Goal: Information Seeking & Learning: Compare options

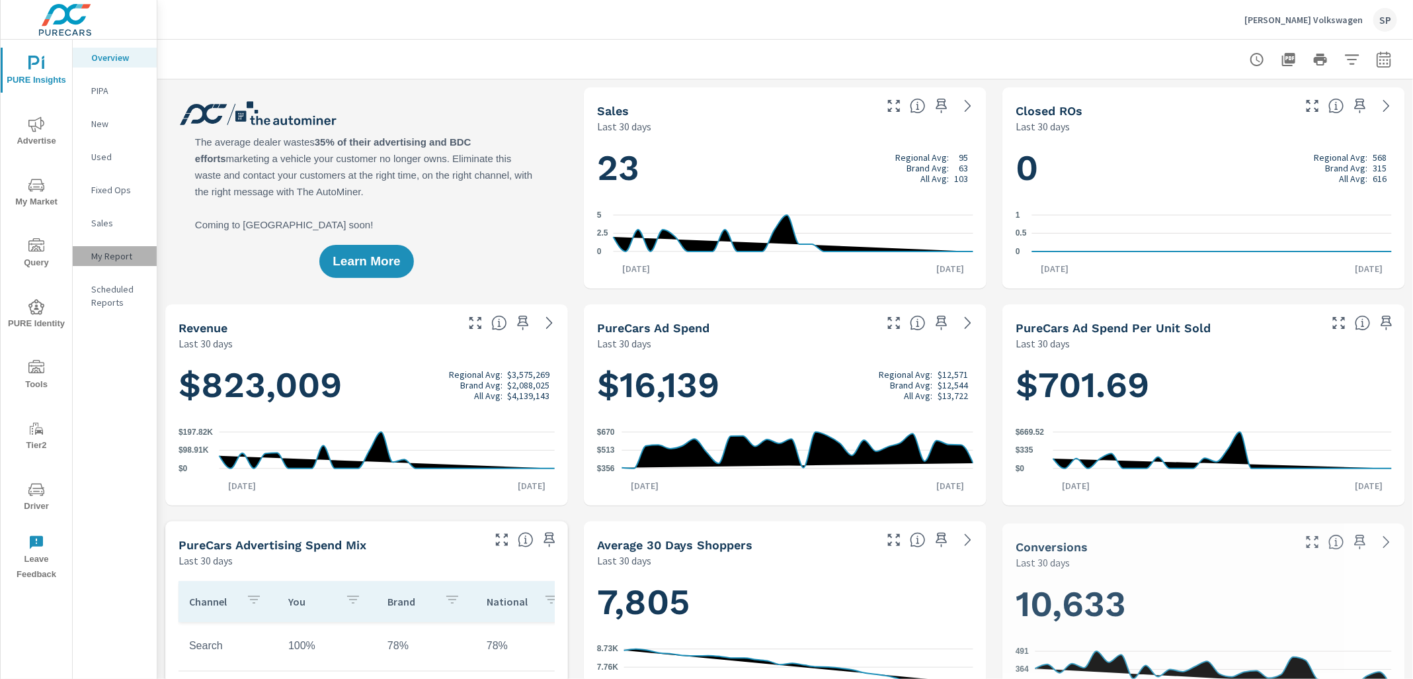
click at [107, 255] on p "My Report" at bounding box center [118, 255] width 55 height 13
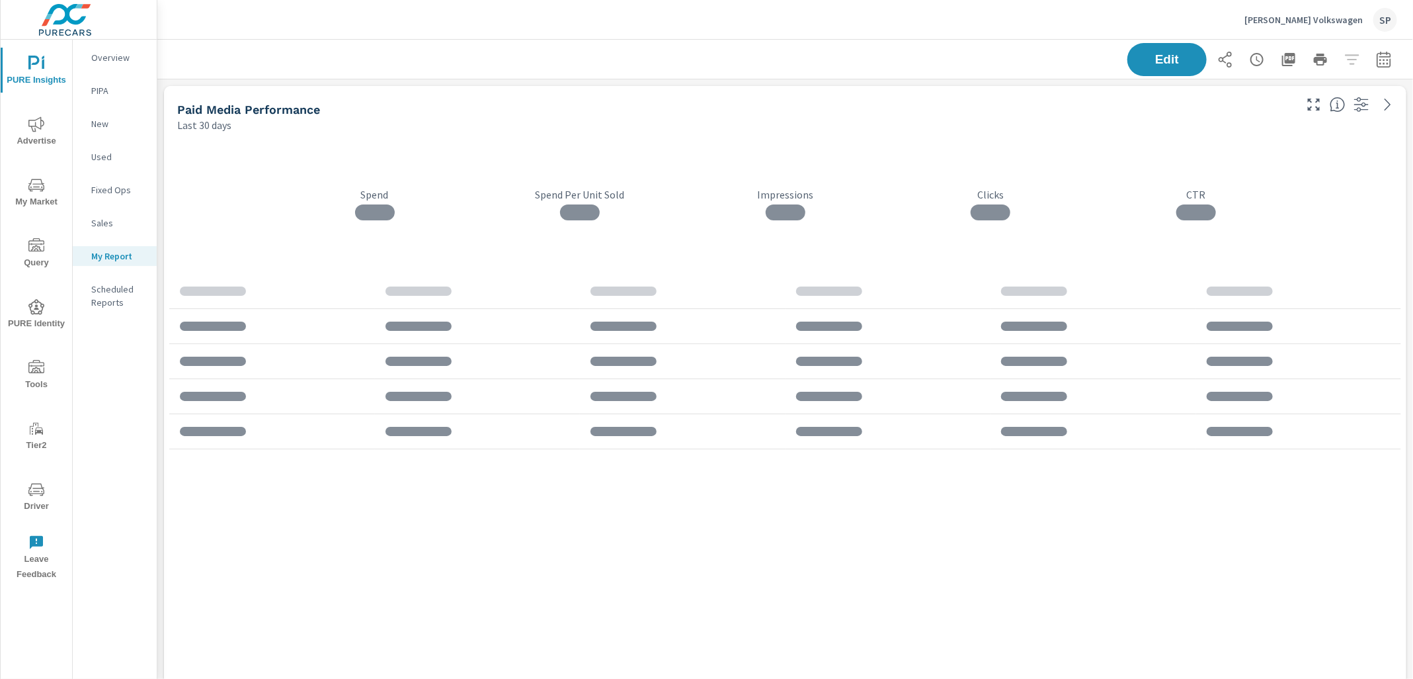
scroll to position [5788, 1257]
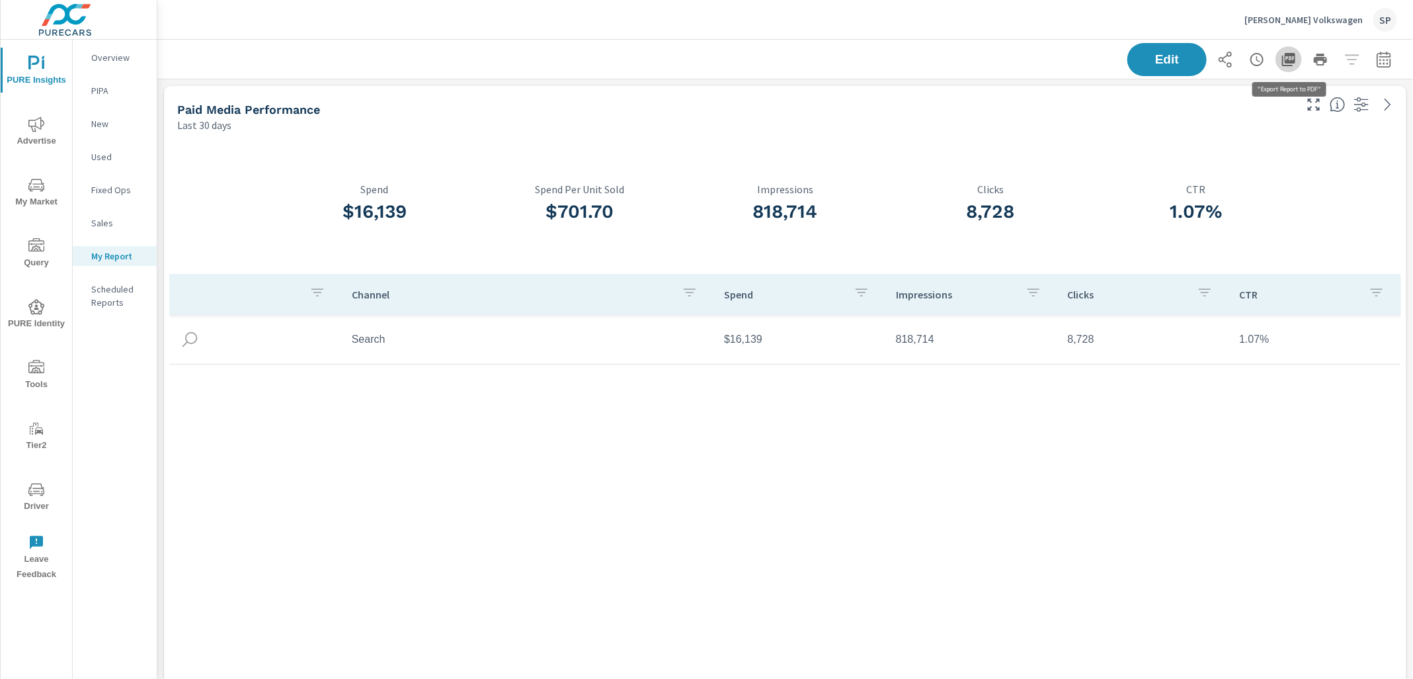
click at [1284, 65] on icon "button" at bounding box center [1288, 59] width 13 height 13
click at [1311, 20] on p "[PERSON_NAME] Volkswagen" at bounding box center [1304, 20] width 118 height 12
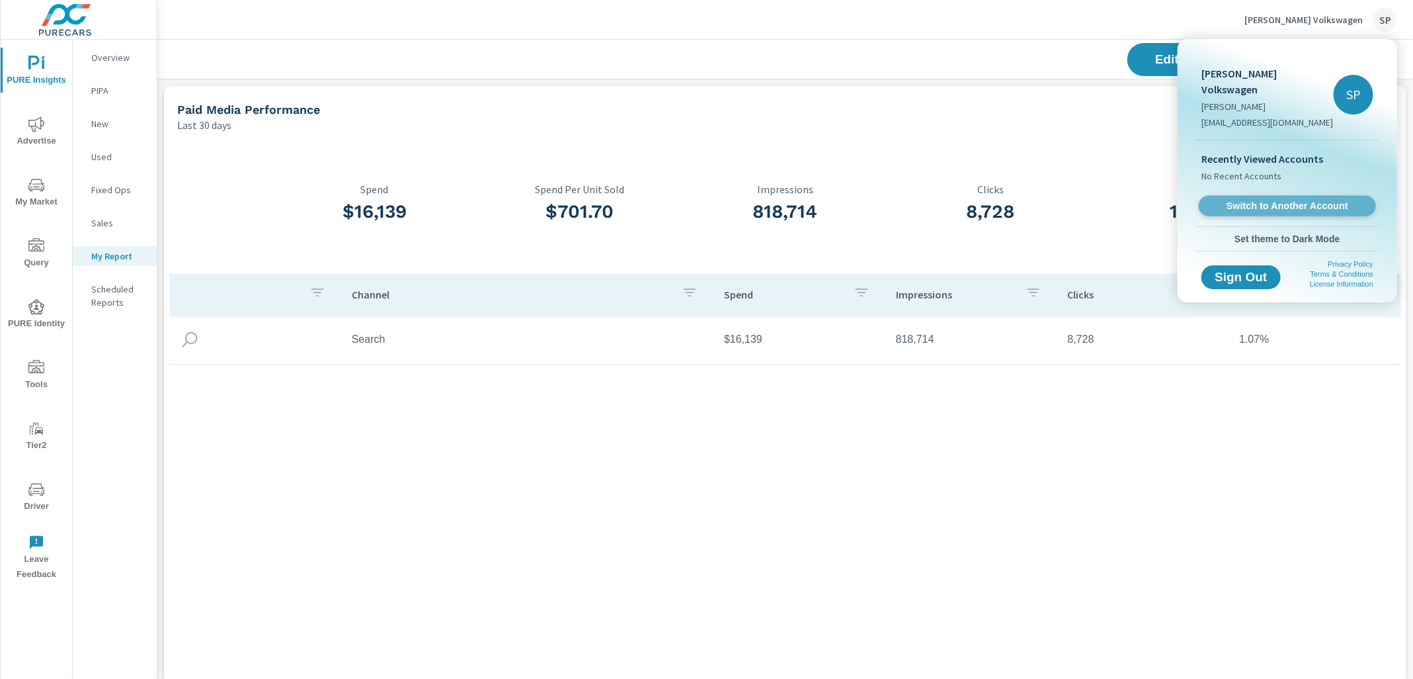
click at [1263, 200] on span "Switch to Another Account" at bounding box center [1287, 206] width 162 height 13
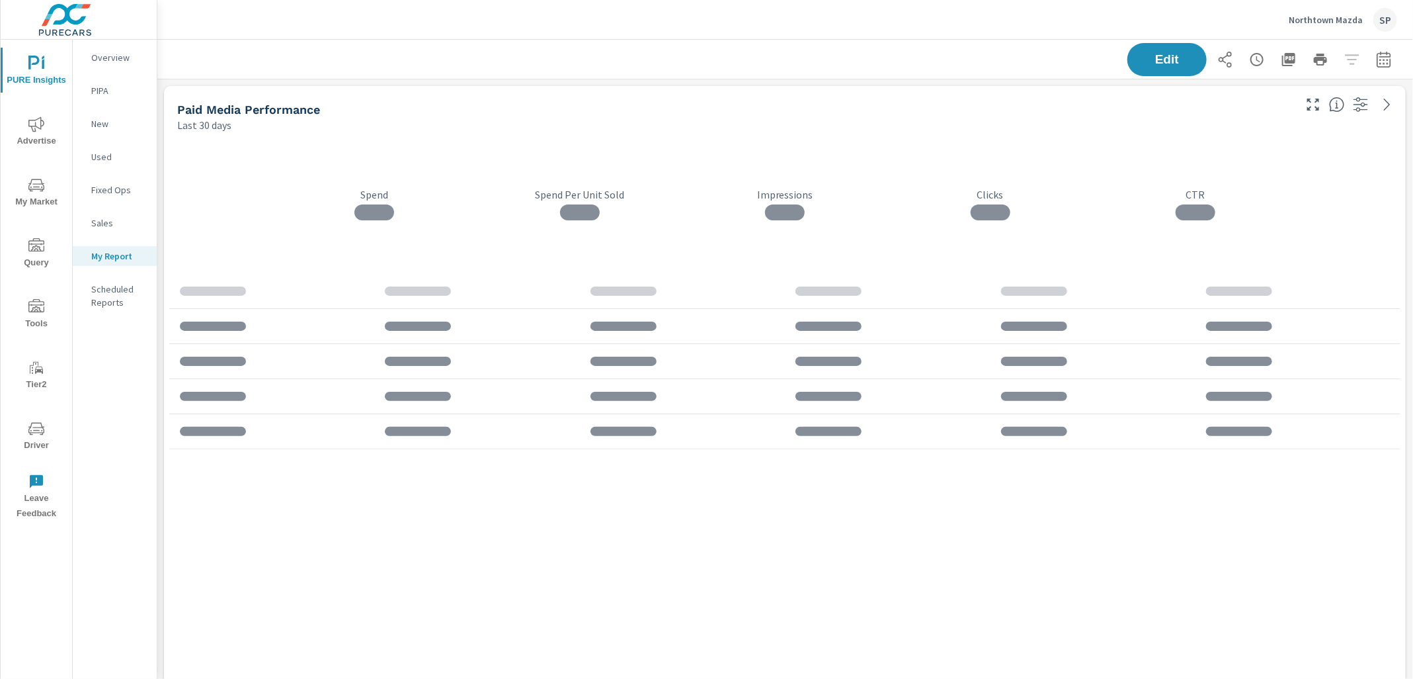
scroll to position [7461, 1257]
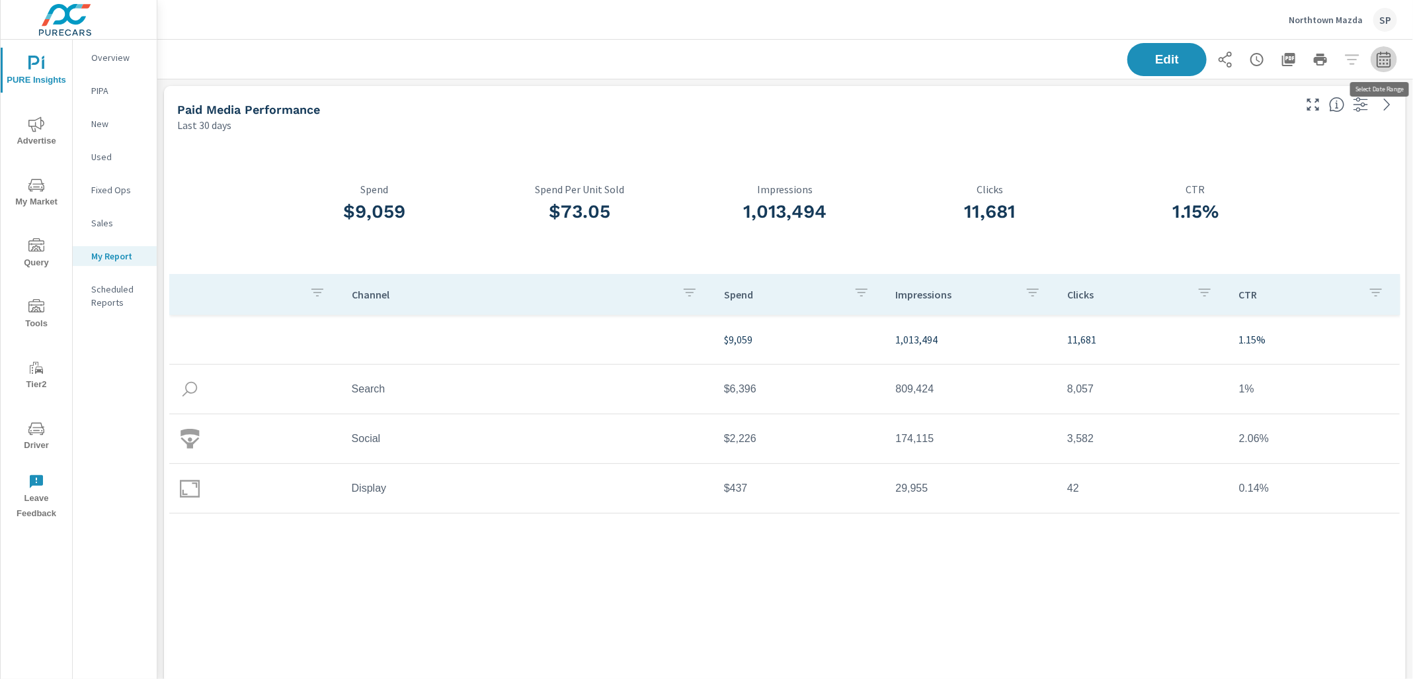
click at [1389, 50] on button "button" at bounding box center [1384, 59] width 26 height 26
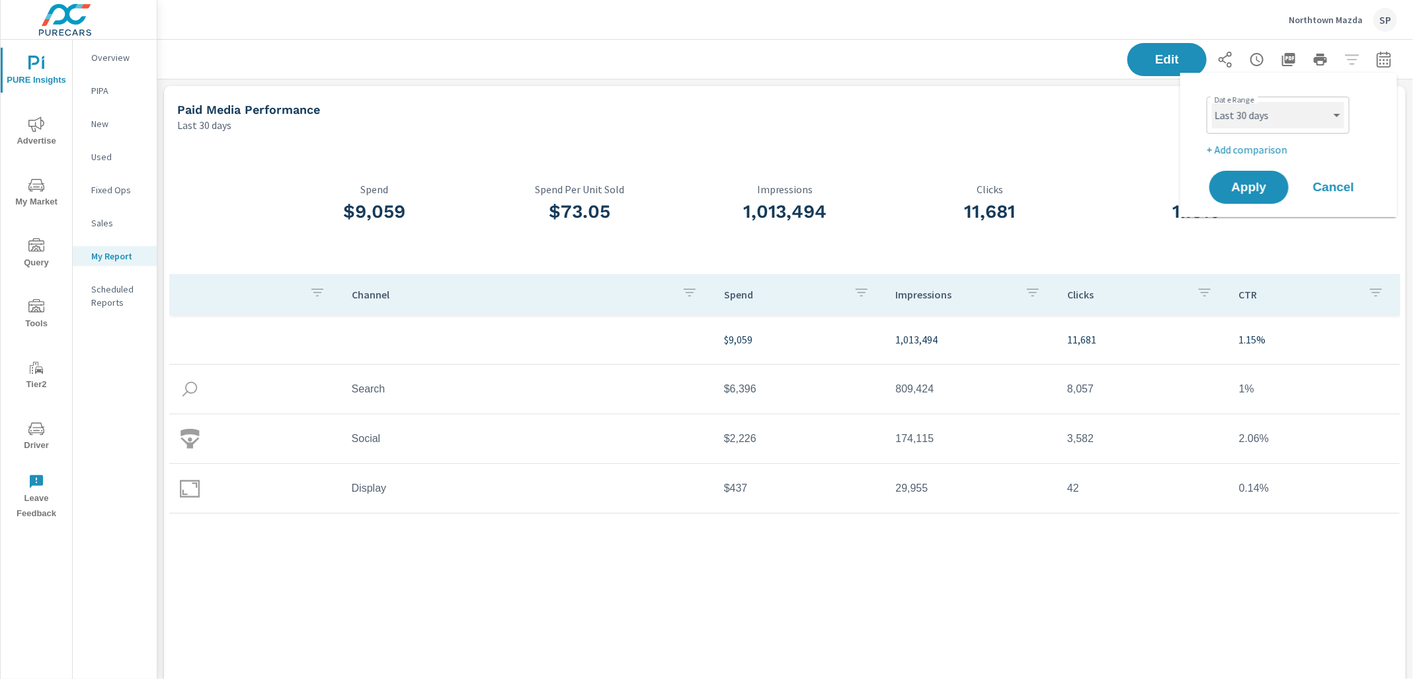
click at [1269, 115] on select "Custom [DATE] Last week Last 7 days Last 14 days Last 30 days Last 45 days Last…" at bounding box center [1278, 115] width 132 height 26
click at [1212, 102] on select "Custom [DATE] Last week Last 7 days Last 14 days Last 30 days Last 45 days Last…" at bounding box center [1278, 115] width 132 height 26
select select "Month to date"
click at [1238, 185] on span "Apply" at bounding box center [1249, 187] width 54 height 13
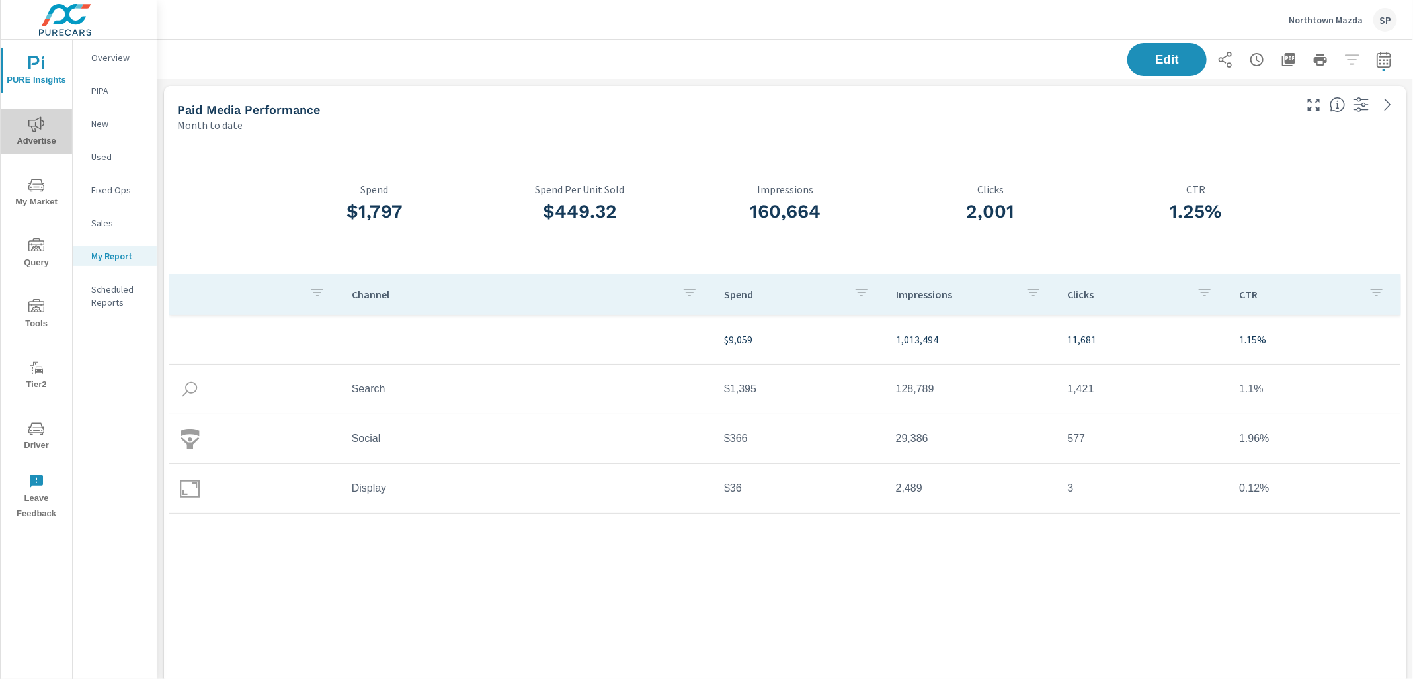
click at [32, 130] on icon "nav menu" at bounding box center [36, 124] width 16 height 16
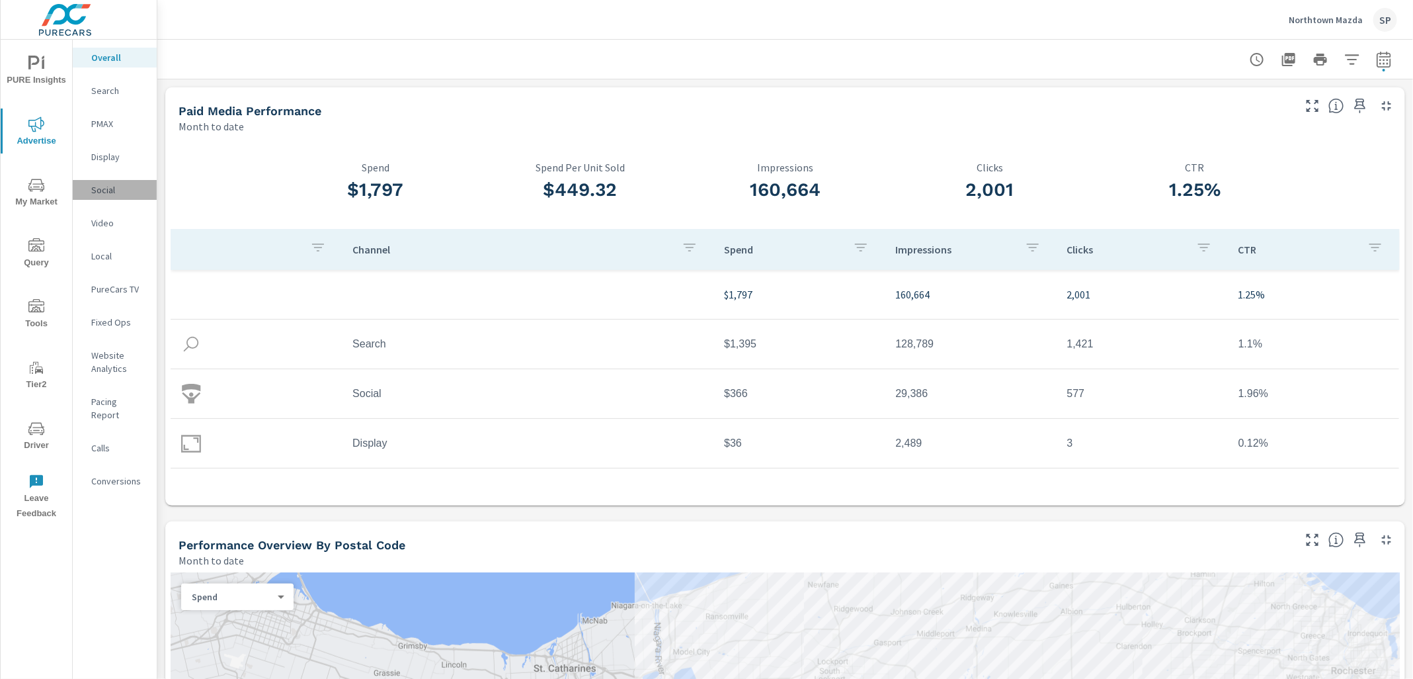
click at [104, 188] on p "Social" at bounding box center [118, 189] width 55 height 13
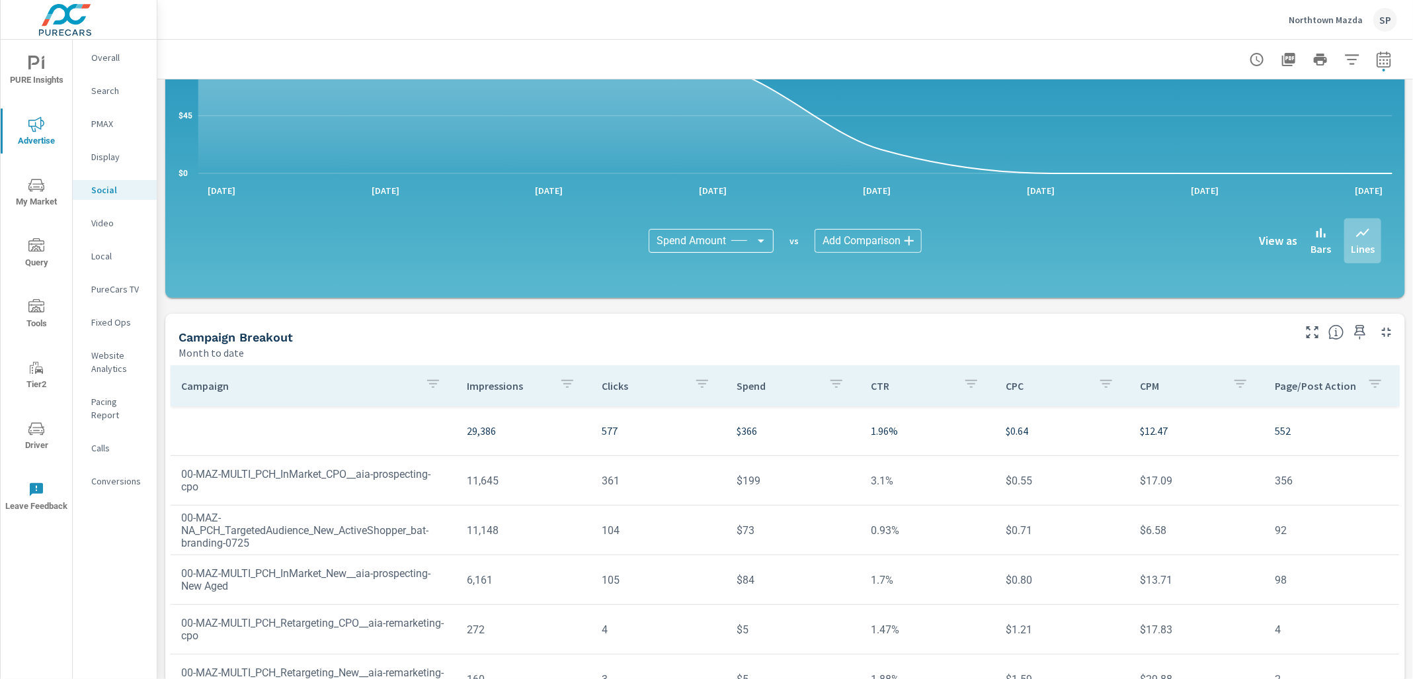
scroll to position [206, 0]
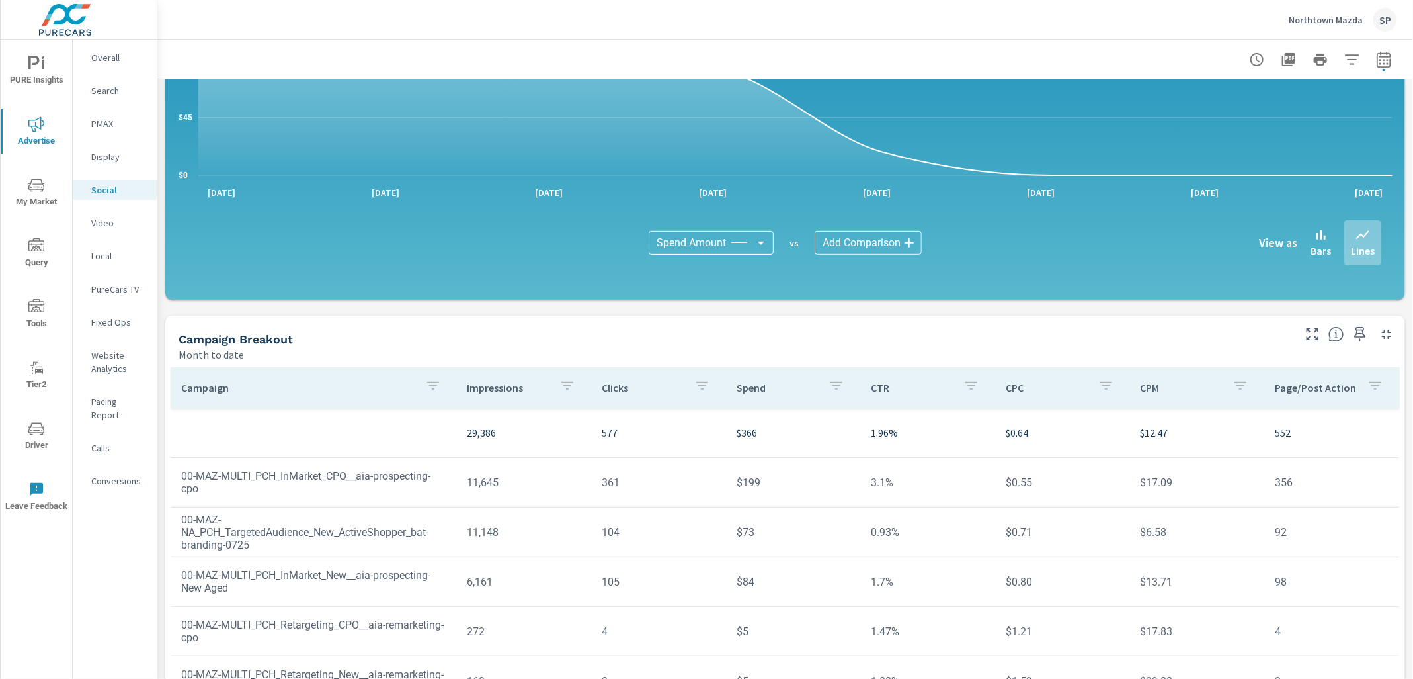
click at [112, 52] on p "Overall" at bounding box center [118, 57] width 55 height 13
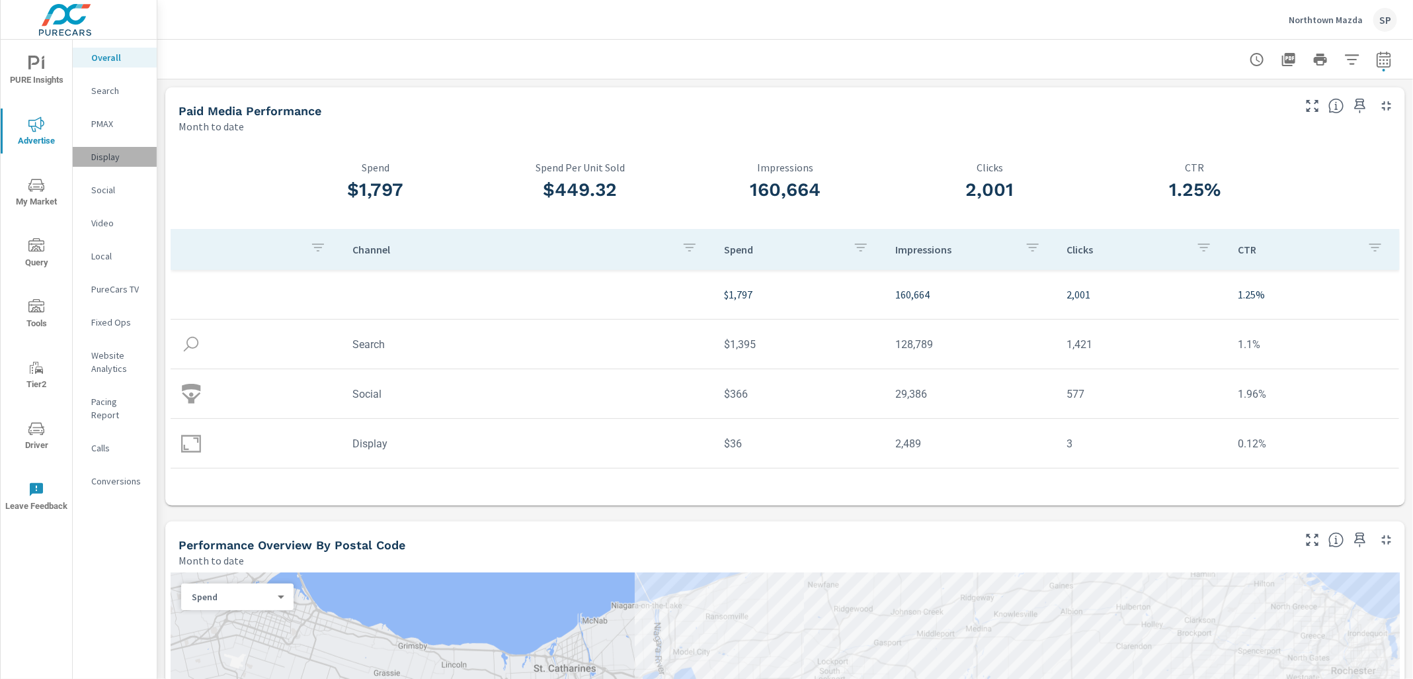
click at [108, 157] on p "Display" at bounding box center [118, 156] width 55 height 13
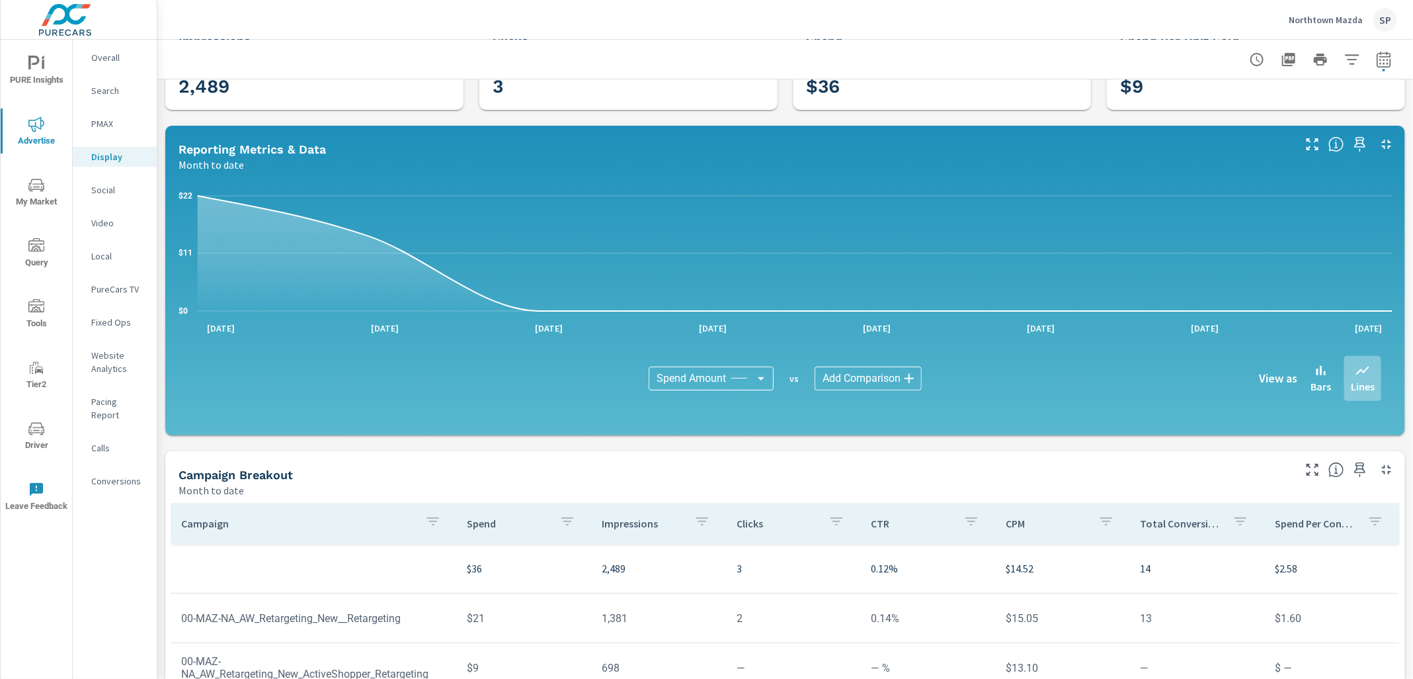
scroll to position [71, 0]
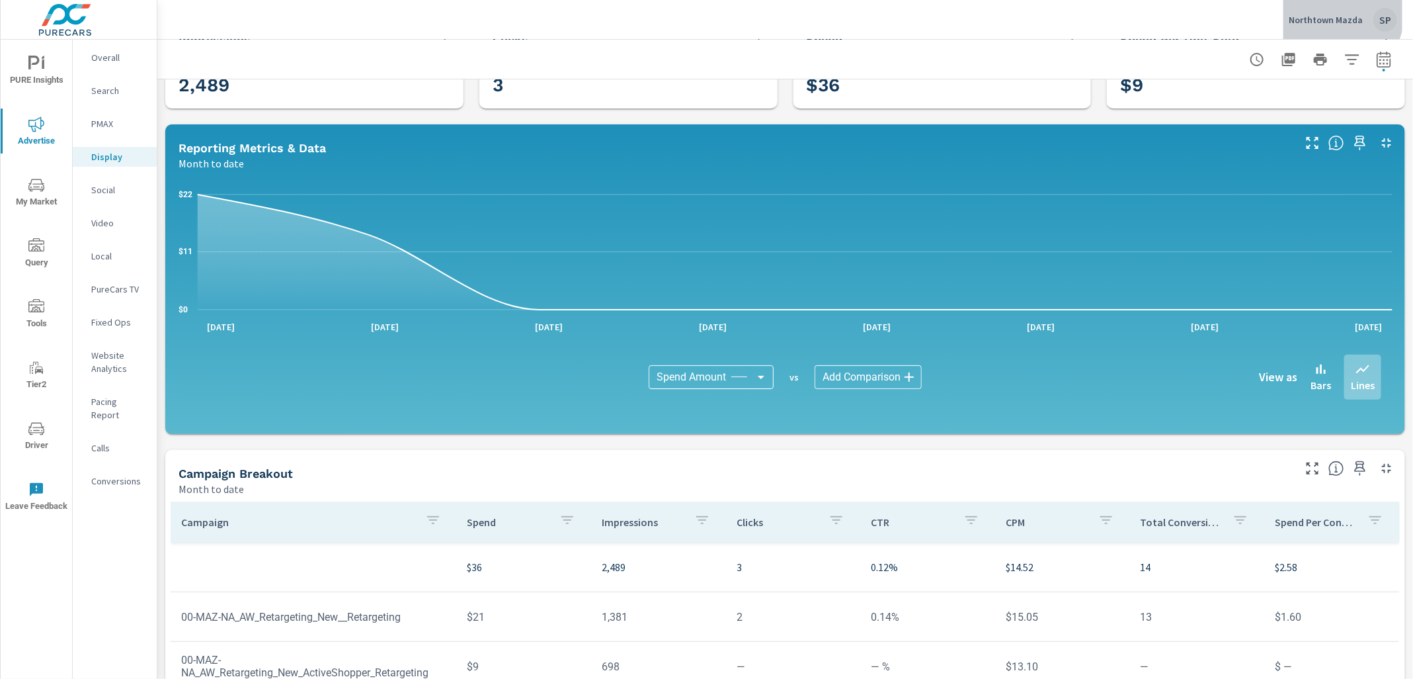
click at [1342, 15] on p "Northtown Mazda" at bounding box center [1326, 20] width 74 height 12
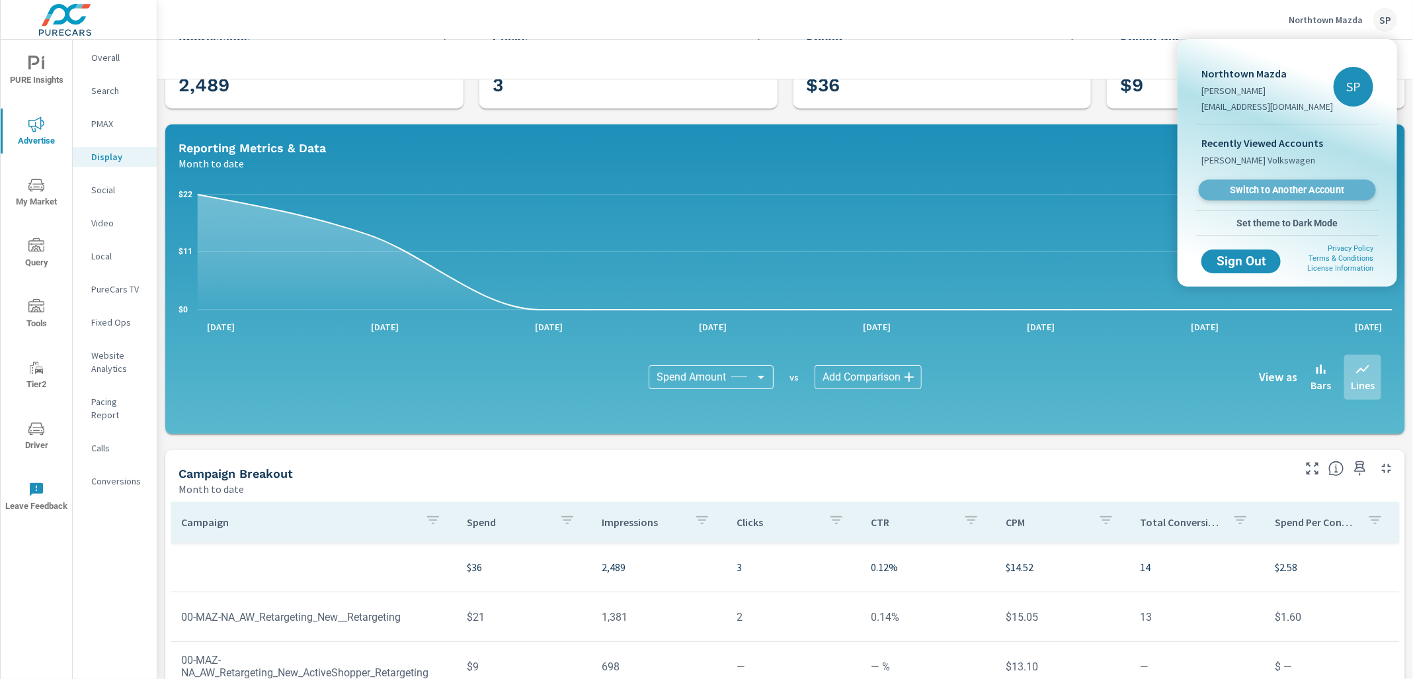
click at [1277, 186] on span "Switch to Another Account" at bounding box center [1287, 190] width 162 height 13
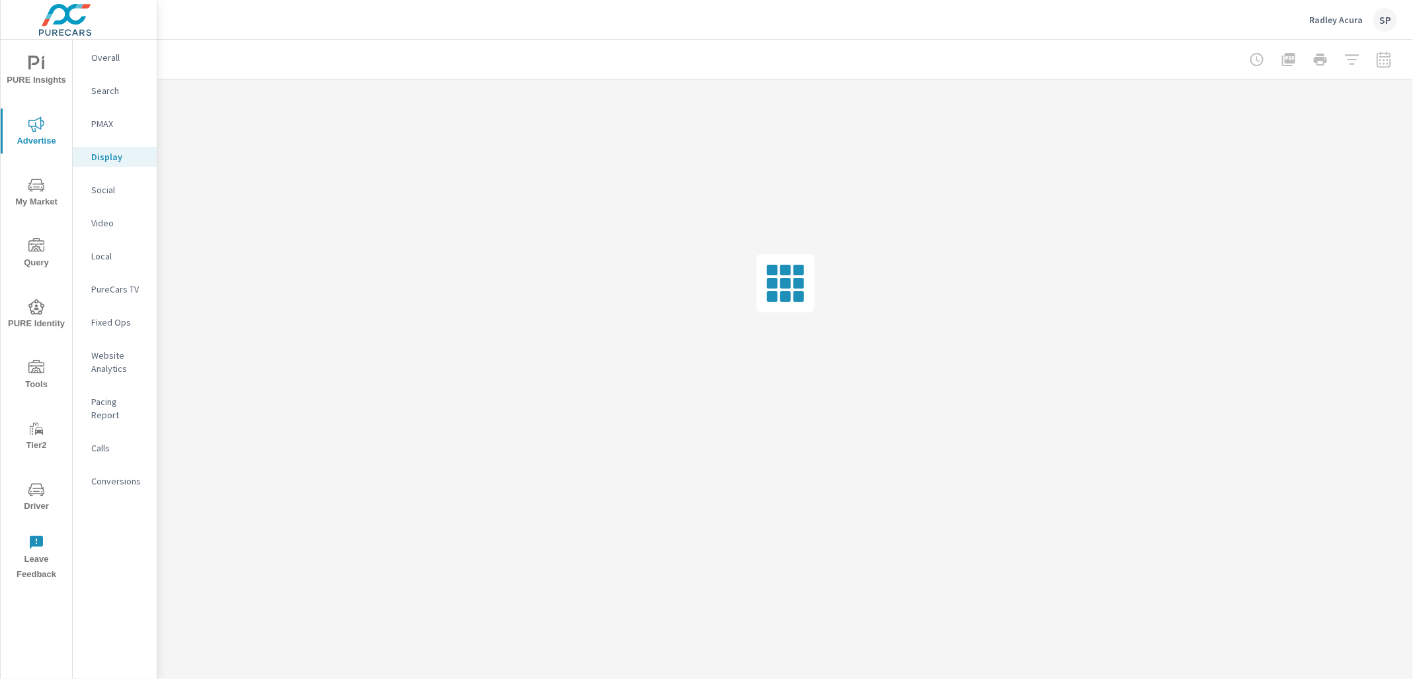
click at [106, 168] on nav "Overall Search PMAX Display Social Video Local PureCars TV Fixed Ops Website An…" at bounding box center [115, 275] width 84 height 470
click at [105, 185] on p "Social" at bounding box center [118, 189] width 55 height 13
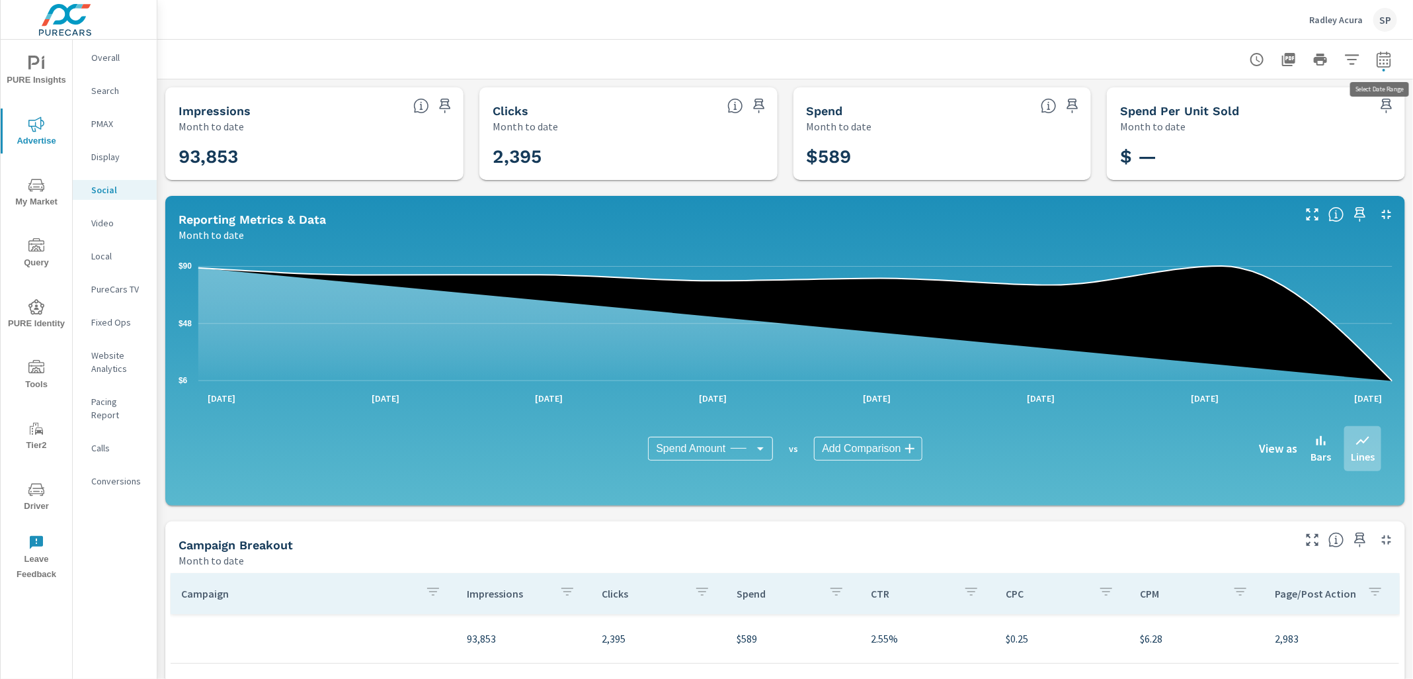
click at [1387, 55] on icon "button" at bounding box center [1384, 60] width 16 height 16
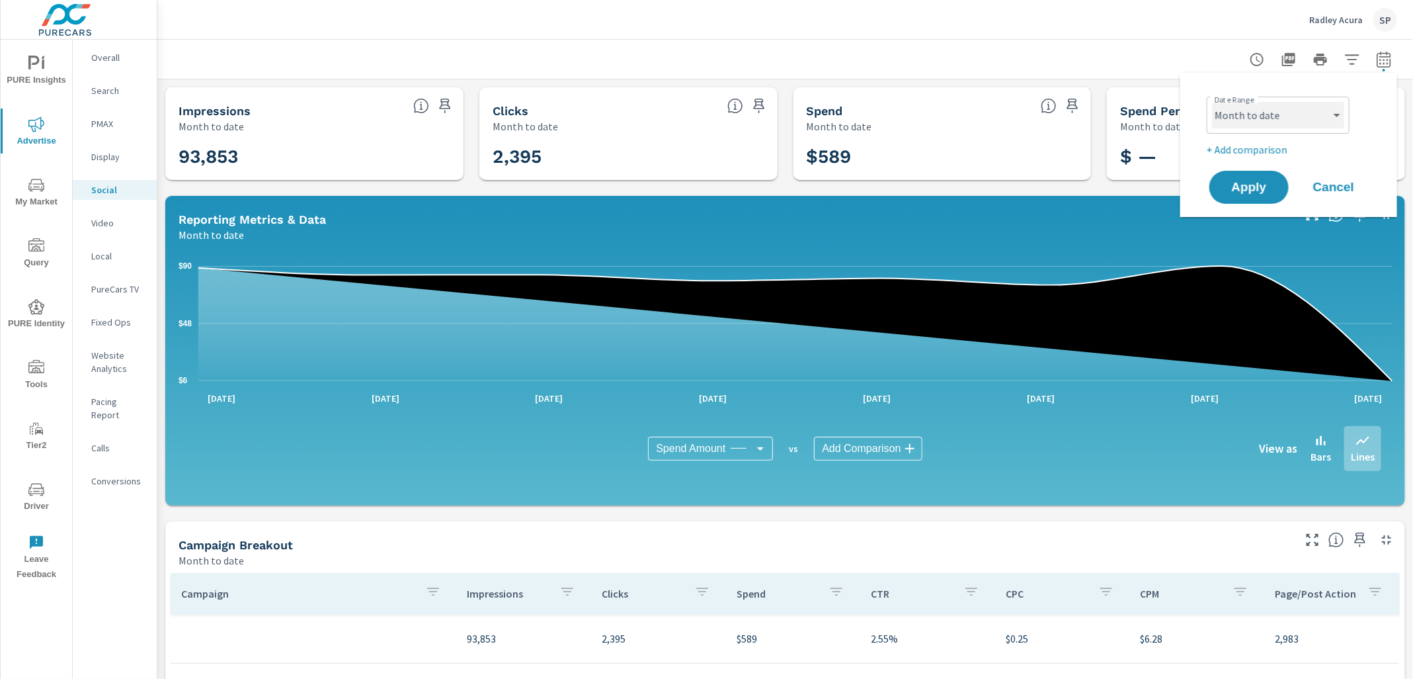
click at [1289, 108] on select "Custom [DATE] Last week Last 7 days Last 14 days Last 30 days Last 45 days Last…" at bounding box center [1278, 115] width 132 height 26
click at [1212, 102] on select "Custom [DATE] Last week Last 7 days Last 14 days Last 30 days Last 45 days Last…" at bounding box center [1278, 115] width 132 height 26
select select "Last month"
click at [1253, 154] on p "+ Add comparison" at bounding box center [1291, 150] width 169 height 16
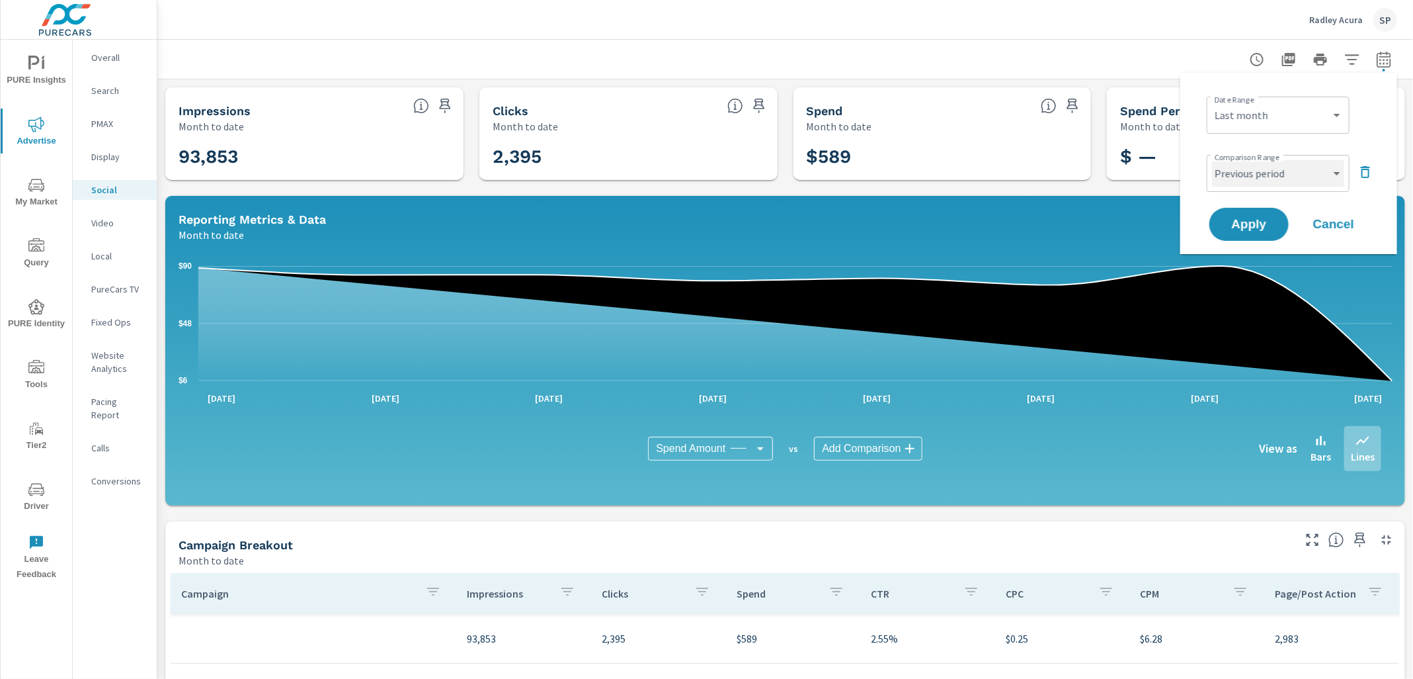
click at [1249, 179] on select "Custom Previous period Previous month Previous year" at bounding box center [1278, 173] width 132 height 26
click at [1212, 160] on select "Custom Previous period Previous month Previous year" at bounding box center [1278, 173] width 132 height 26
select select "Previous month"
click at [1244, 222] on span "Apply" at bounding box center [1249, 224] width 54 height 13
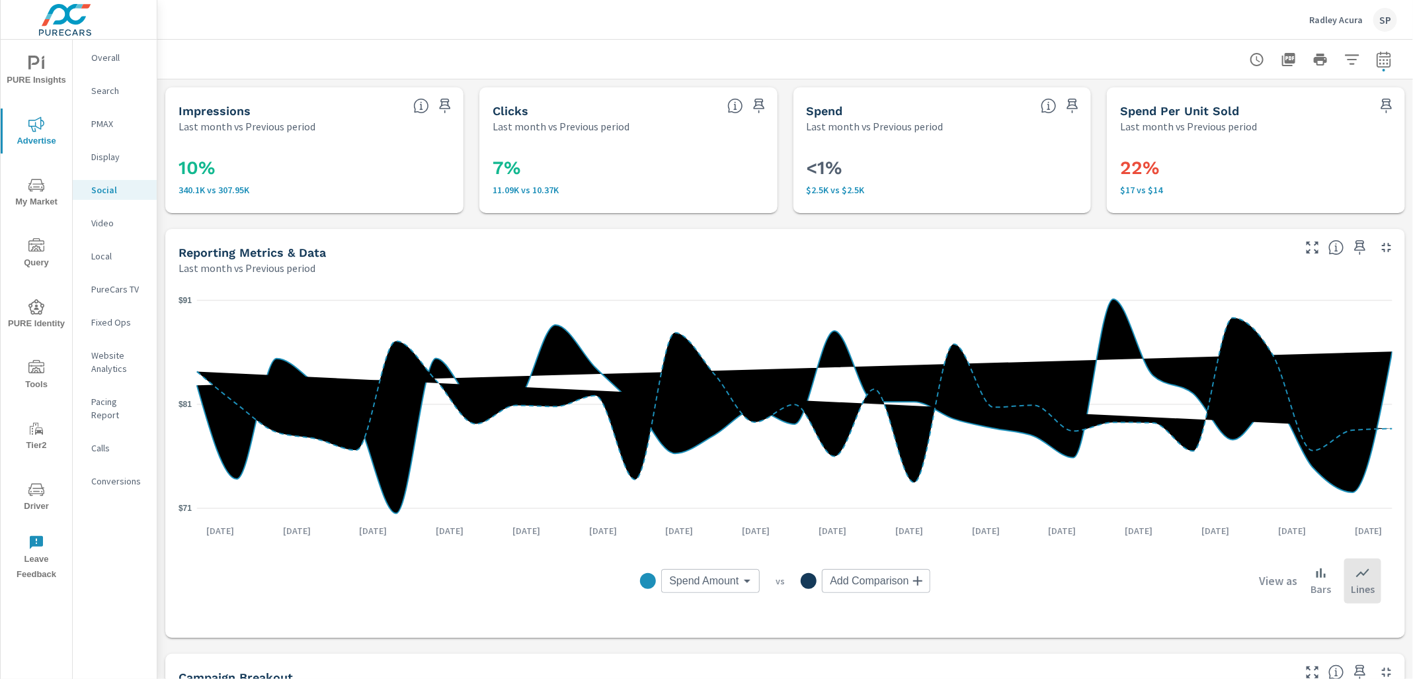
click at [104, 63] on p "Overall" at bounding box center [118, 57] width 55 height 13
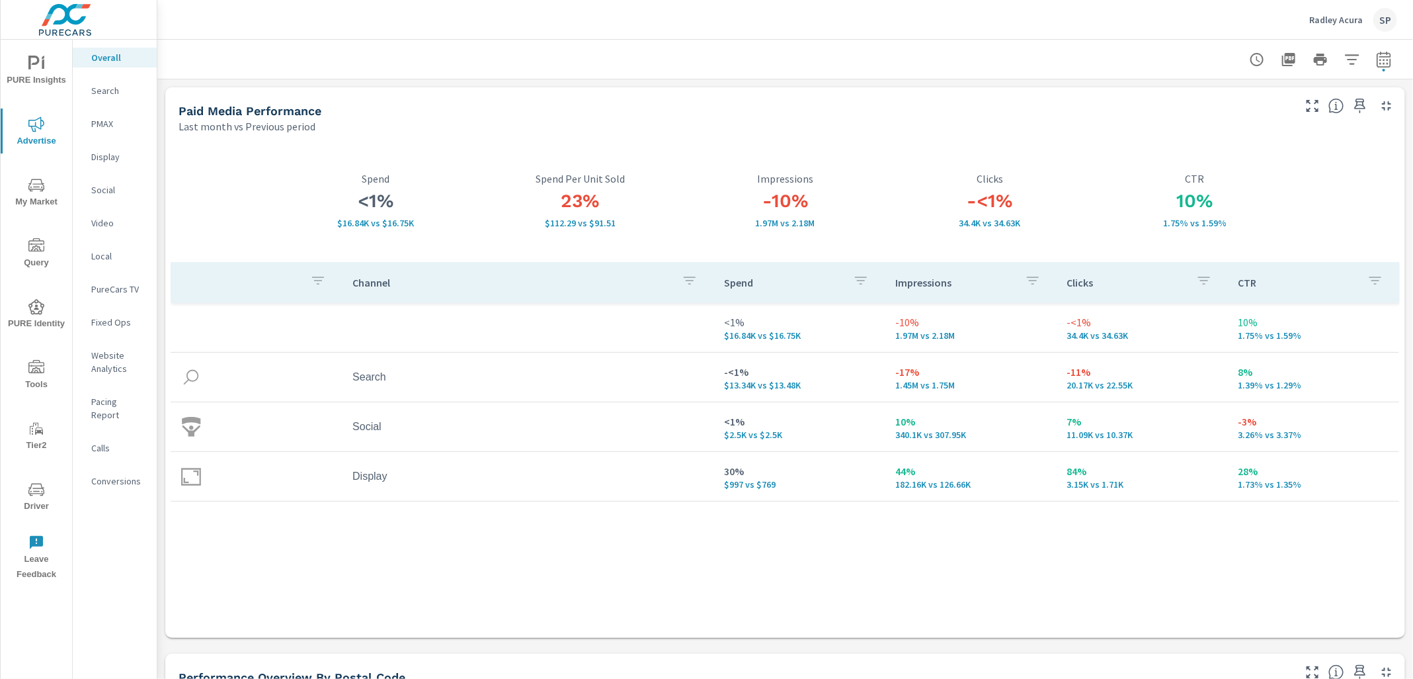
click at [93, 87] on p "Search" at bounding box center [118, 90] width 55 height 13
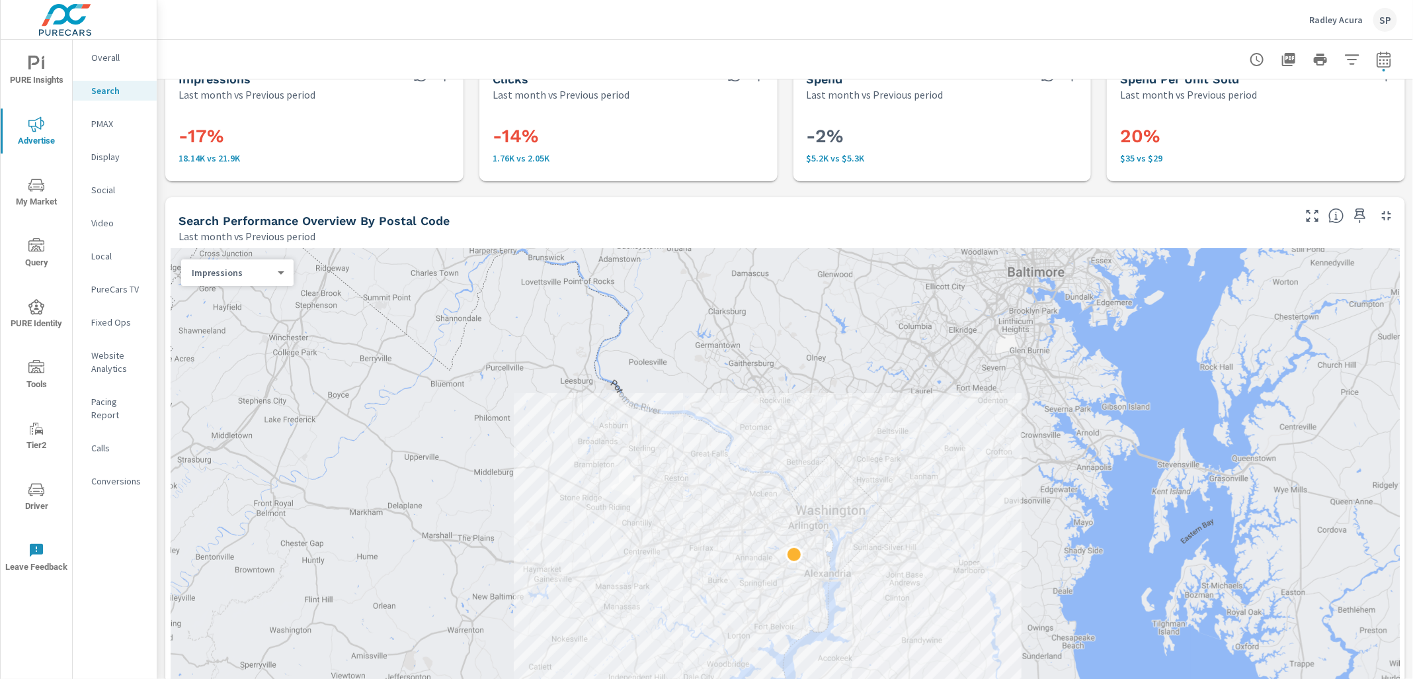
scroll to position [32, 0]
click at [102, 116] on div "PMAX" at bounding box center [115, 124] width 84 height 20
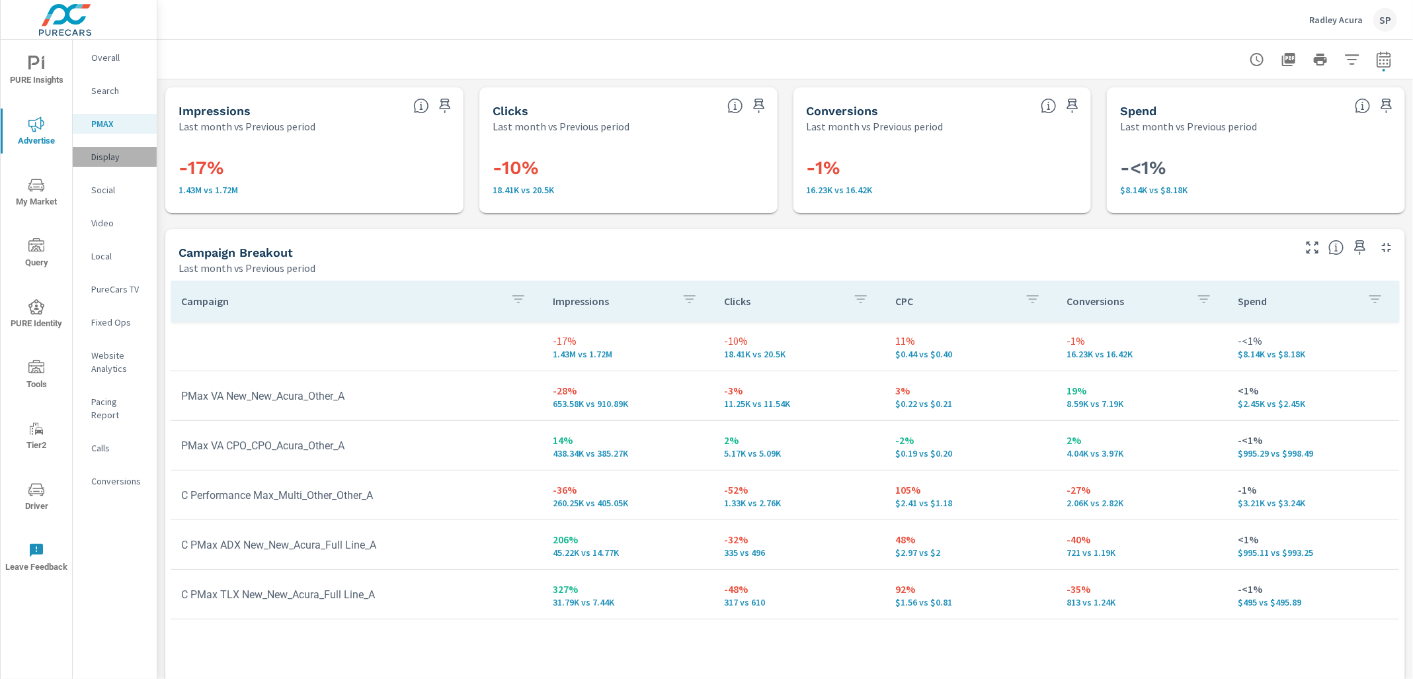
click at [99, 153] on p "Display" at bounding box center [118, 156] width 55 height 13
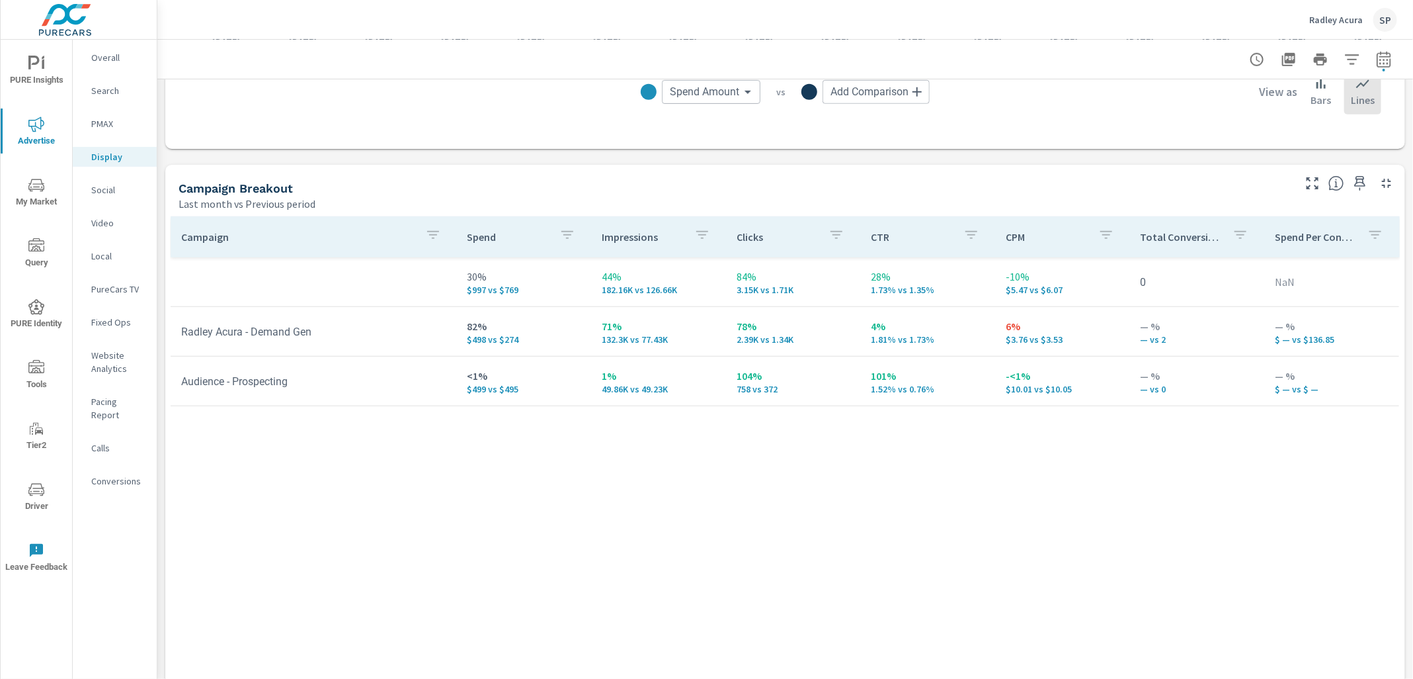
scroll to position [479, 0]
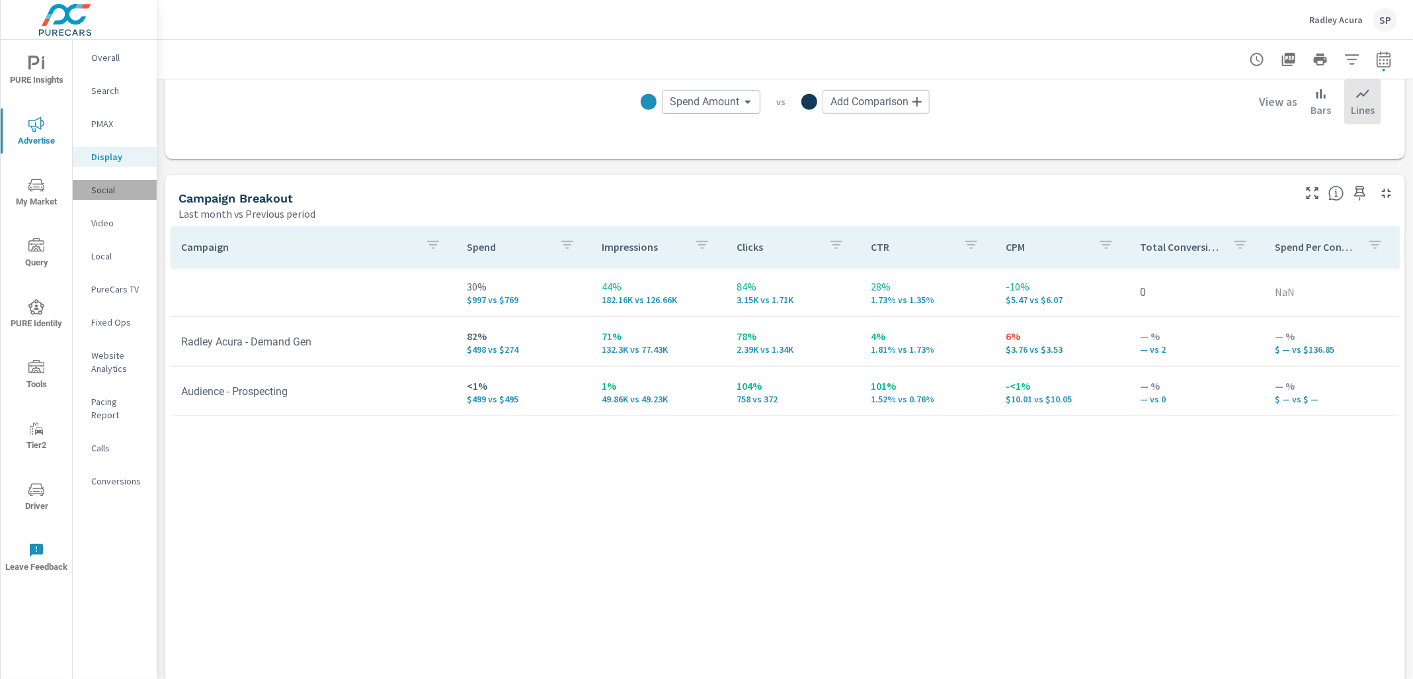
click at [106, 188] on p "Social" at bounding box center [118, 189] width 55 height 13
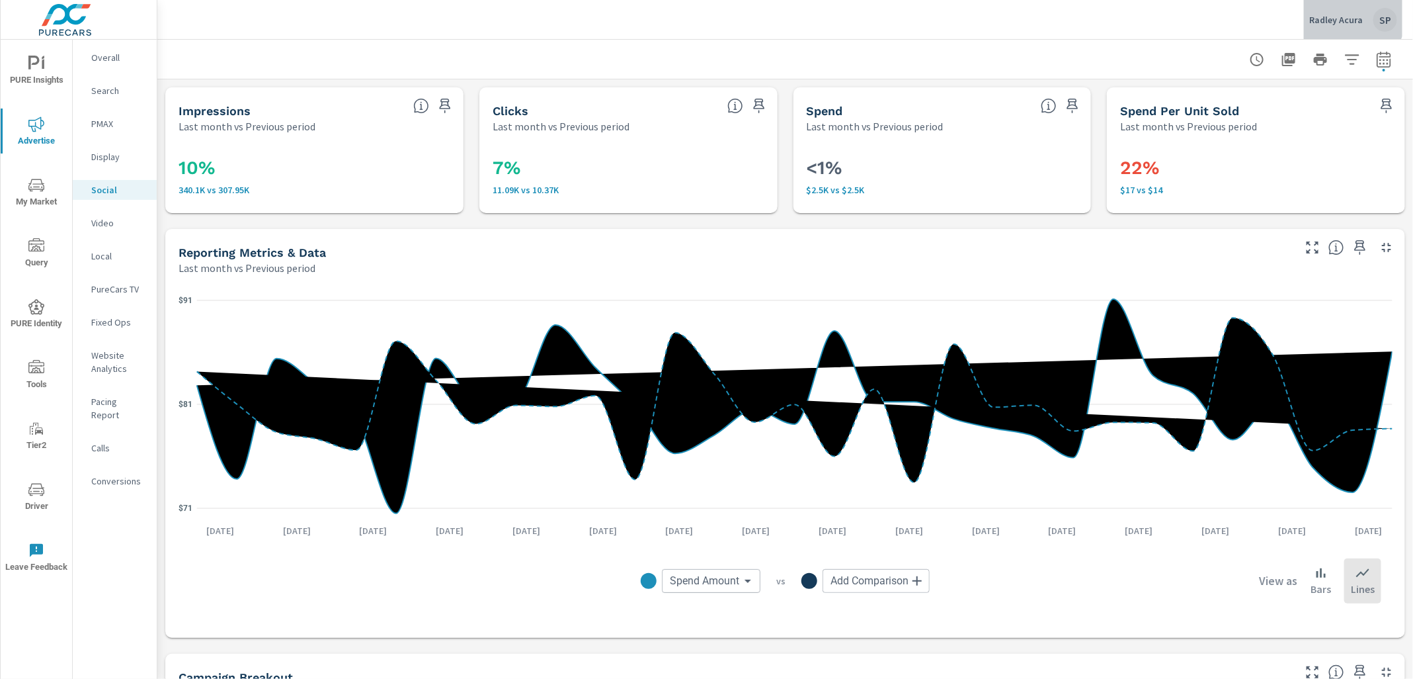
click at [1347, 14] on p "Radley Acura" at bounding box center [1337, 20] width 54 height 12
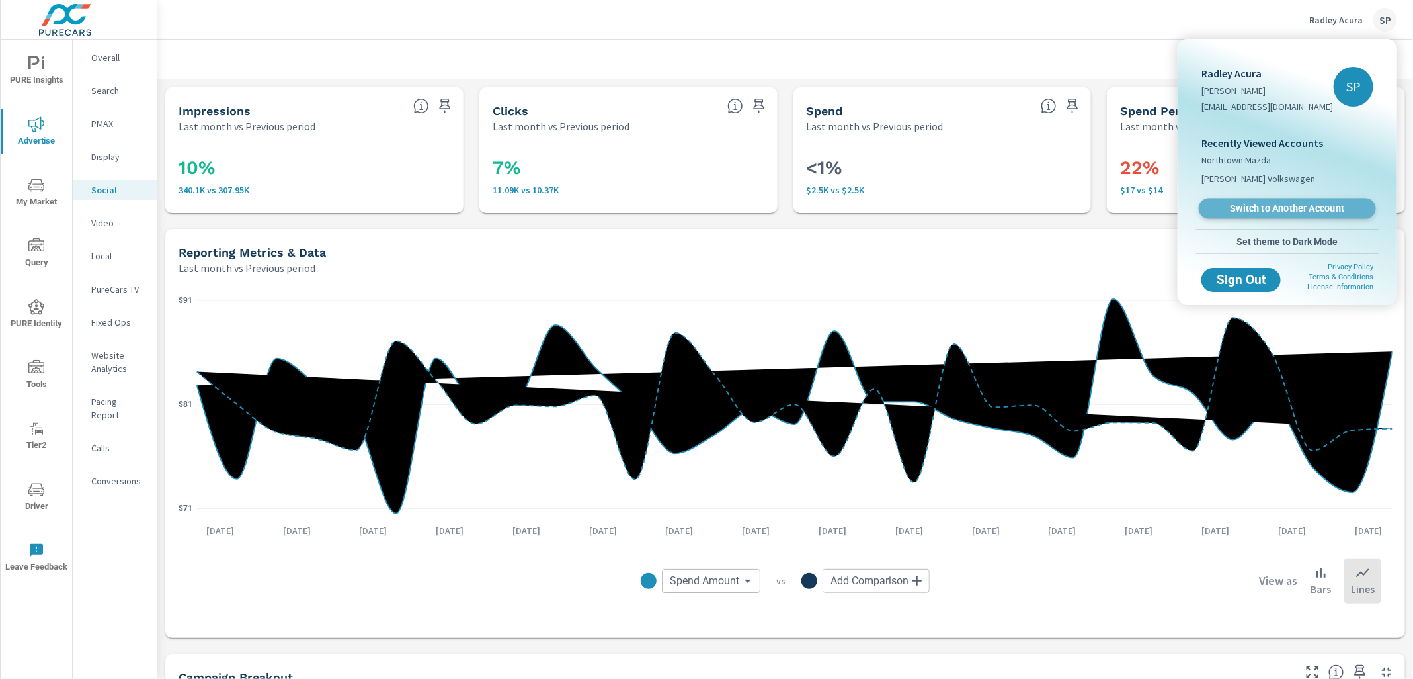
click at [1269, 208] on span "Switch to Another Account" at bounding box center [1287, 208] width 162 height 13
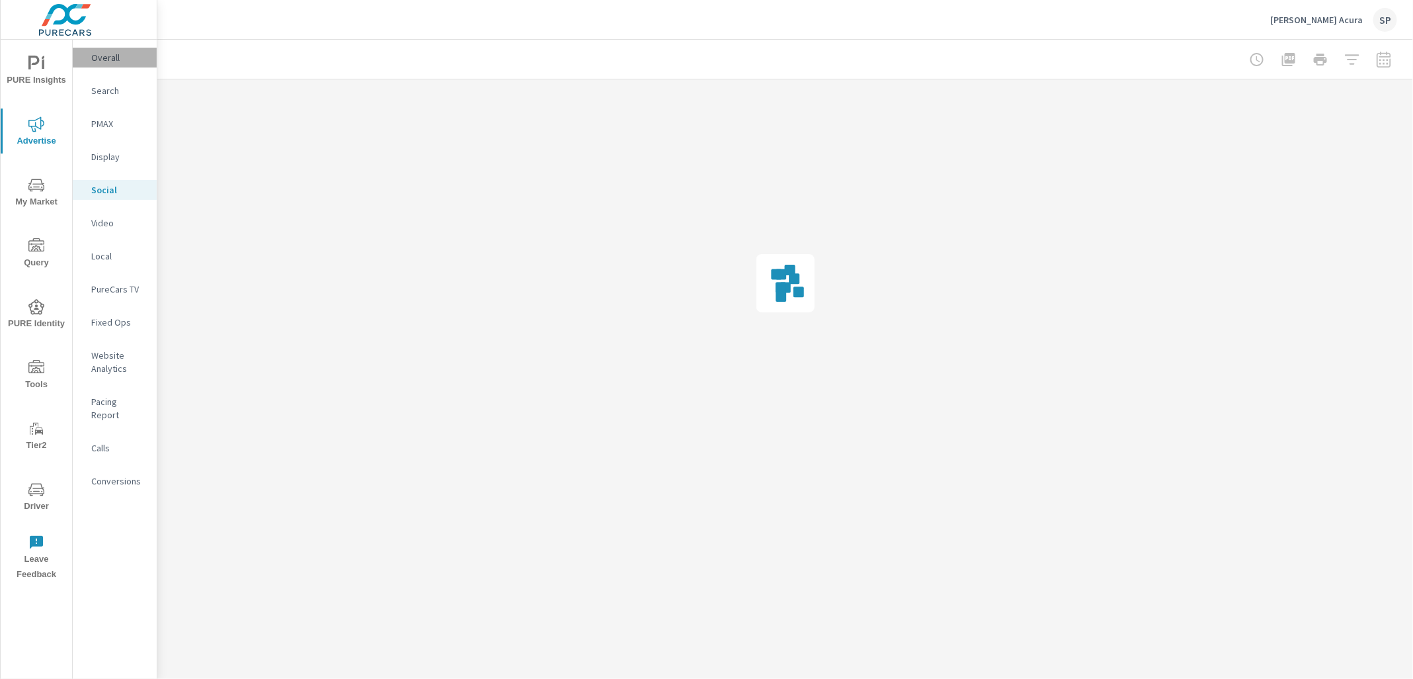
click at [110, 64] on div "Overall" at bounding box center [115, 58] width 84 height 20
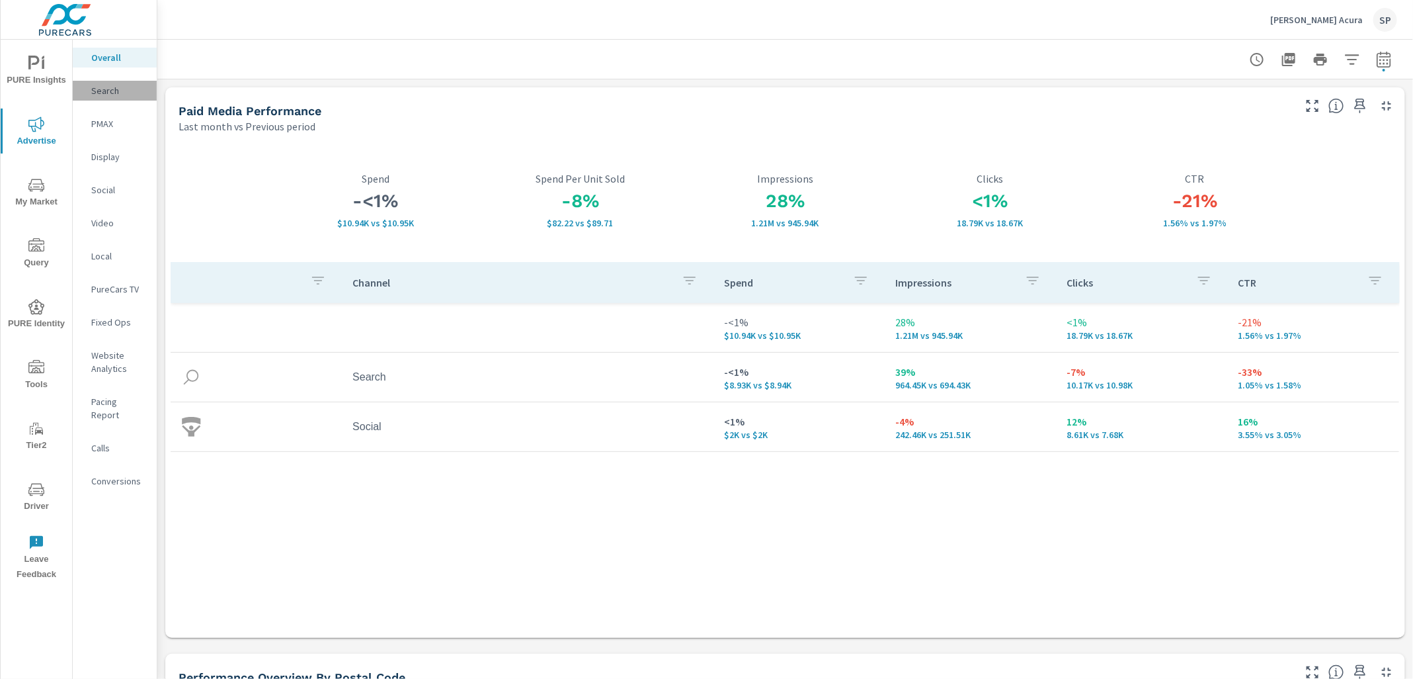
click at [101, 92] on p "Search" at bounding box center [118, 90] width 55 height 13
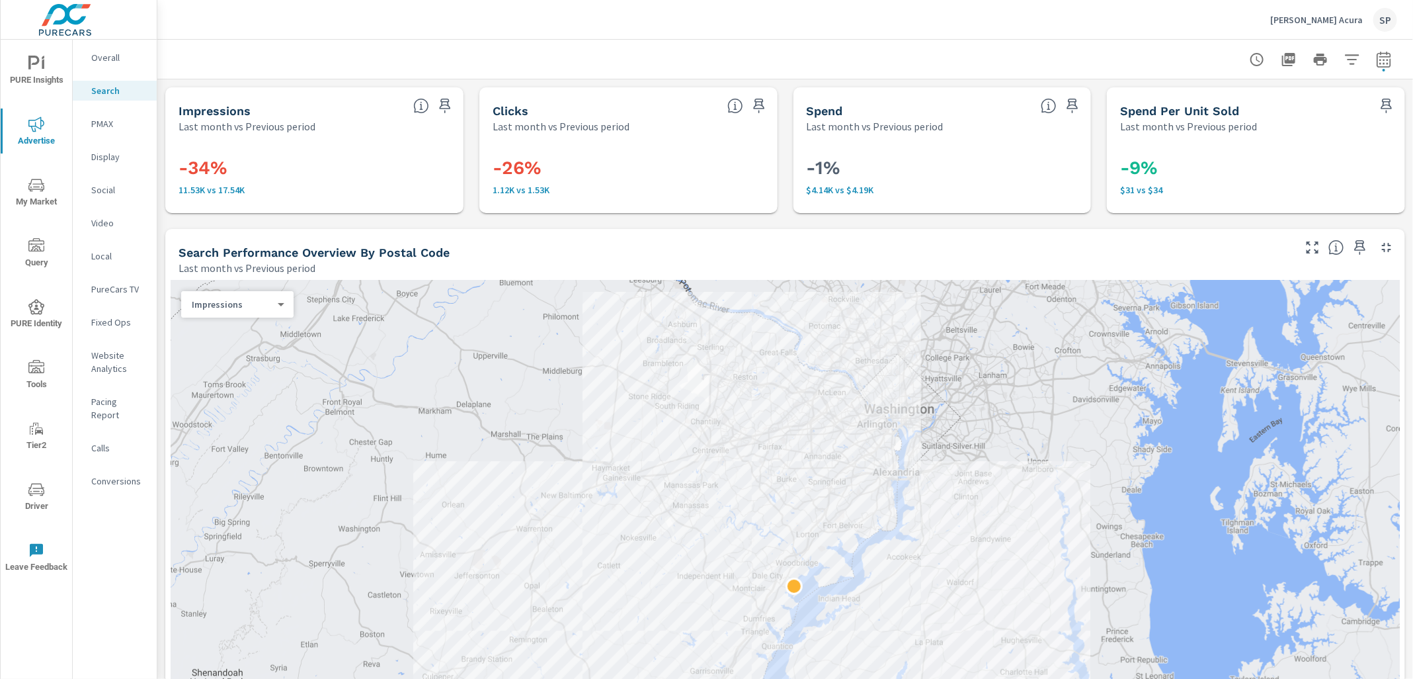
click at [97, 126] on p "PMAX" at bounding box center [118, 123] width 55 height 13
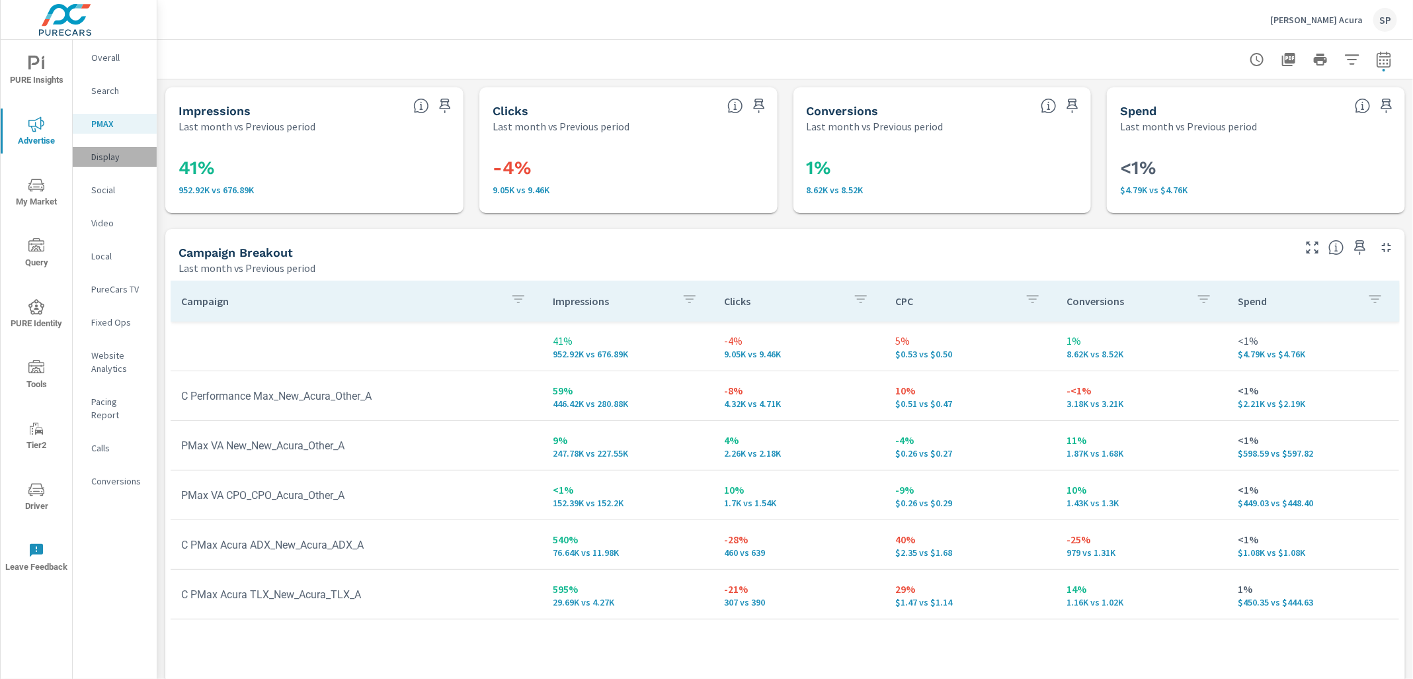
click at [104, 158] on p "Display" at bounding box center [118, 156] width 55 height 13
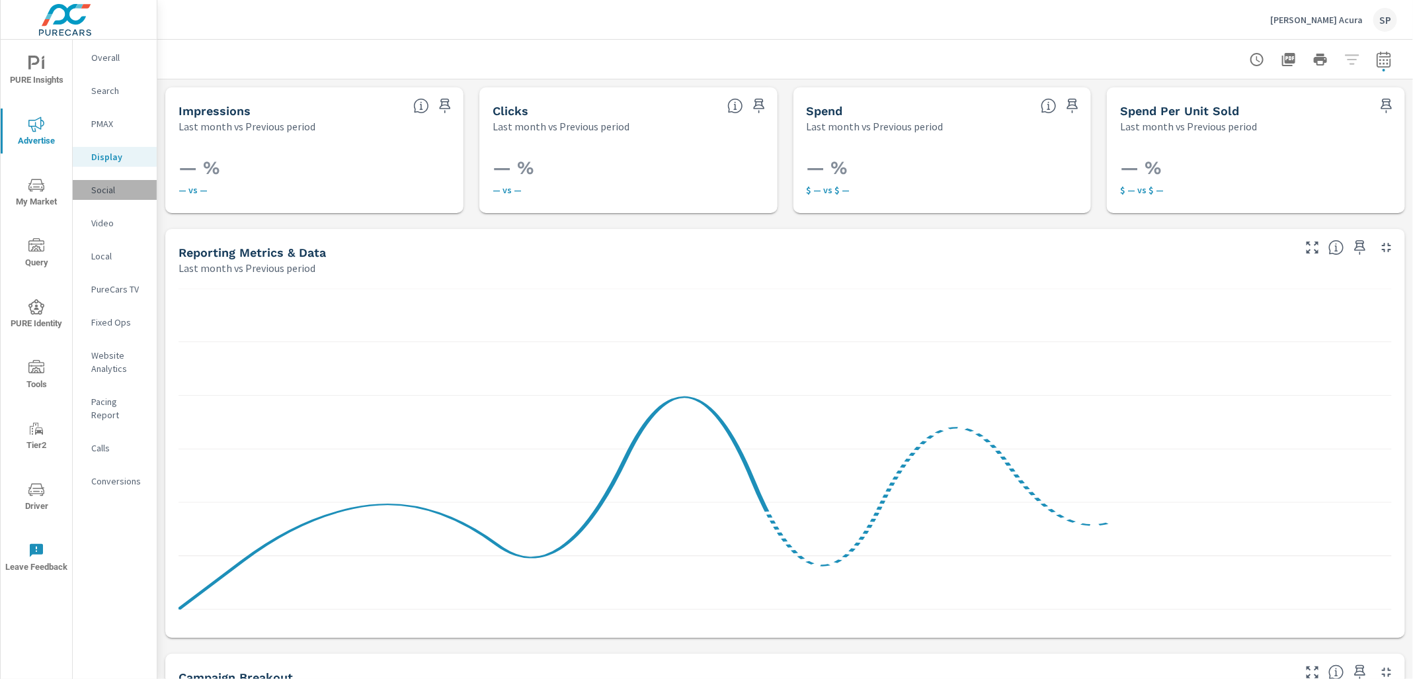
click at [104, 192] on p "Social" at bounding box center [118, 189] width 55 height 13
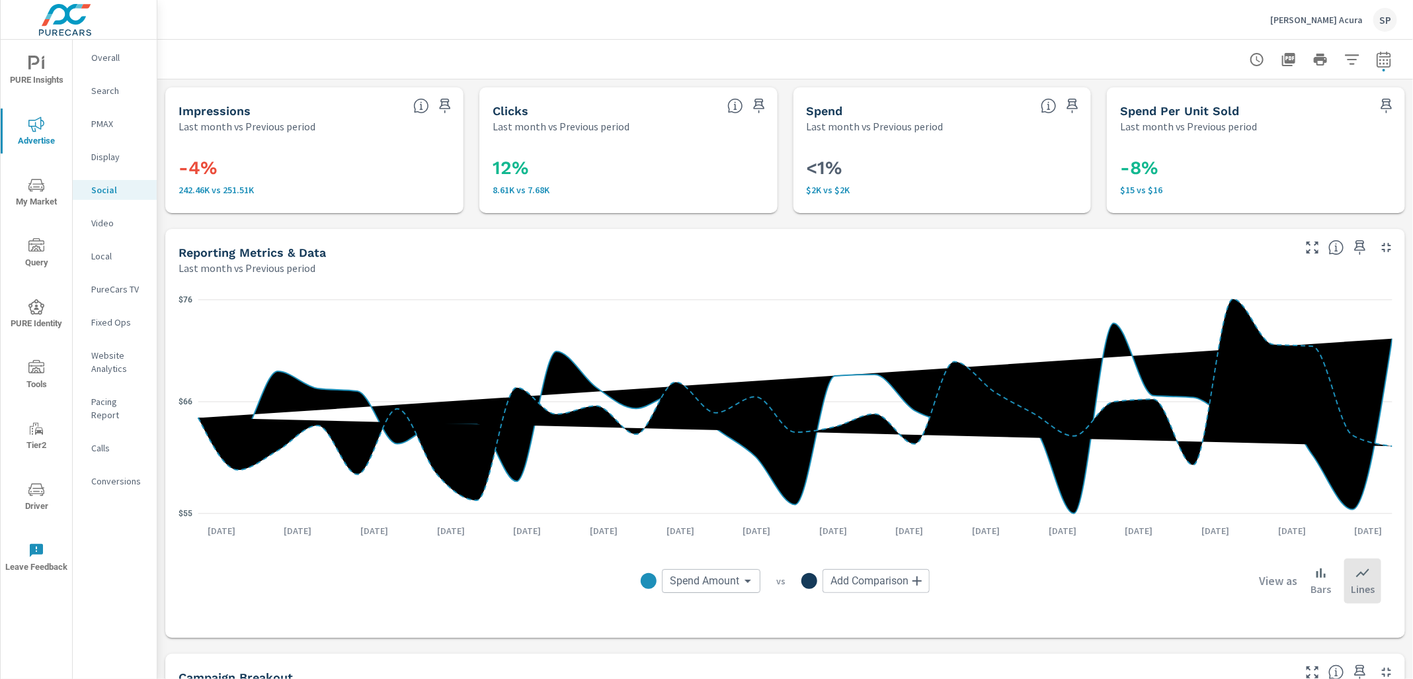
click at [101, 441] on p "Calls" at bounding box center [118, 447] width 55 height 13
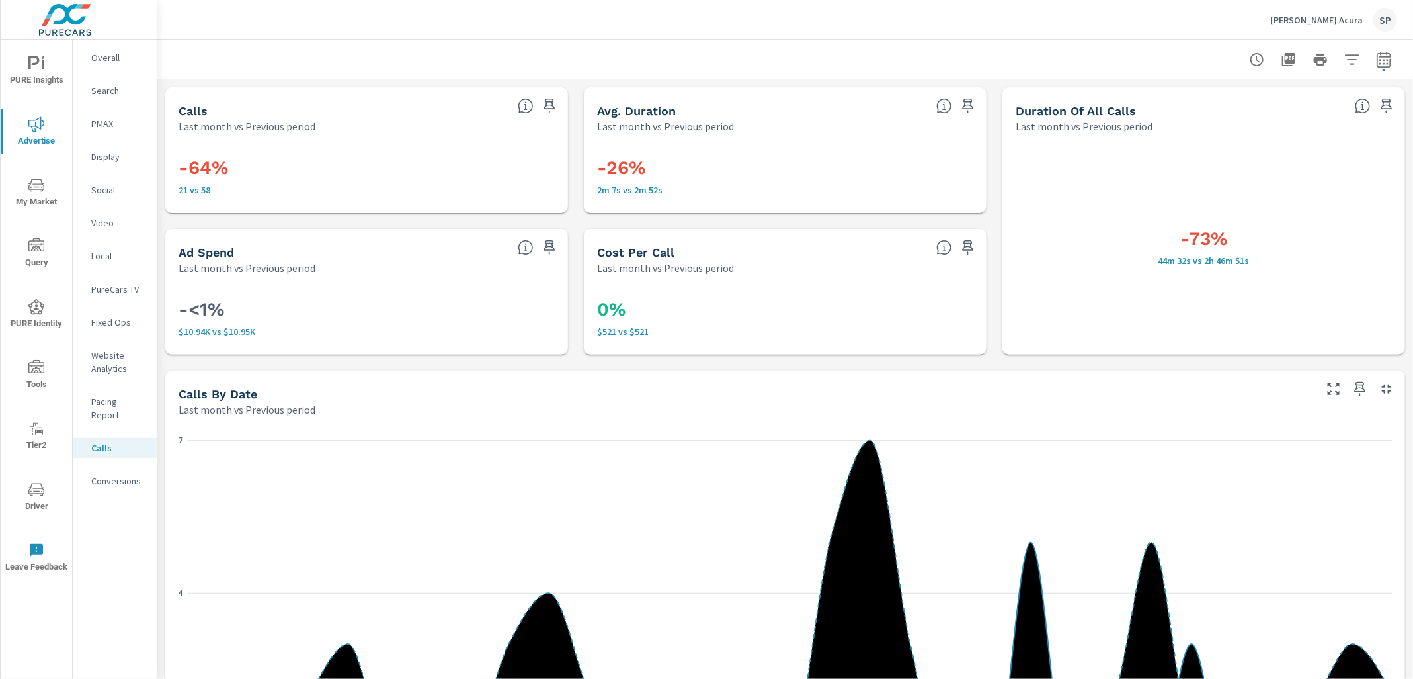
click at [107, 474] on p "Conversions" at bounding box center [118, 480] width 55 height 13
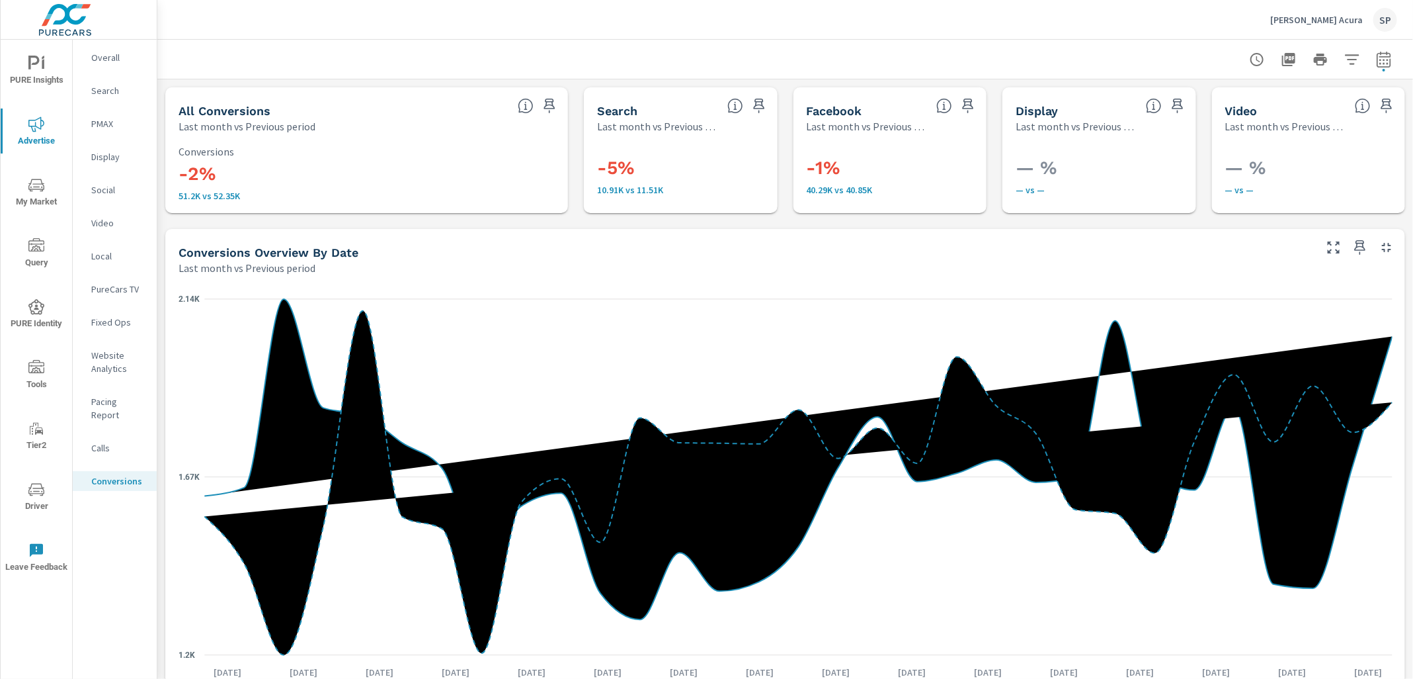
click at [115, 53] on p "Overall" at bounding box center [118, 57] width 55 height 13
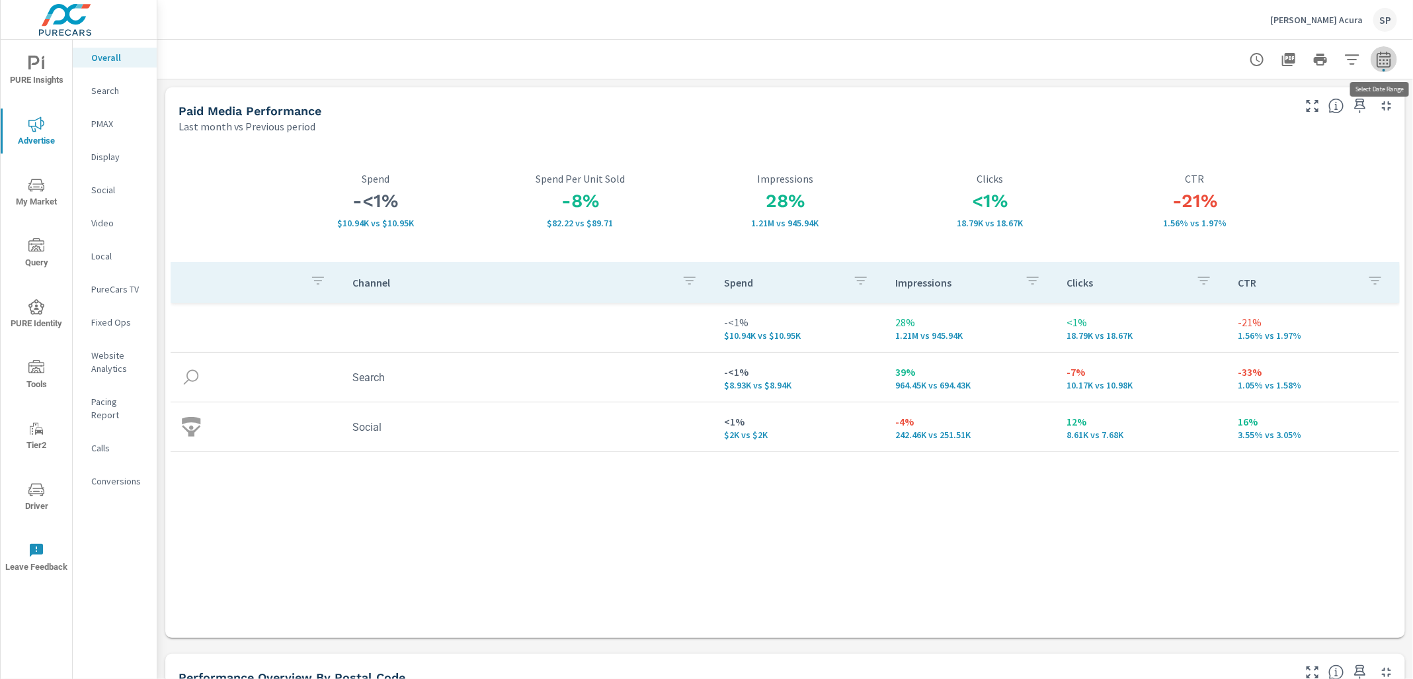
click at [1383, 52] on icon "button" at bounding box center [1384, 60] width 16 height 16
select select "Last month"
select select "Previous period"
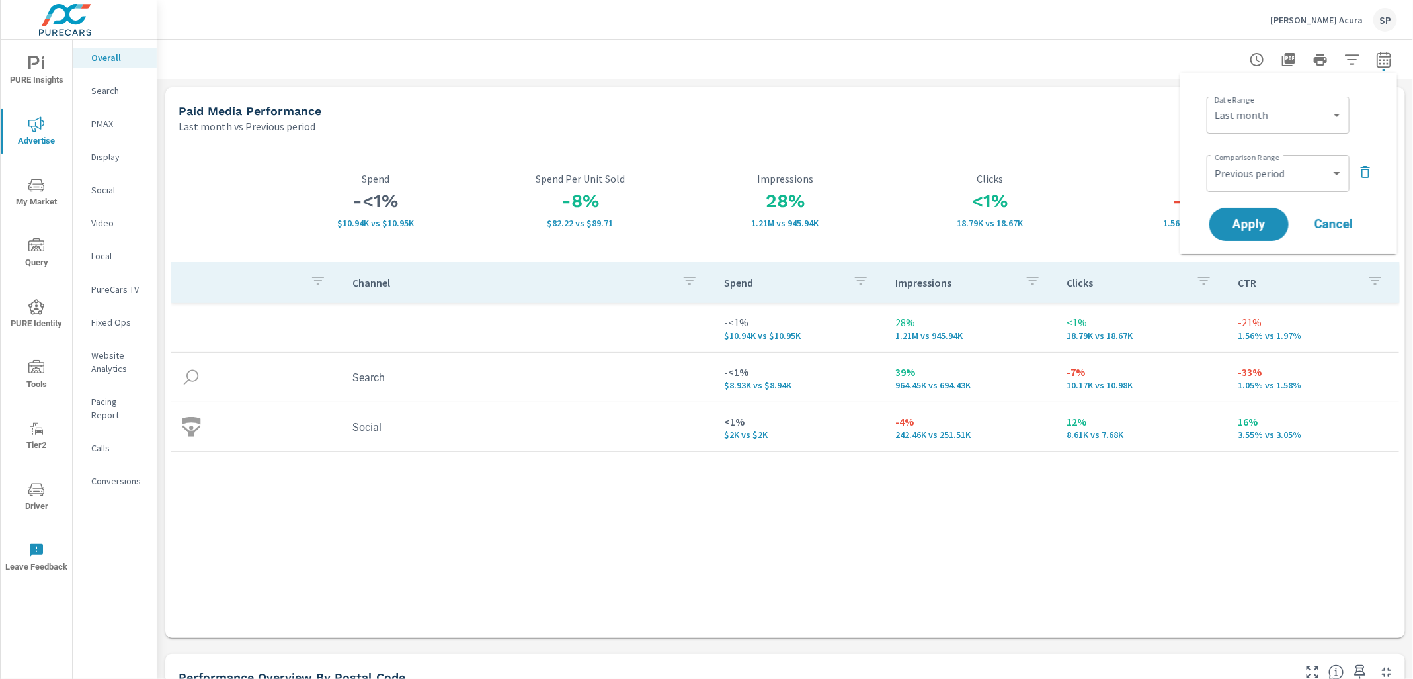
click at [1338, 219] on span "Cancel" at bounding box center [1334, 224] width 53 height 12
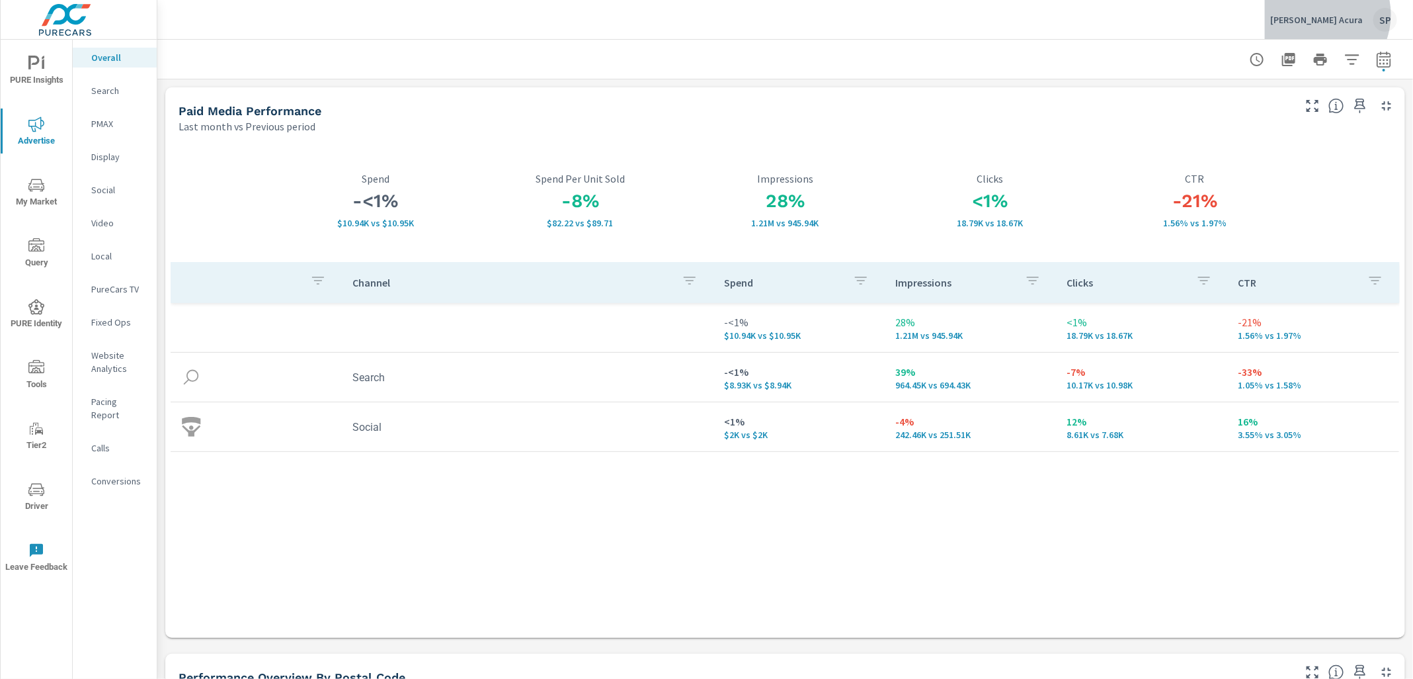
click at [1329, 15] on p "Karen Radley Acura" at bounding box center [1317, 20] width 93 height 12
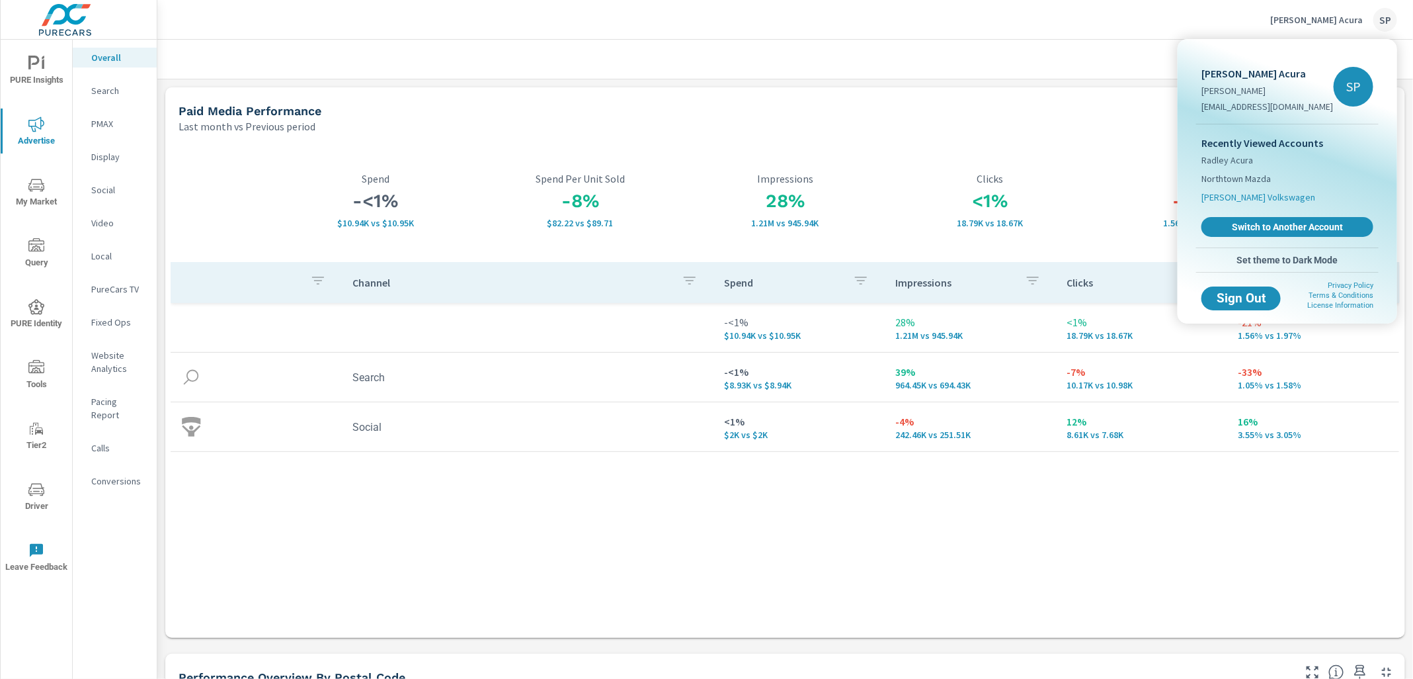
click at [1274, 194] on span "[PERSON_NAME] Volkswagen" at bounding box center [1259, 196] width 114 height 13
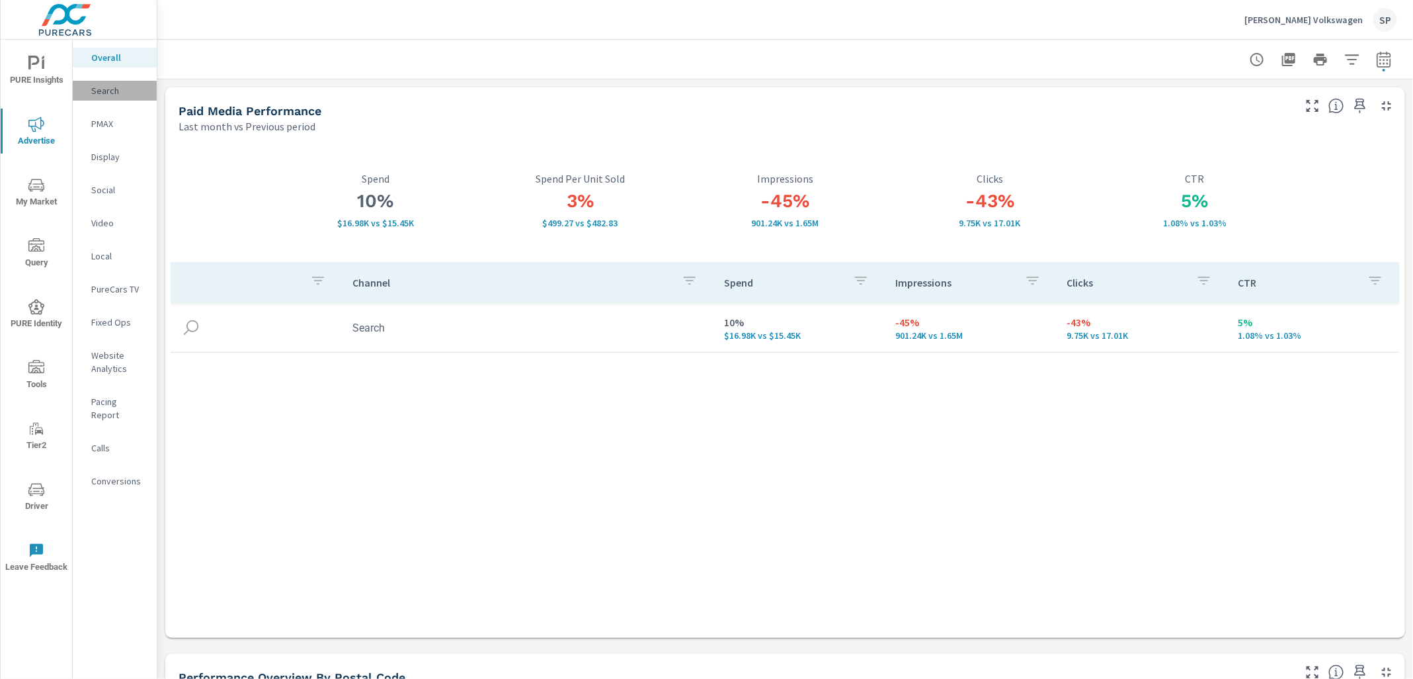
click at [94, 89] on p "Search" at bounding box center [118, 90] width 55 height 13
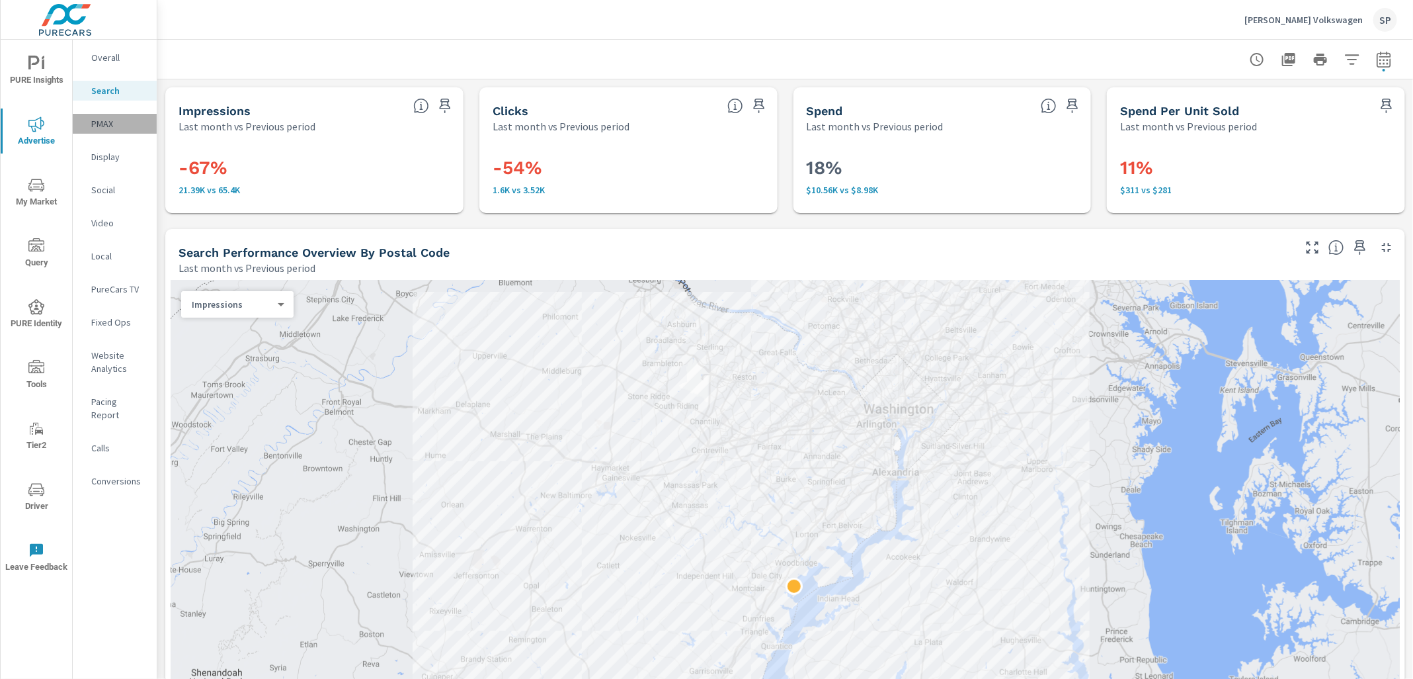
click at [95, 118] on p "PMAX" at bounding box center [118, 123] width 55 height 13
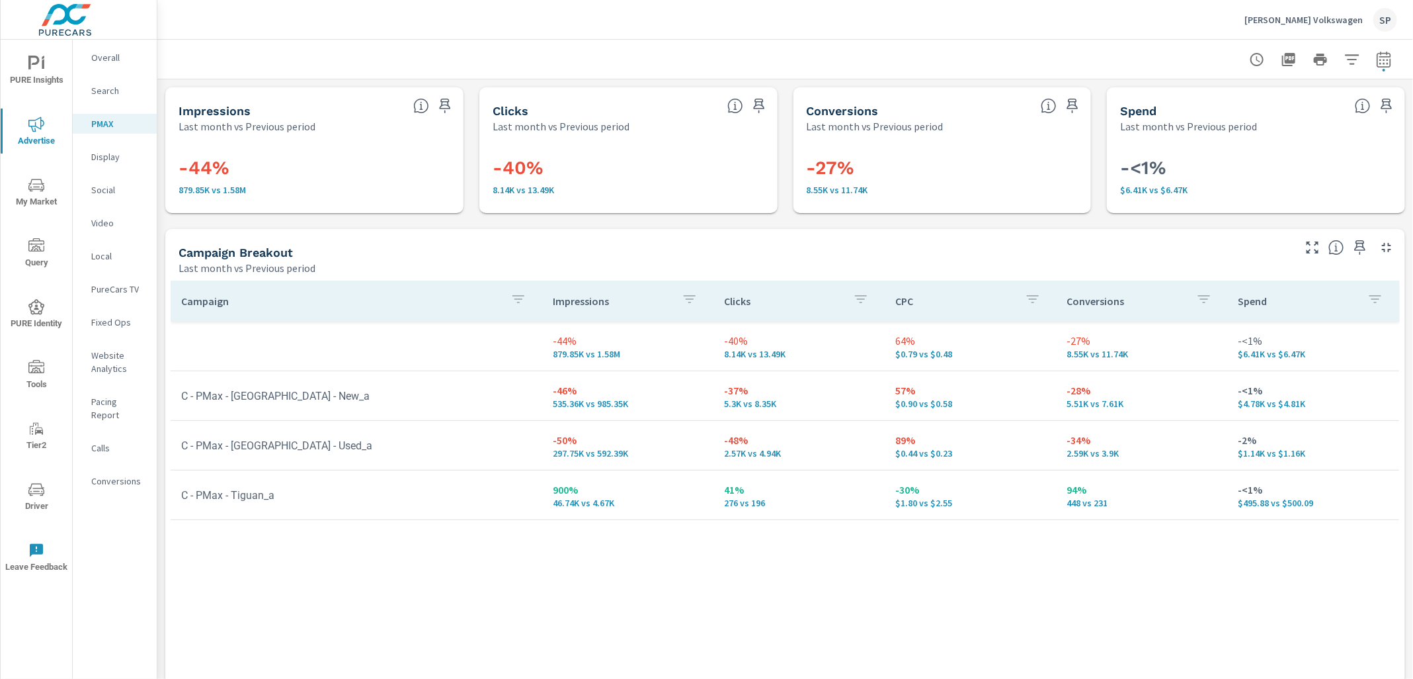
click at [1274, 17] on p "[PERSON_NAME] Volkswagen" at bounding box center [1304, 20] width 118 height 12
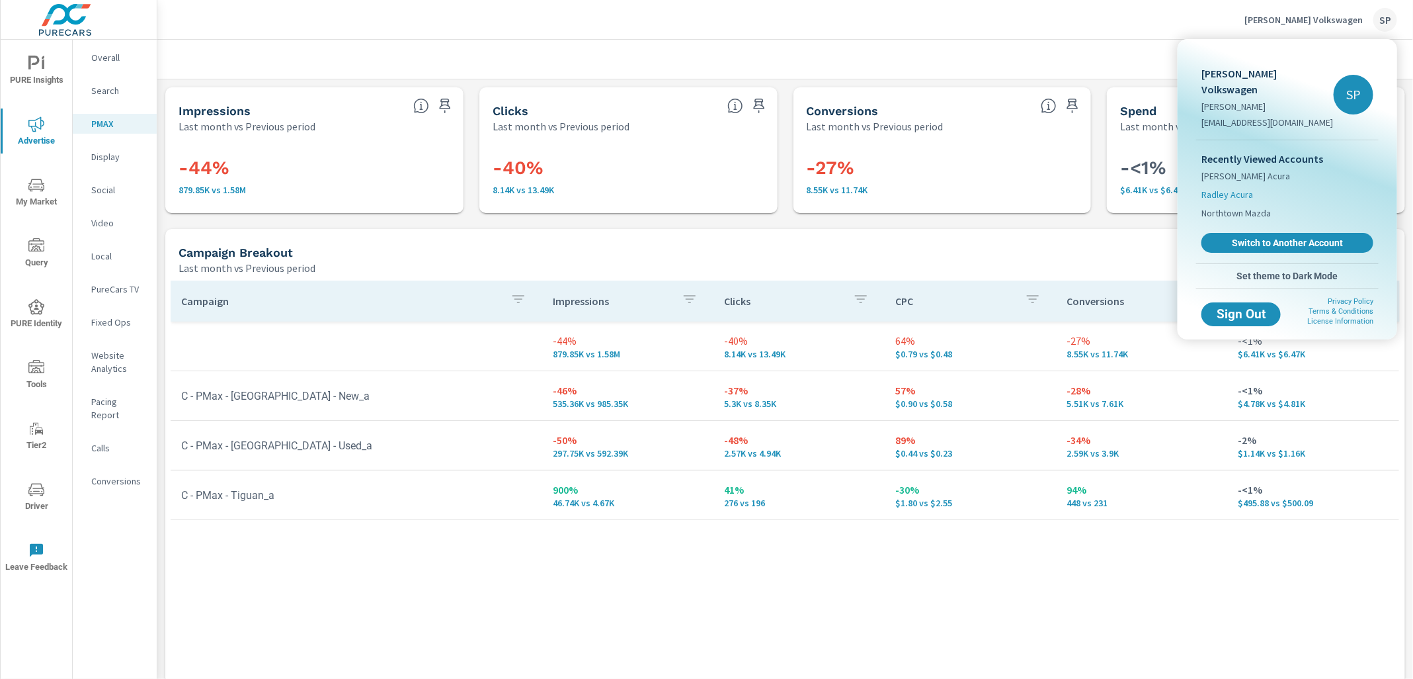
click at [1237, 188] on span "Radley Acura" at bounding box center [1228, 194] width 52 height 13
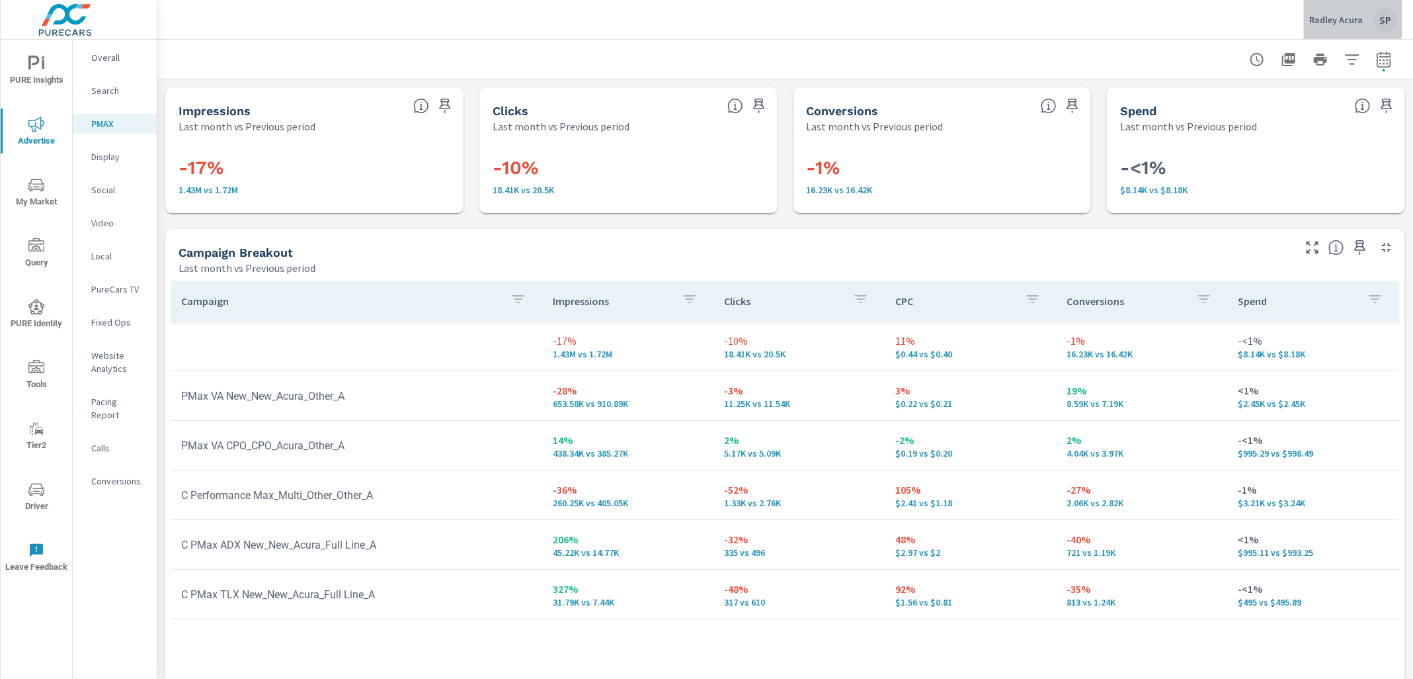
click at [1339, 14] on p "Radley Acura" at bounding box center [1337, 20] width 54 height 12
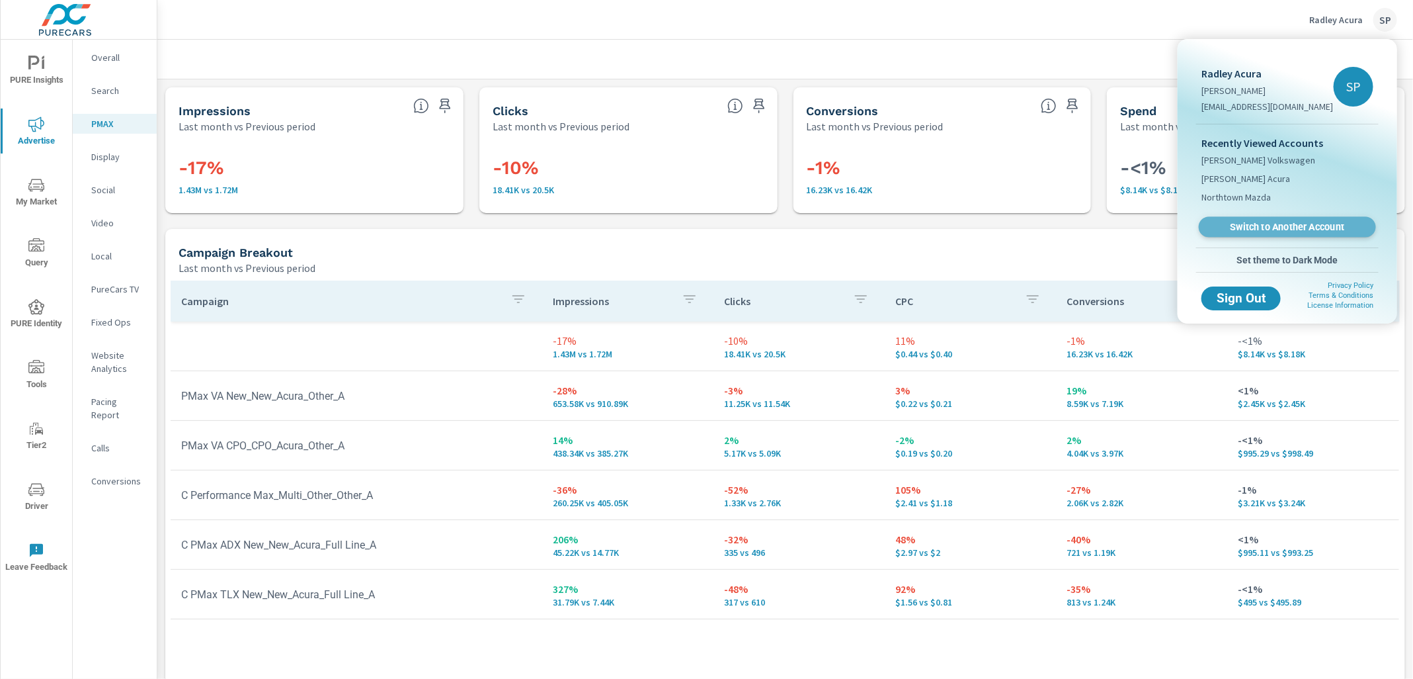
click at [1243, 222] on span "Switch to Another Account" at bounding box center [1287, 227] width 162 height 13
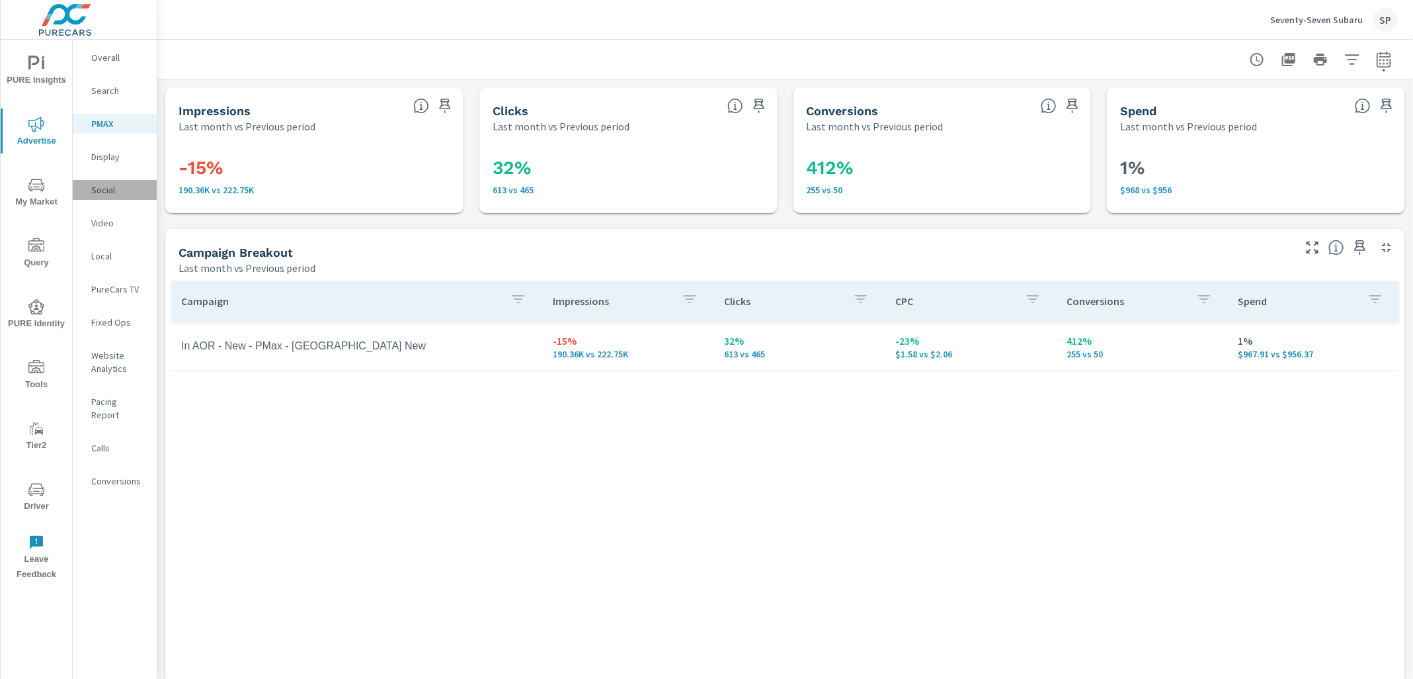
click at [96, 190] on p "Social" at bounding box center [118, 189] width 55 height 13
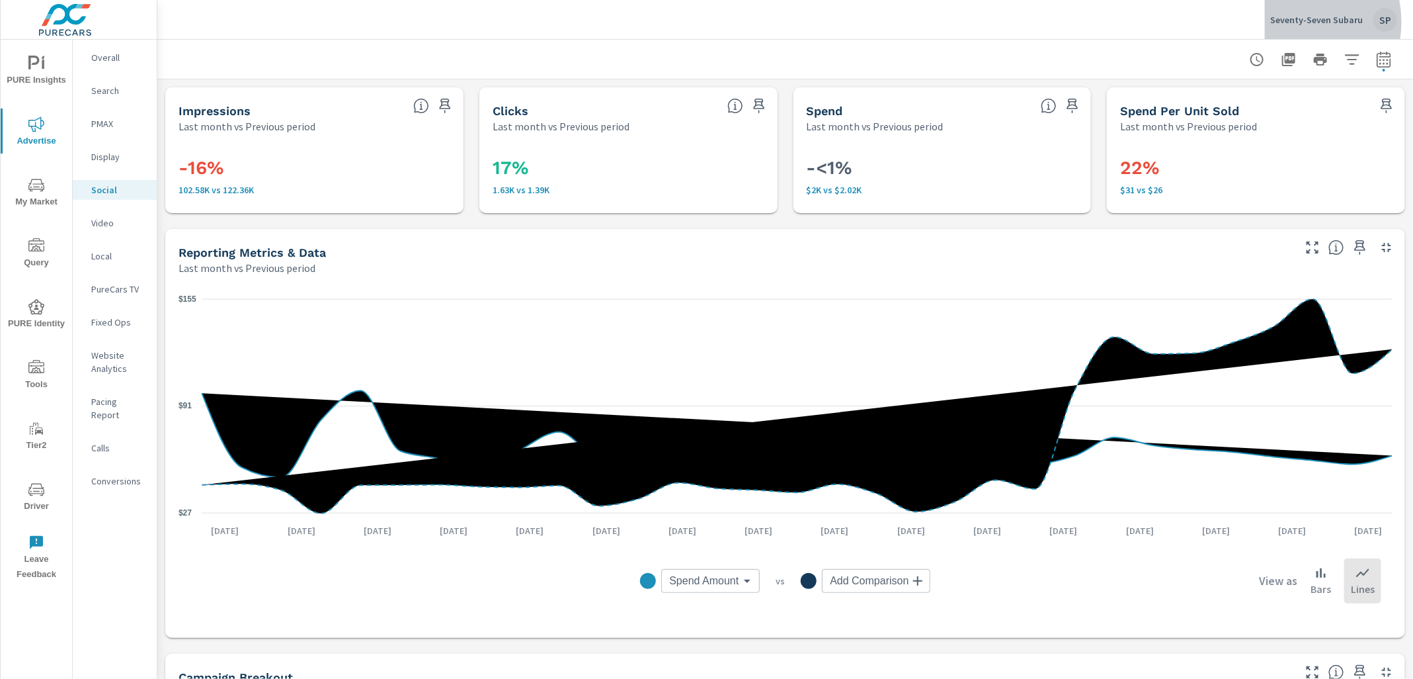
click at [1292, 22] on p "Seventy-Seven Subaru" at bounding box center [1317, 20] width 93 height 12
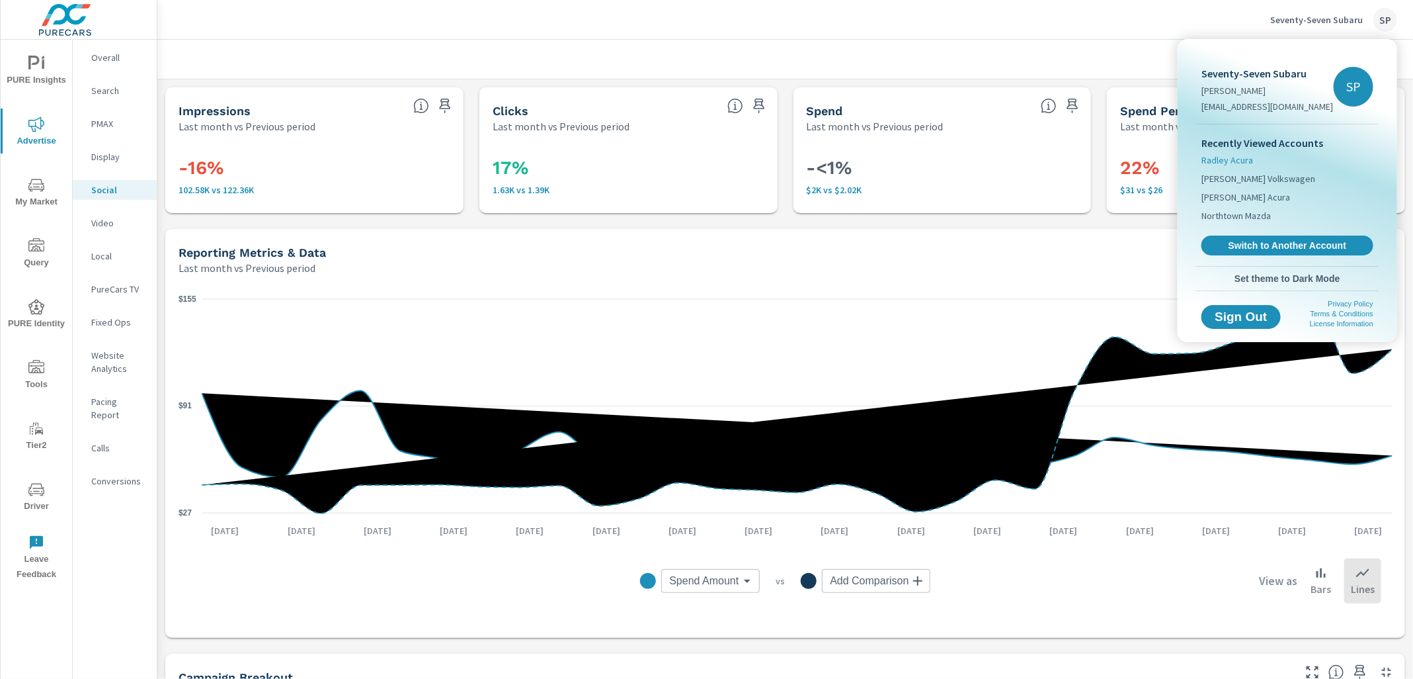
click at [1239, 157] on span "Radley Acura" at bounding box center [1228, 159] width 52 height 13
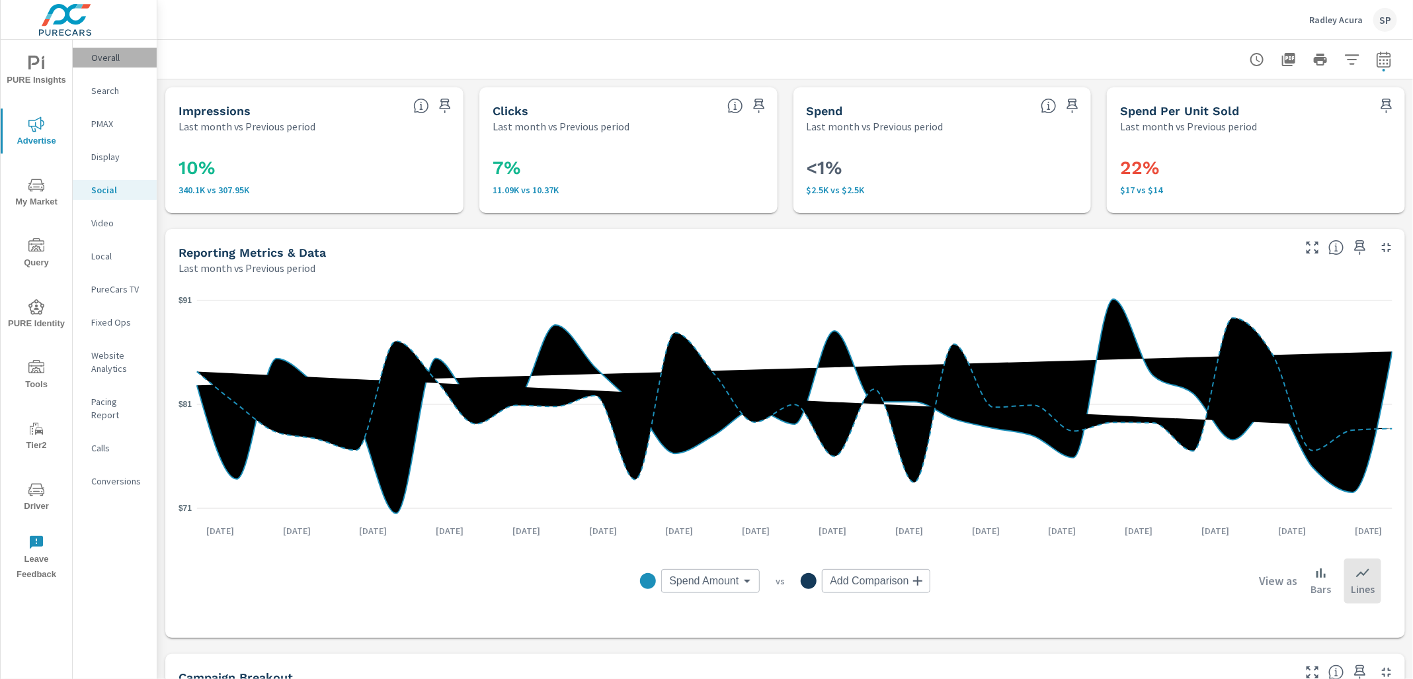
click at [110, 52] on p "Overall" at bounding box center [118, 57] width 55 height 13
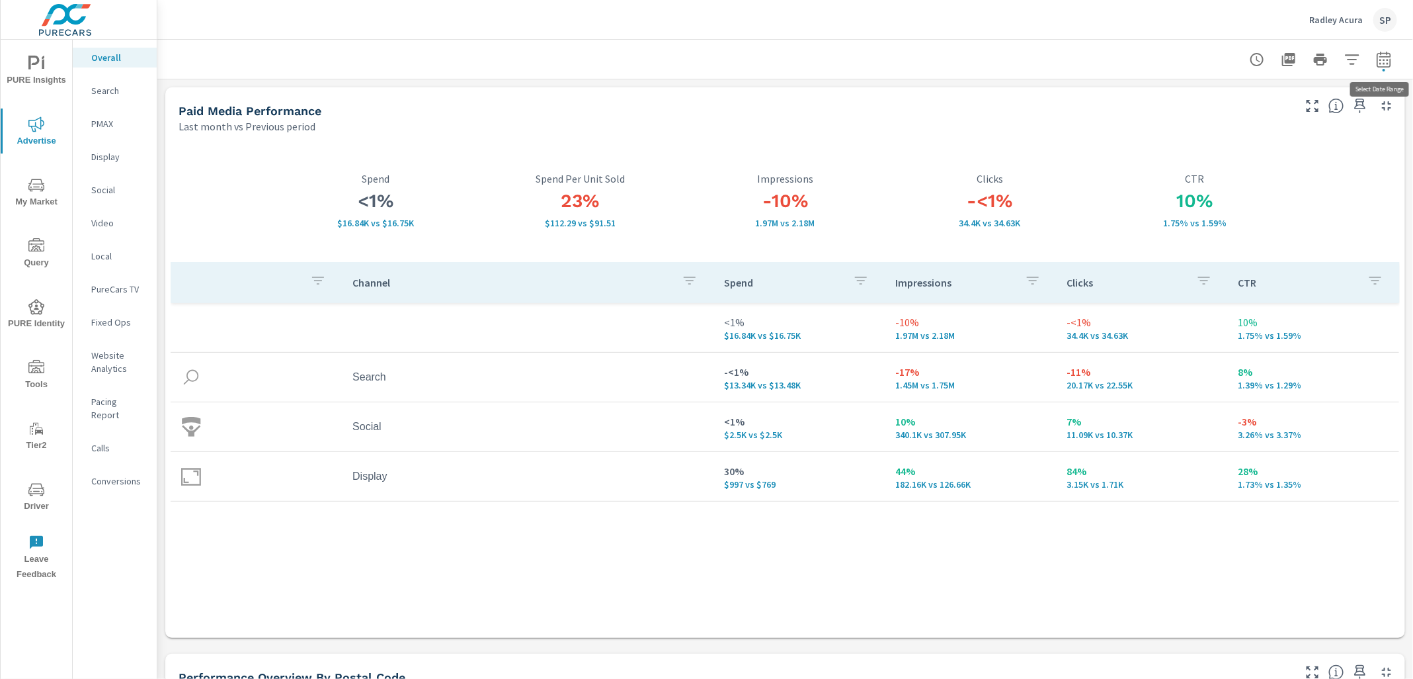
click at [1385, 58] on icon "button" at bounding box center [1384, 60] width 16 height 16
select select "Last month"
select select "Previous period"
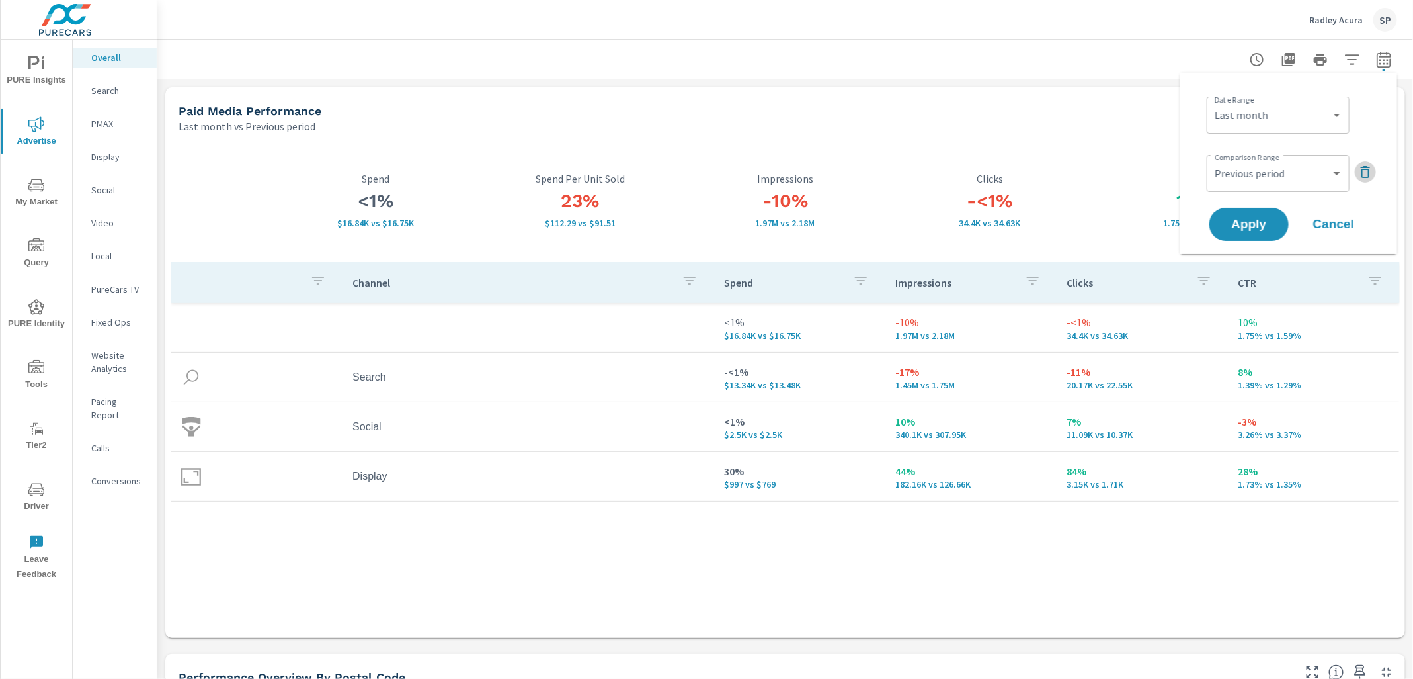
click at [1368, 167] on icon "button" at bounding box center [1365, 172] width 9 height 12
click at [1247, 184] on span "Apply" at bounding box center [1249, 187] width 54 height 13
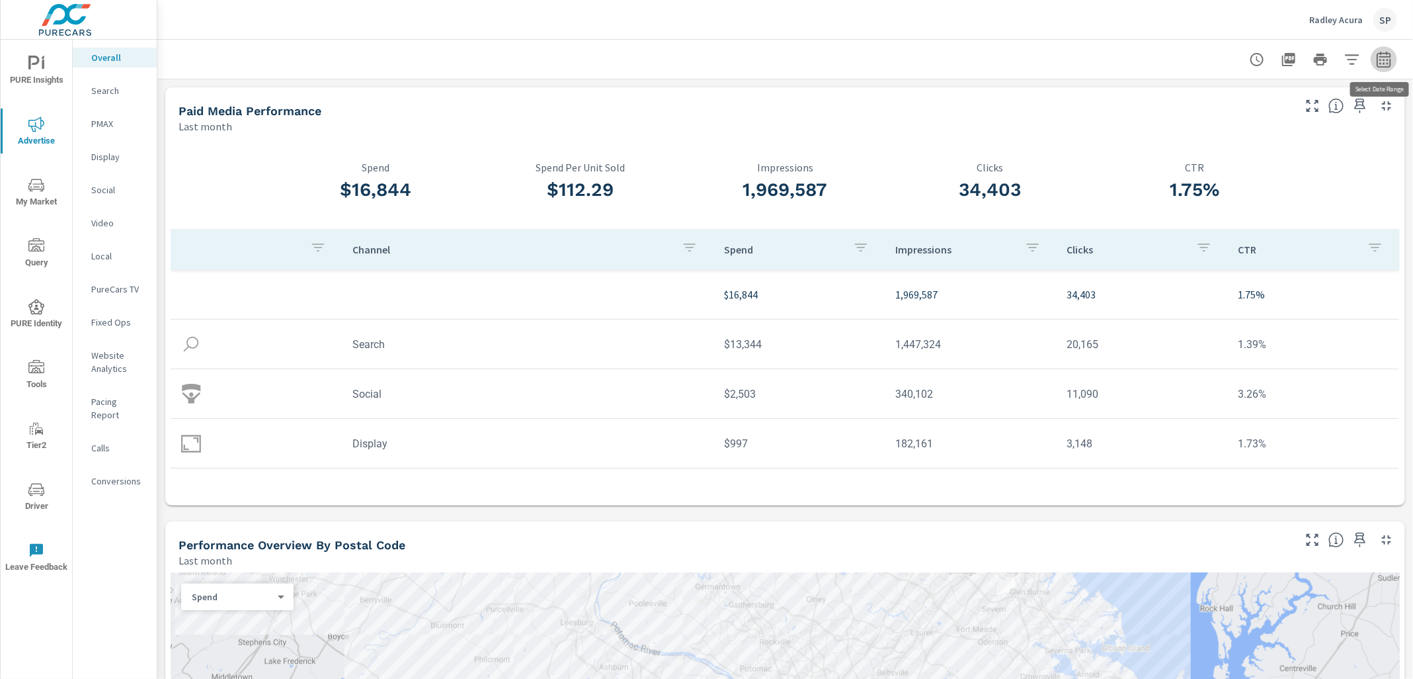
click at [1381, 52] on icon "button" at bounding box center [1384, 60] width 16 height 16
select select "Last month"
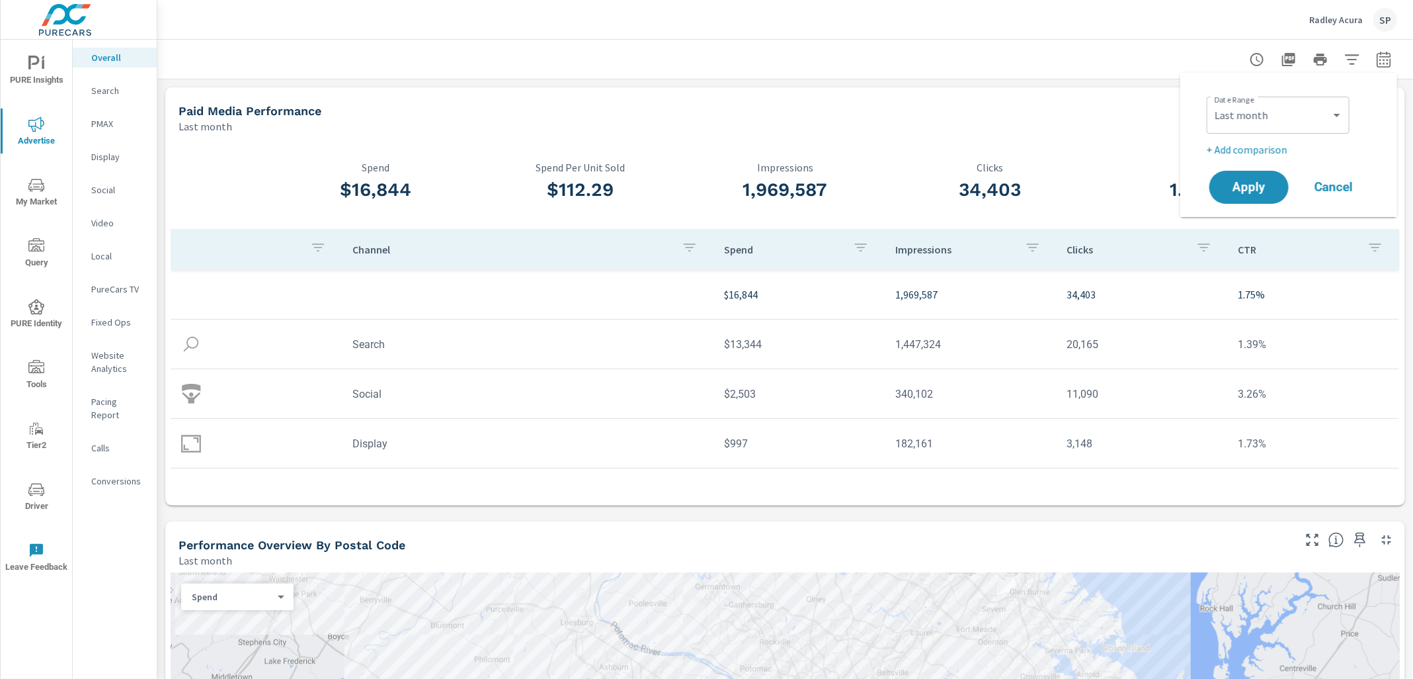
click at [1272, 149] on p "+ Add comparison" at bounding box center [1291, 150] width 169 height 16
click at [1250, 173] on select "Custom Previous period Previous month Previous year" at bounding box center [1278, 173] width 132 height 26
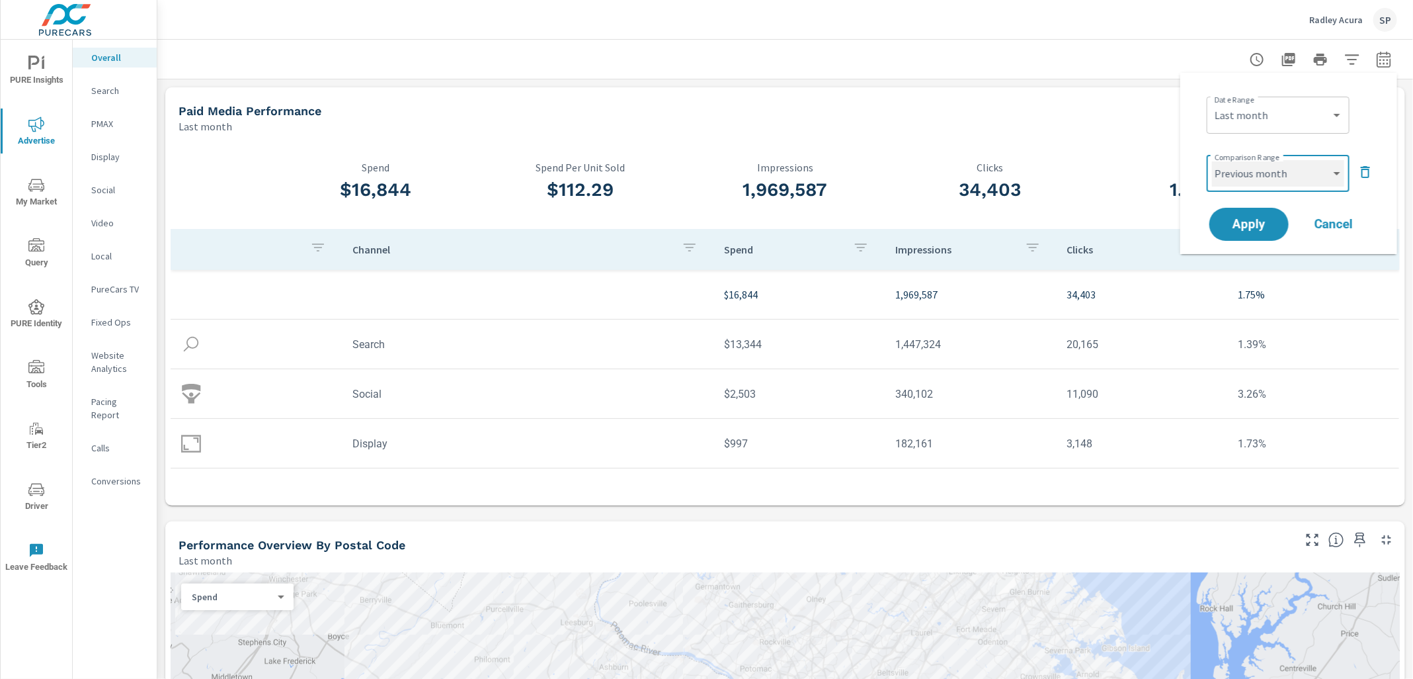
click at [1212, 160] on select "Custom Previous period Previous month Previous year" at bounding box center [1278, 173] width 132 height 26
select select "Previous month"
click at [1241, 224] on span "Apply" at bounding box center [1249, 224] width 54 height 13
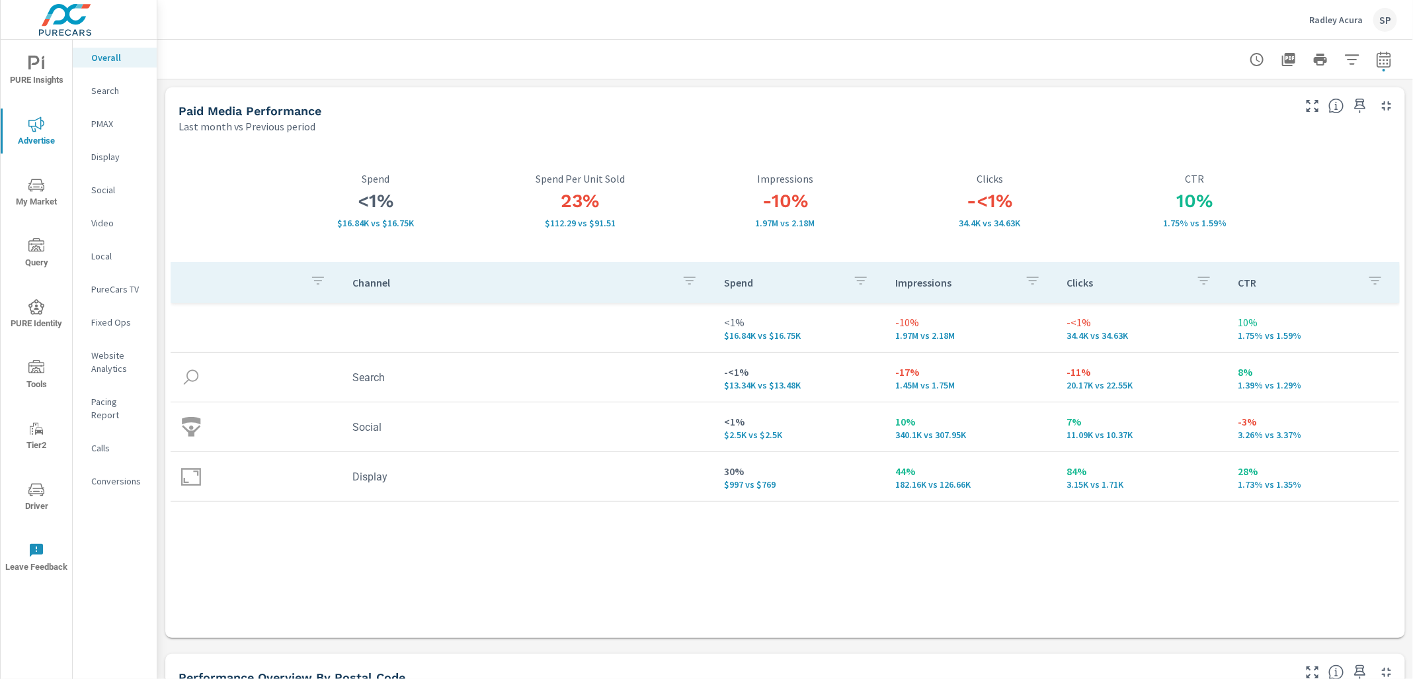
click at [1335, 18] on p "Radley Acura" at bounding box center [1337, 20] width 54 height 12
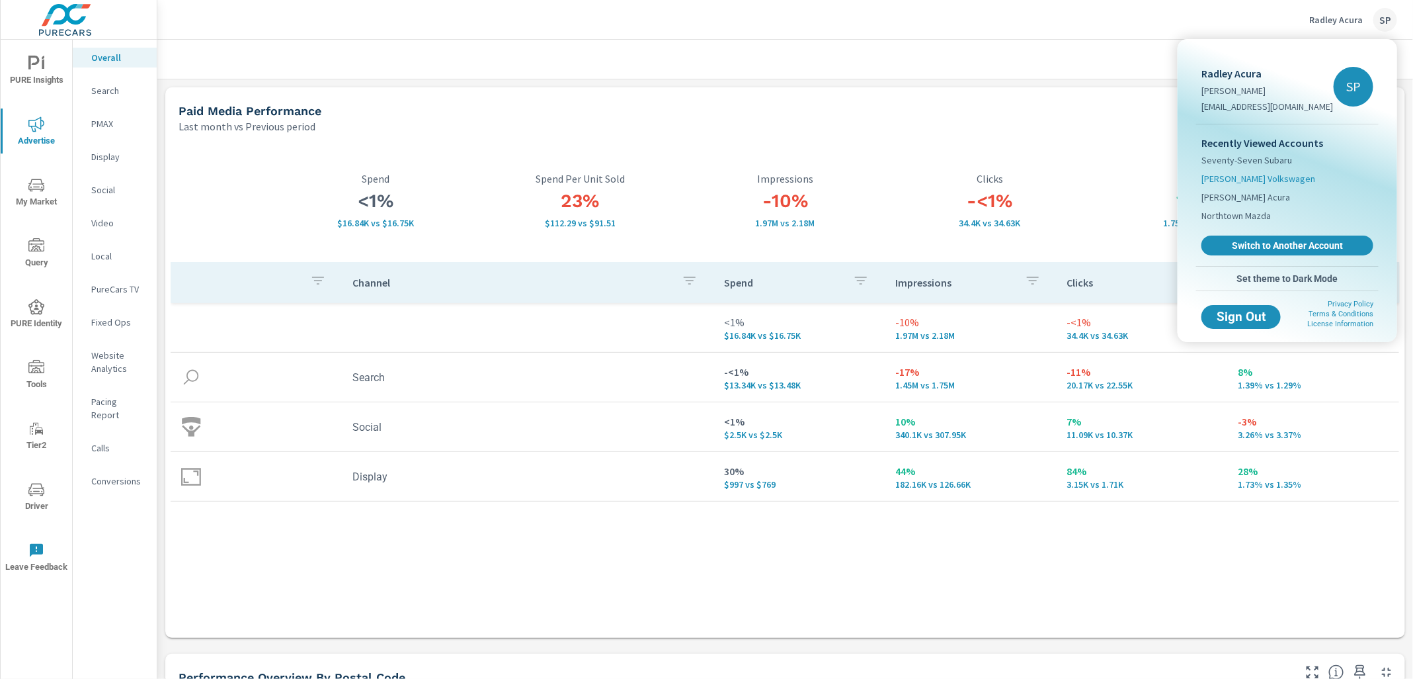
click at [1261, 173] on span "Karen Radley Volkswagen" at bounding box center [1259, 178] width 114 height 13
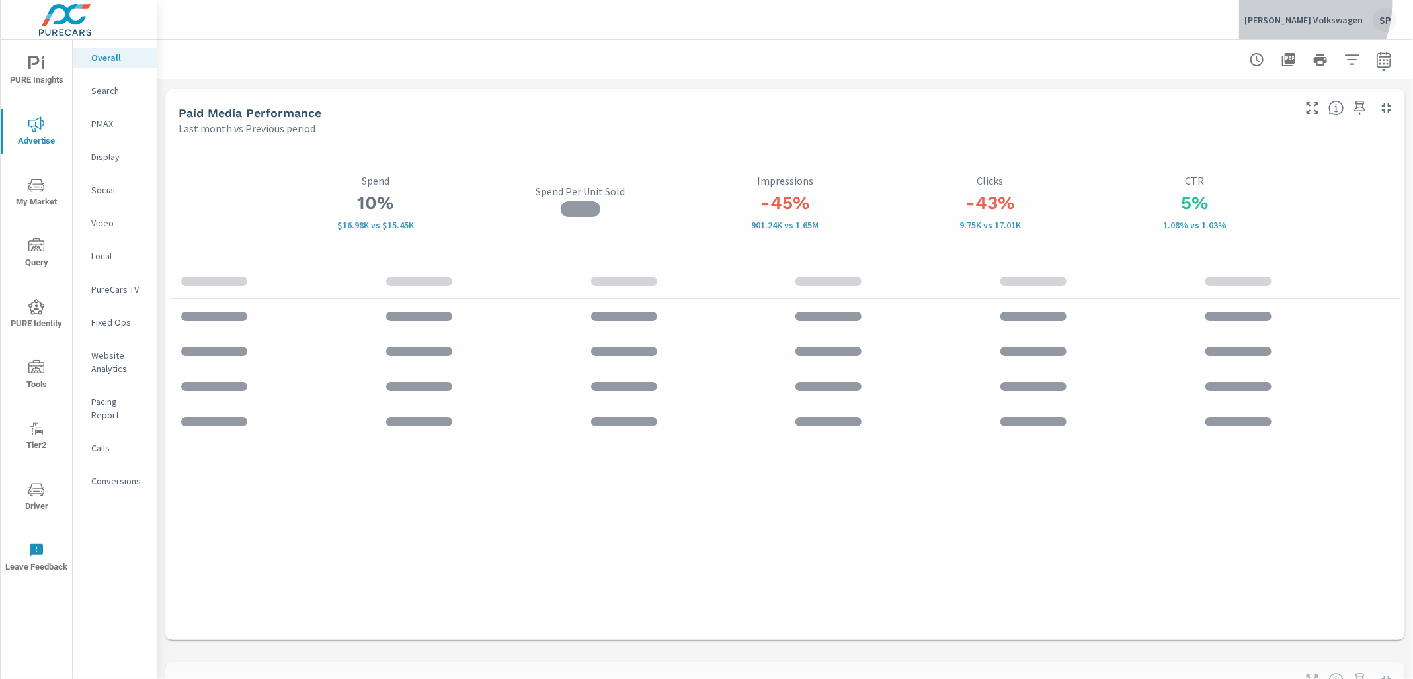
click at [1306, 6] on button "Karen Radley Volkswagen SP" at bounding box center [1320, 19] width 163 height 39
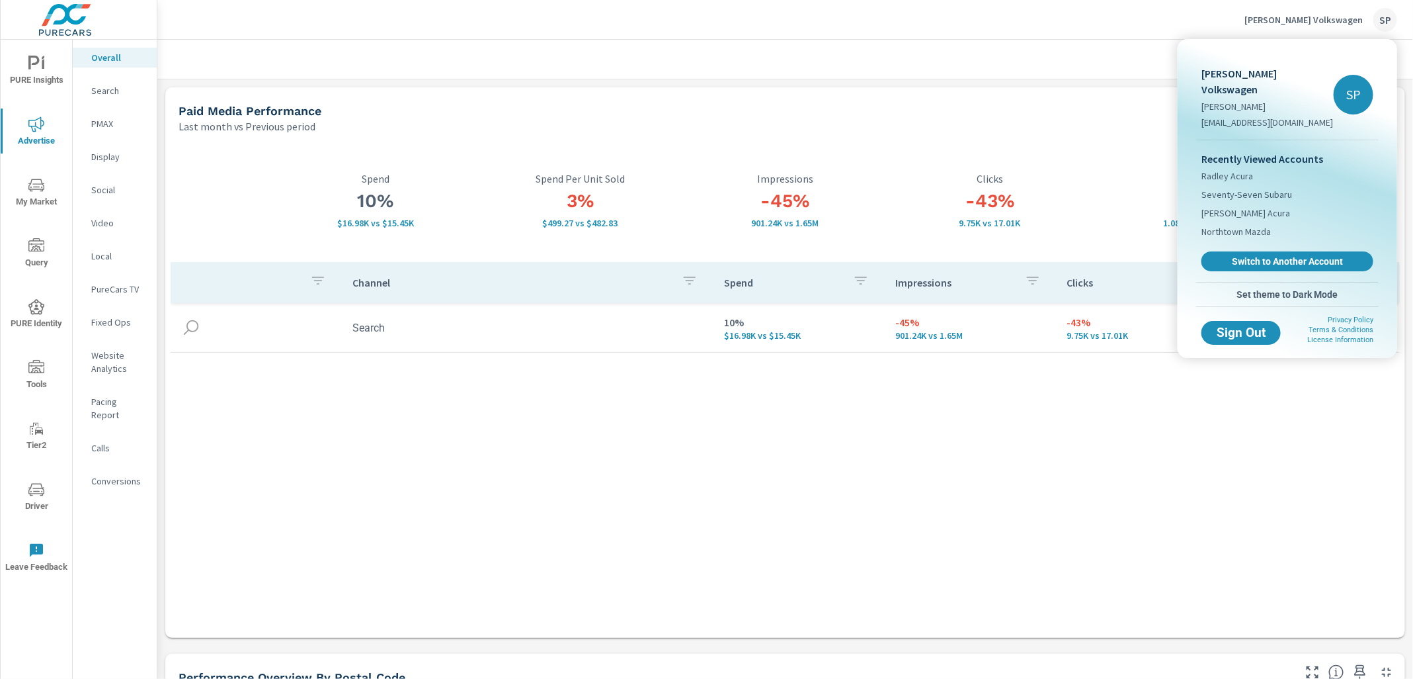
click at [1115, 61] on div at bounding box center [706, 339] width 1413 height 679
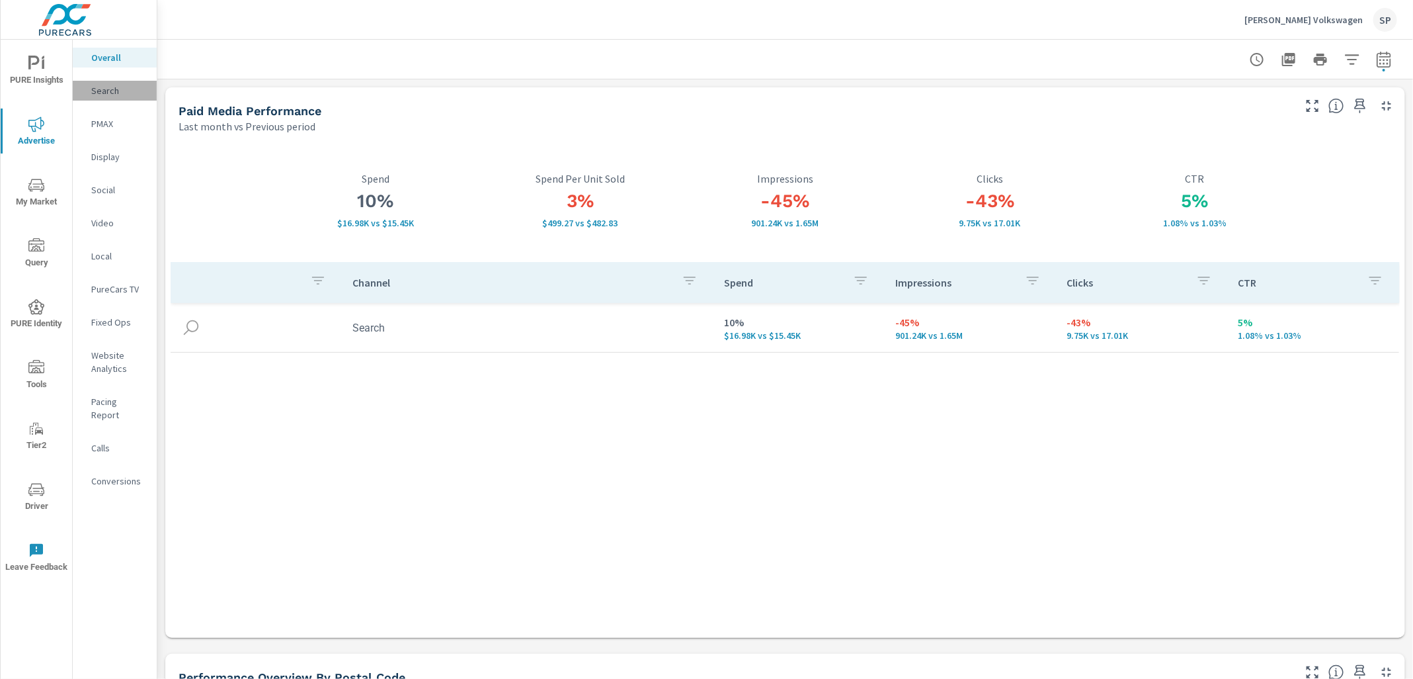
click at [106, 82] on div "Search" at bounding box center [115, 91] width 84 height 20
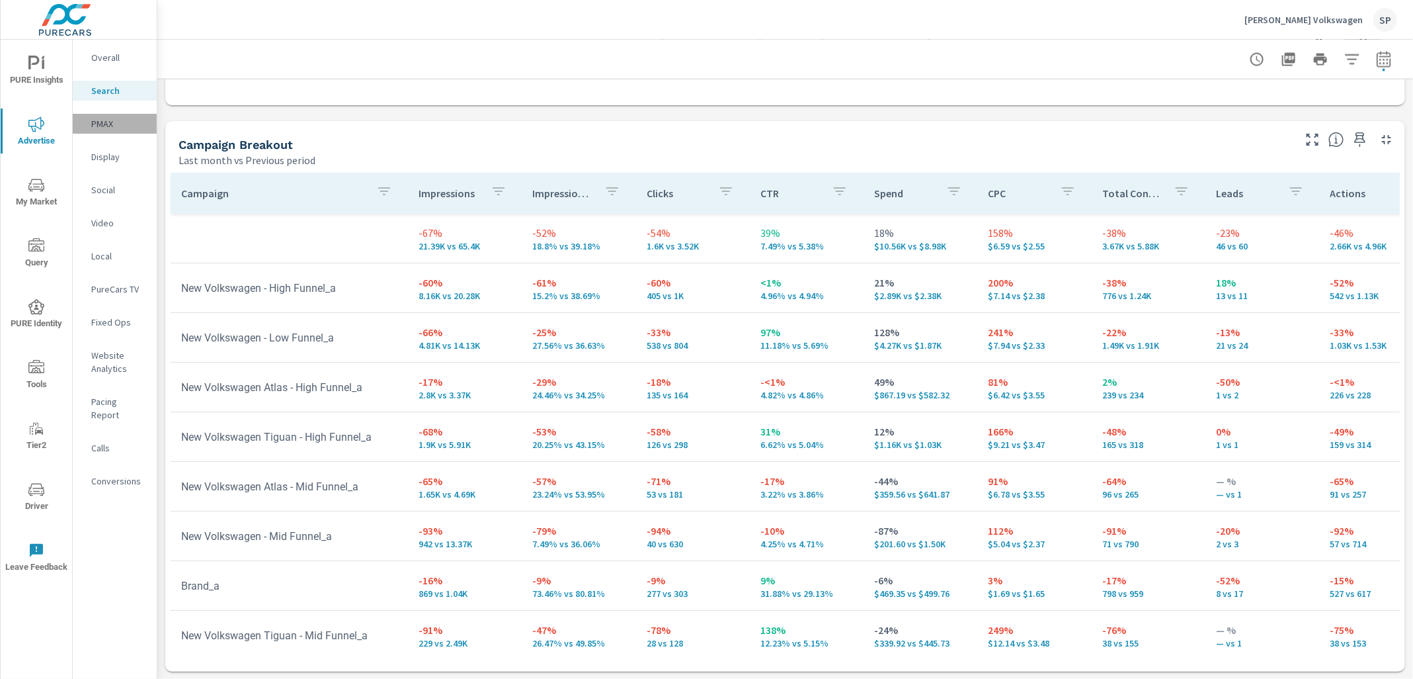
click at [99, 124] on p "PMAX" at bounding box center [118, 123] width 55 height 13
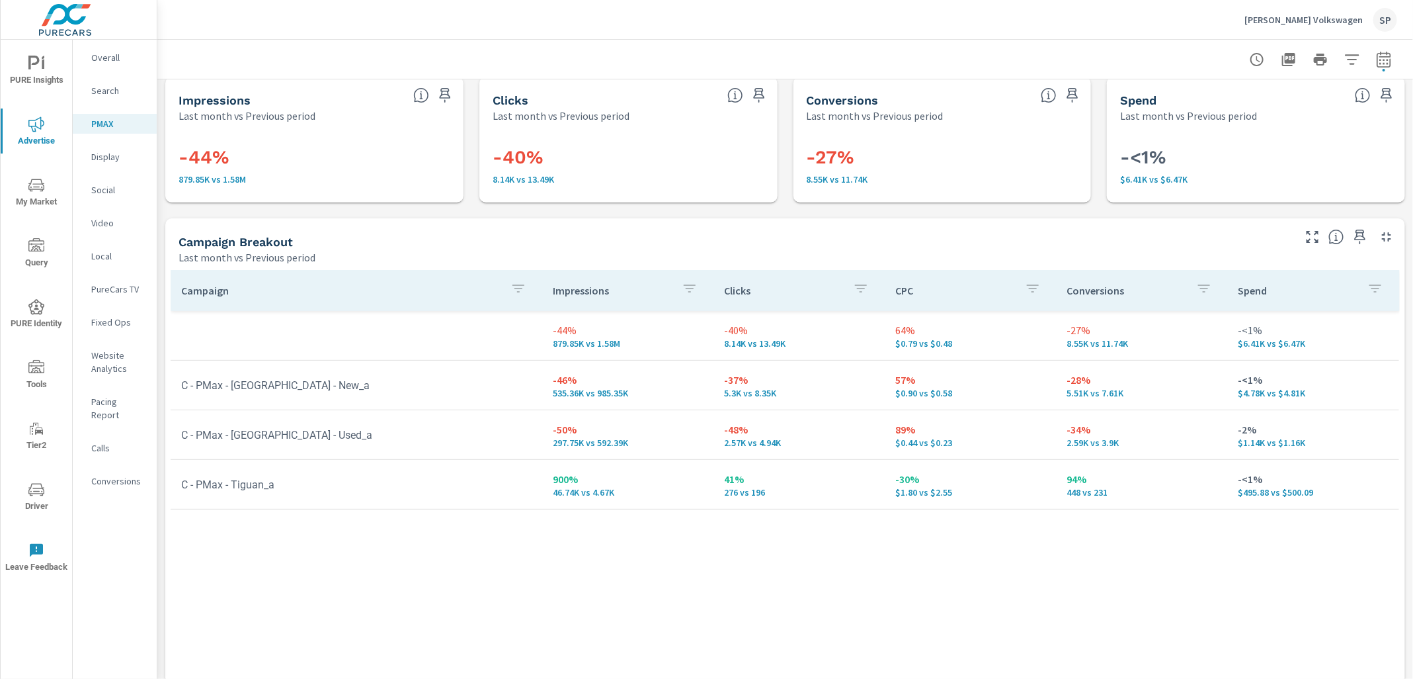
scroll to position [10, 0]
click at [915, 509] on div "Campaign Impressions Clicks CPC Conversions Spend -44% 879.85K vs 1.58M -40% 8.…" at bounding box center [786, 508] width 1230 height 474
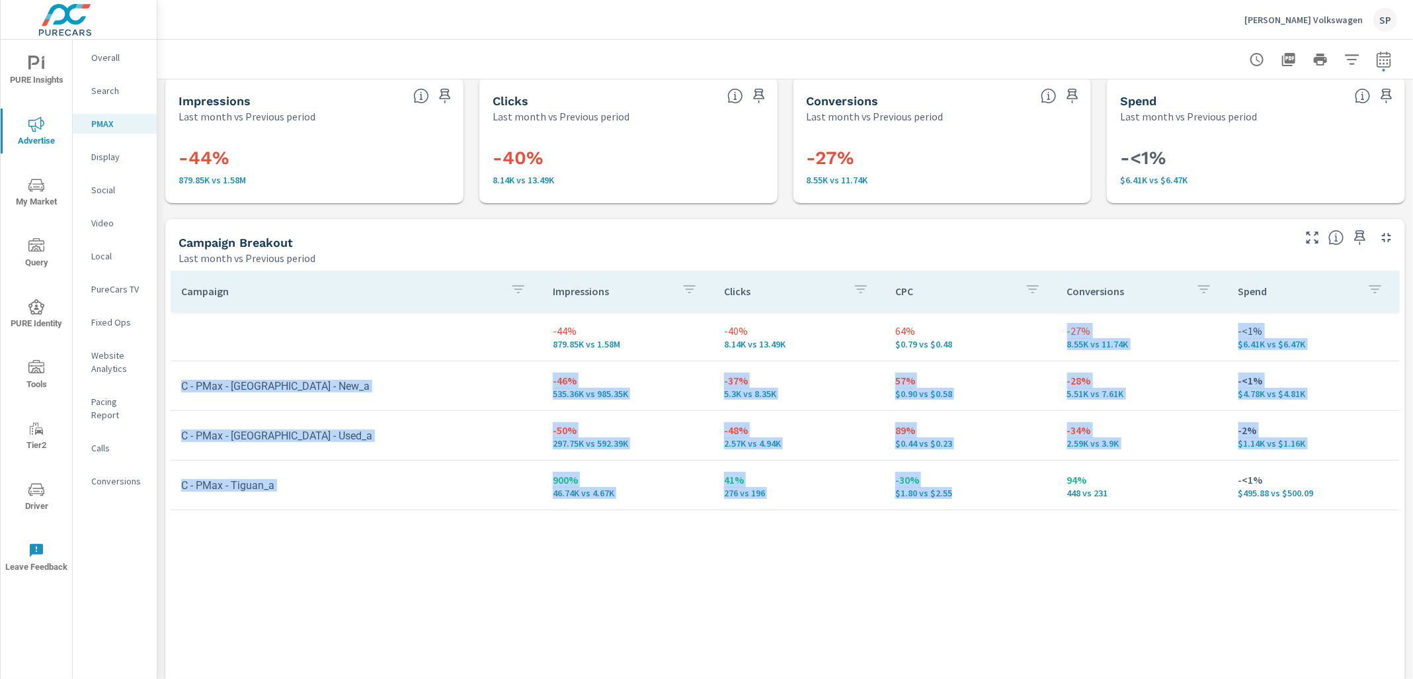
click at [915, 506] on td "-30% $1.80 vs $2.55" at bounding box center [970, 485] width 171 height 48
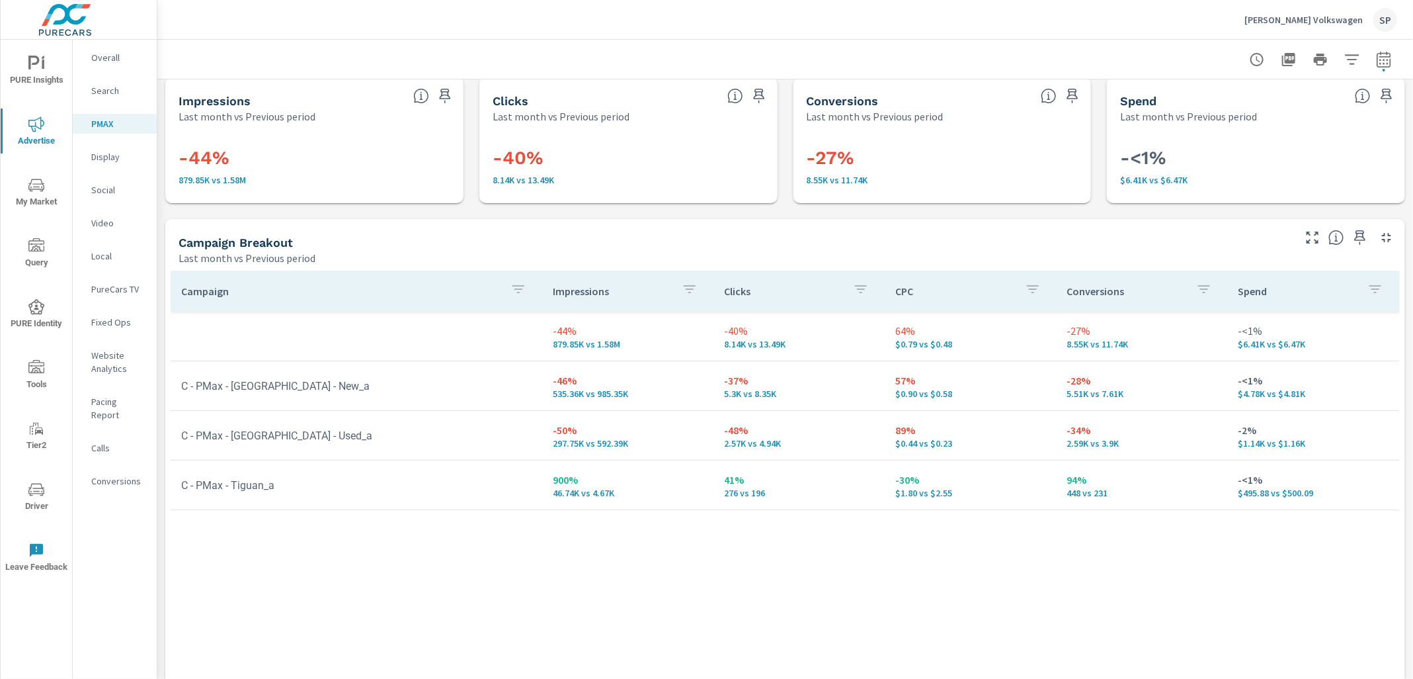
click at [105, 87] on p "Search" at bounding box center [118, 90] width 55 height 13
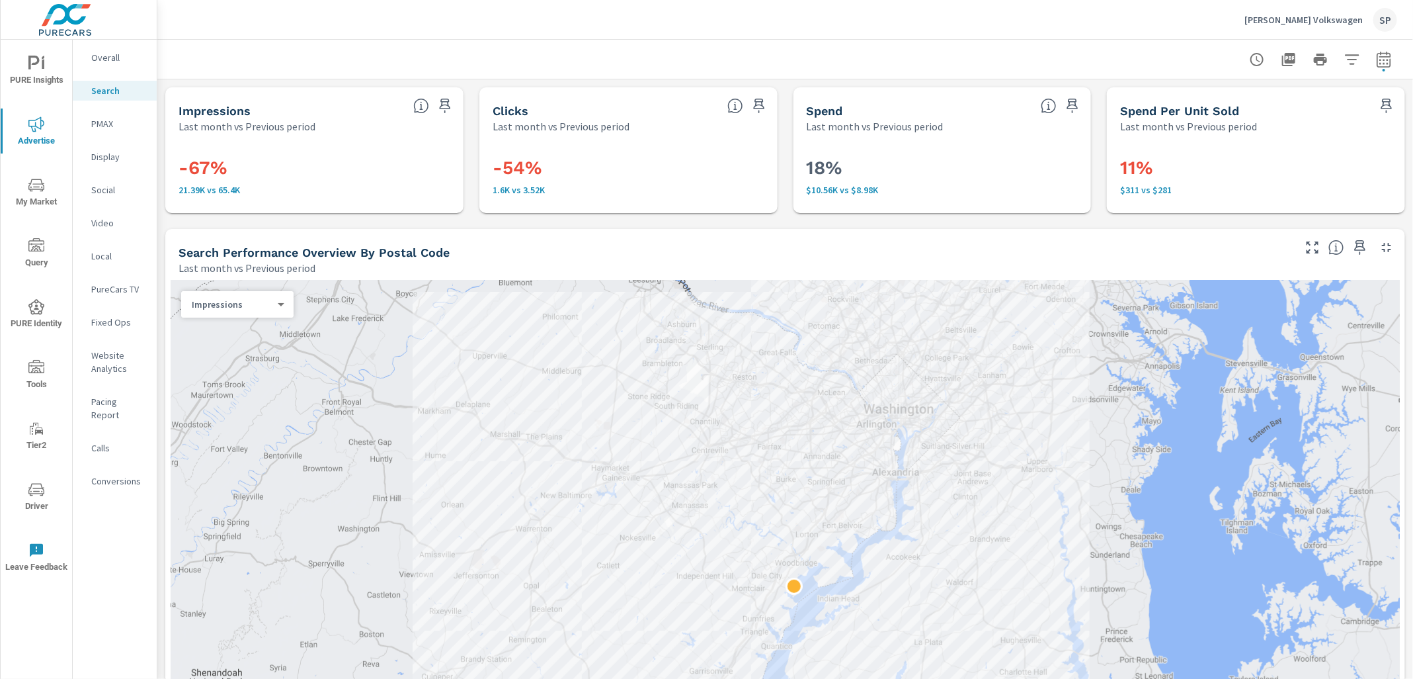
click at [1386, 44] on div at bounding box center [785, 59] width 1224 height 39
click at [1386, 67] on button "button" at bounding box center [1384, 59] width 26 height 26
select select "Last month"
select select "Previous period"
click at [1358, 177] on icon "button" at bounding box center [1366, 172] width 16 height 16
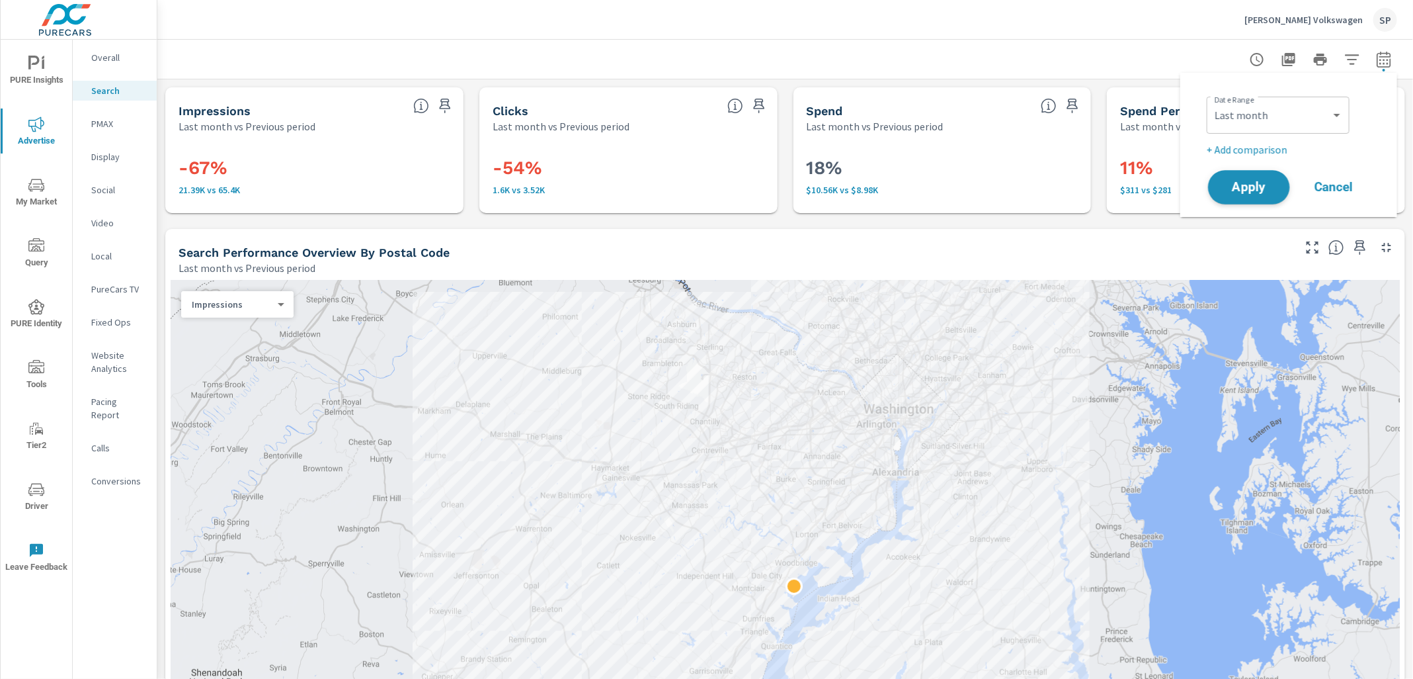
click at [1255, 181] on span "Apply" at bounding box center [1249, 187] width 54 height 13
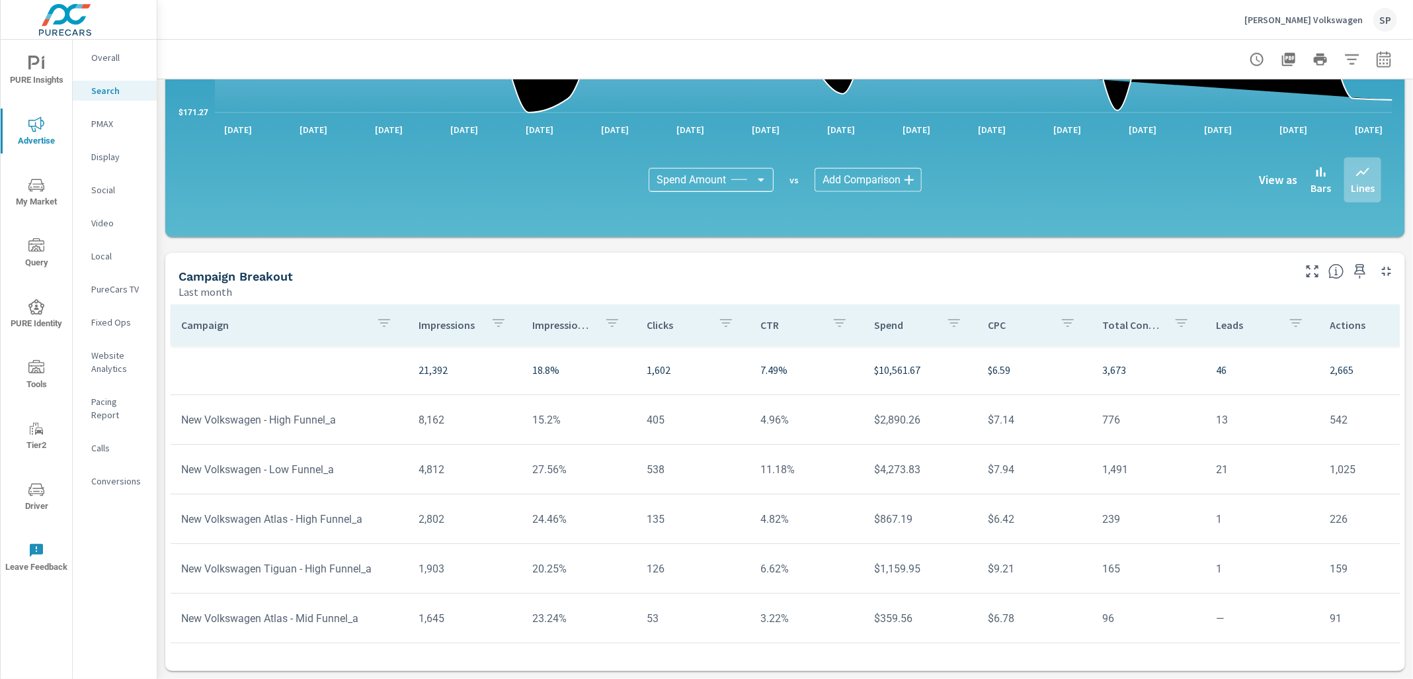
scroll to position [792, 0]
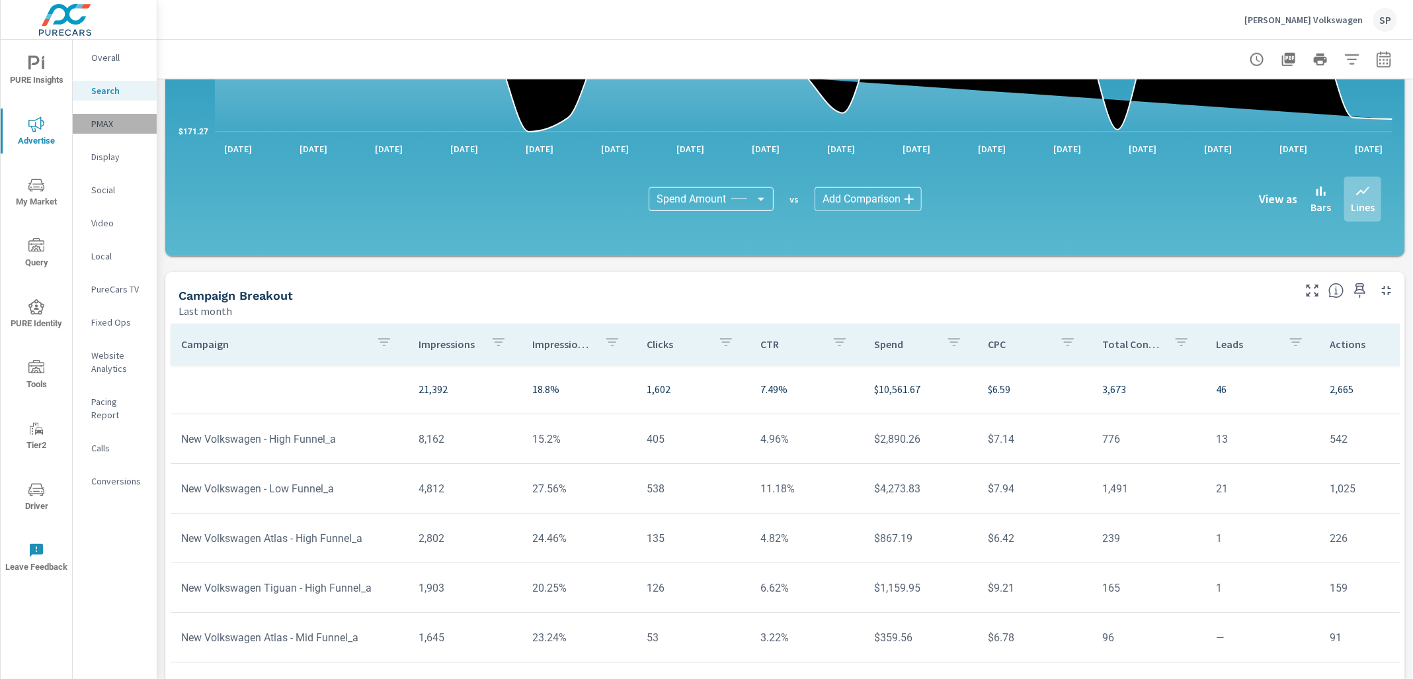
click at [112, 130] on div "PMAX" at bounding box center [115, 124] width 84 height 20
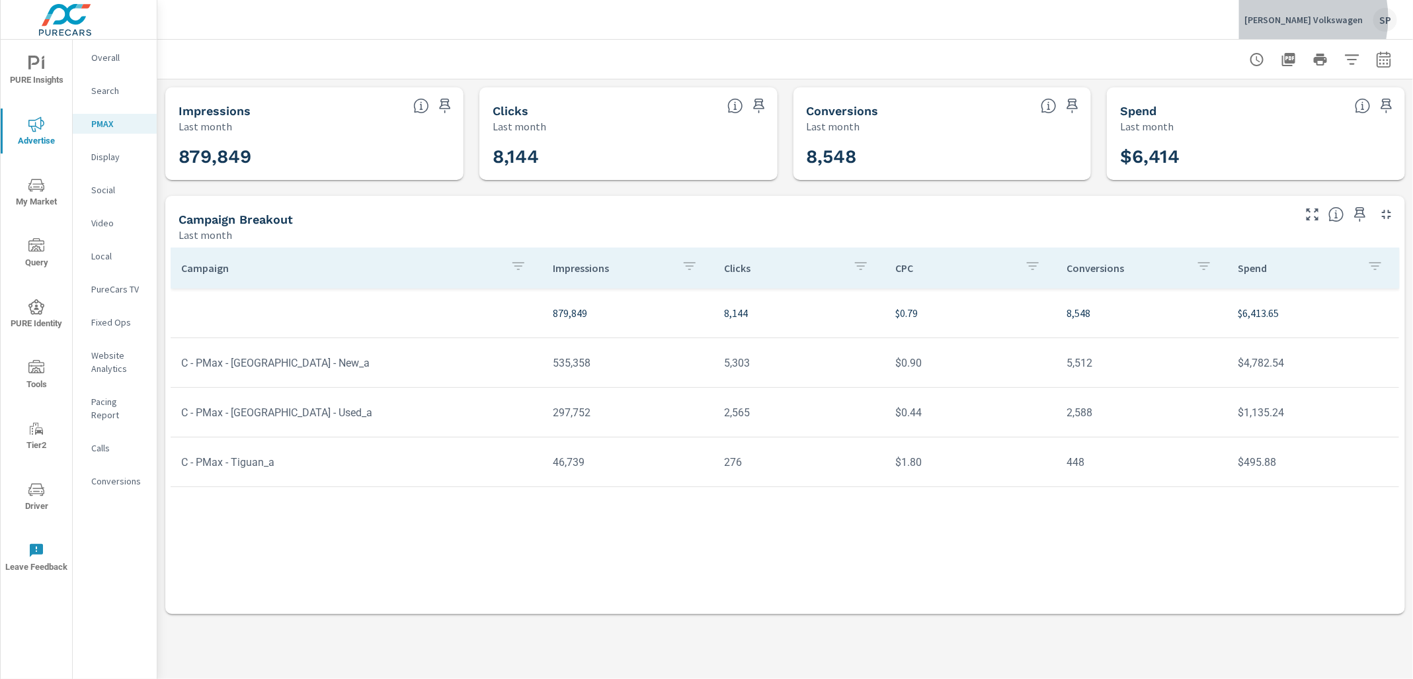
click at [1300, 18] on p "Karen Radley Volkswagen" at bounding box center [1304, 20] width 118 height 12
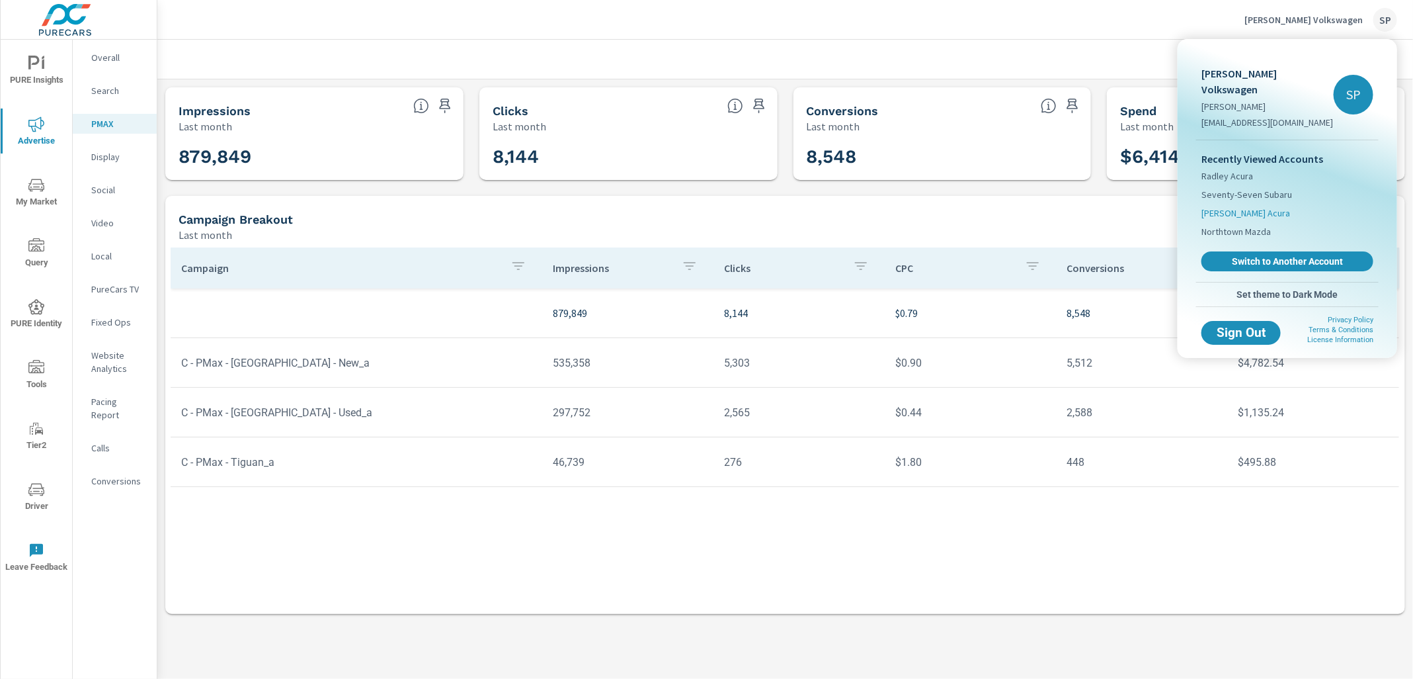
click at [1245, 206] on span "Karen Radley Acura" at bounding box center [1246, 212] width 89 height 13
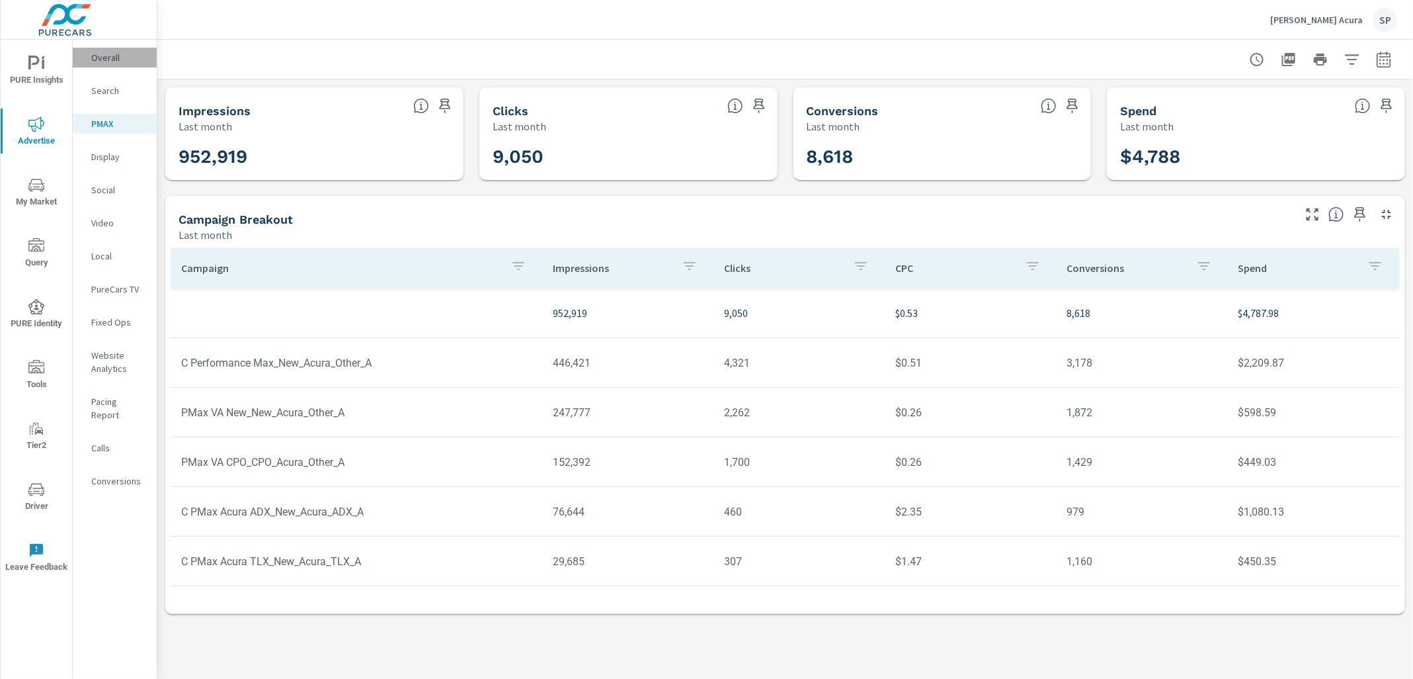
click at [97, 57] on p "Overall" at bounding box center [118, 57] width 55 height 13
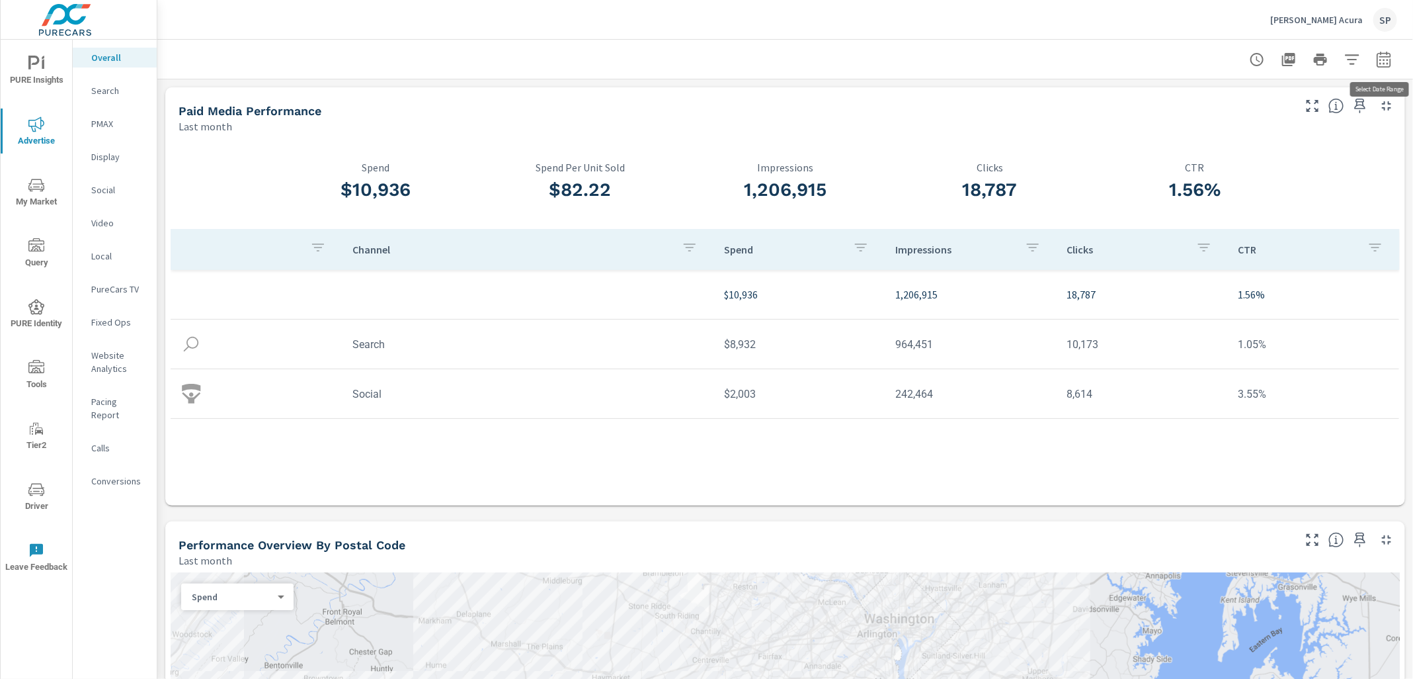
click at [1384, 62] on icon "button" at bounding box center [1384, 60] width 16 height 16
select select "Last month"
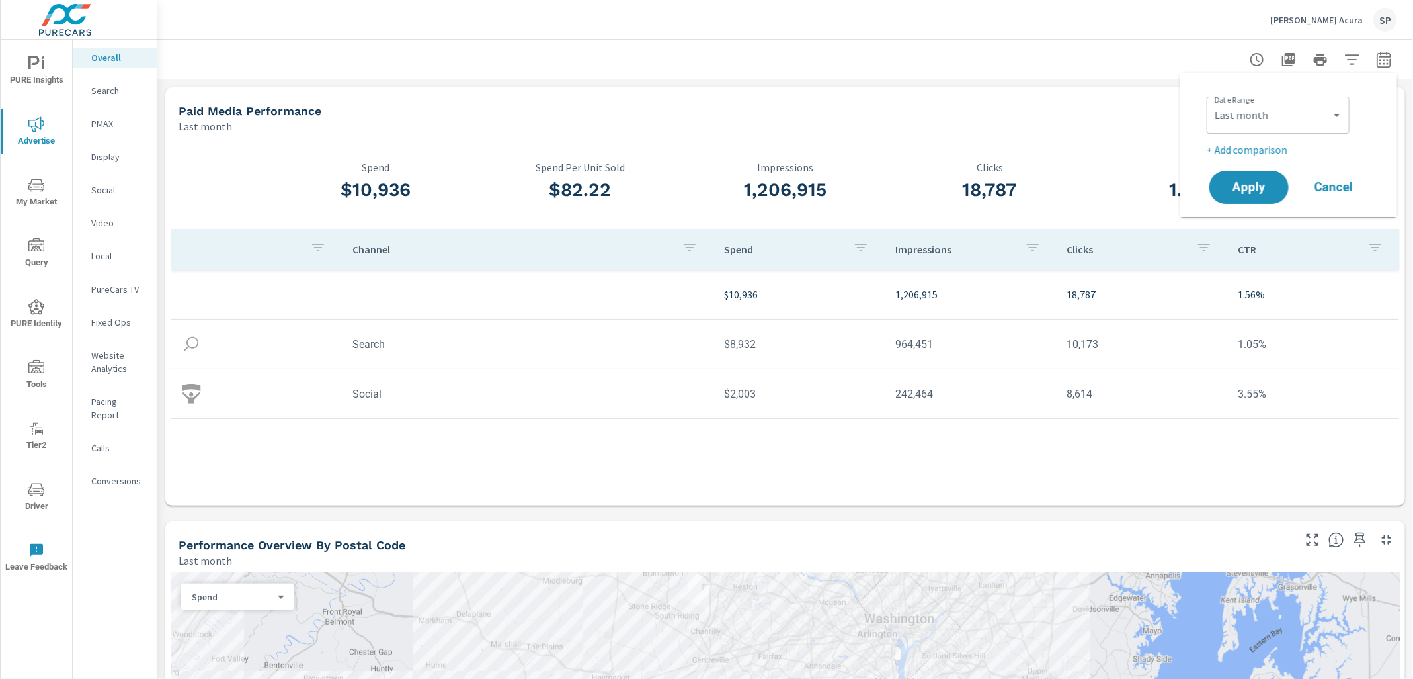
click at [1265, 146] on p "+ Add comparison" at bounding box center [1291, 150] width 169 height 16
click at [1245, 167] on select "Custom Previous period Previous month Previous year" at bounding box center [1278, 173] width 132 height 26
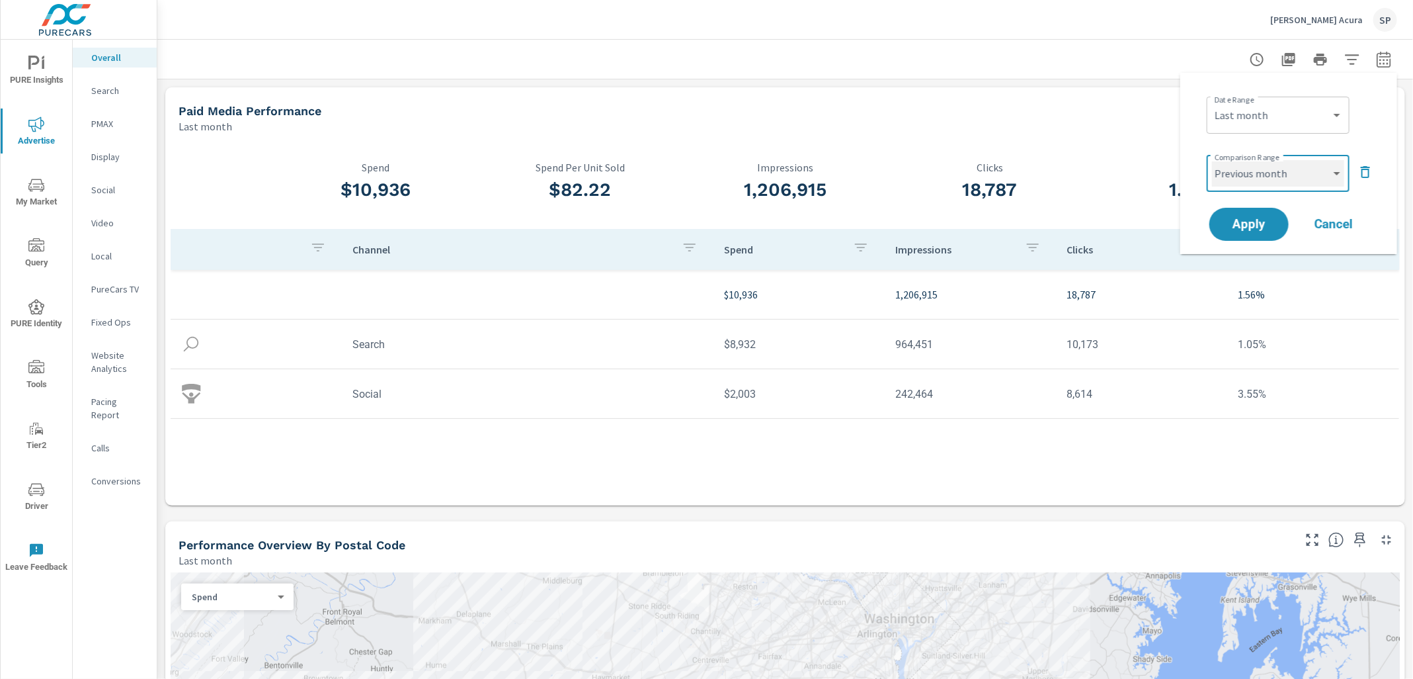
click at [1212, 160] on select "Custom Previous period Previous month Previous year" at bounding box center [1278, 173] width 132 height 26
select select "Previous month"
click at [1245, 226] on span "Apply" at bounding box center [1249, 224] width 54 height 13
